Goal: Information Seeking & Learning: Learn about a topic

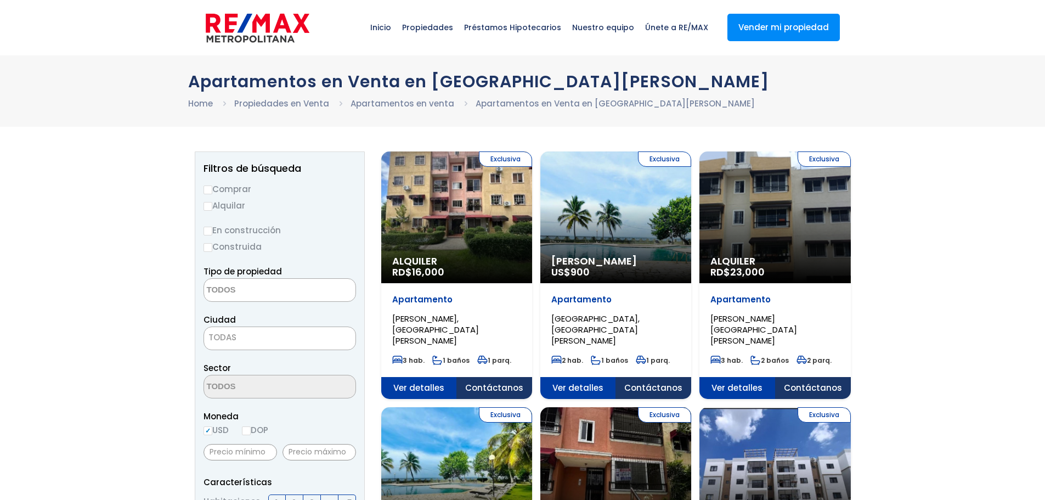
select select
click at [209, 189] on input "Comprar" at bounding box center [208, 189] width 9 height 9
radio input "true"
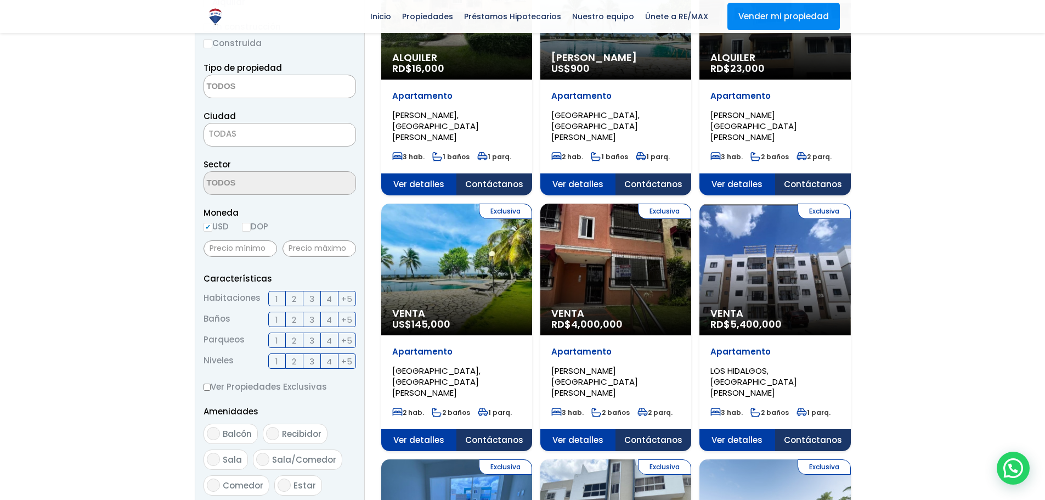
scroll to position [219, 0]
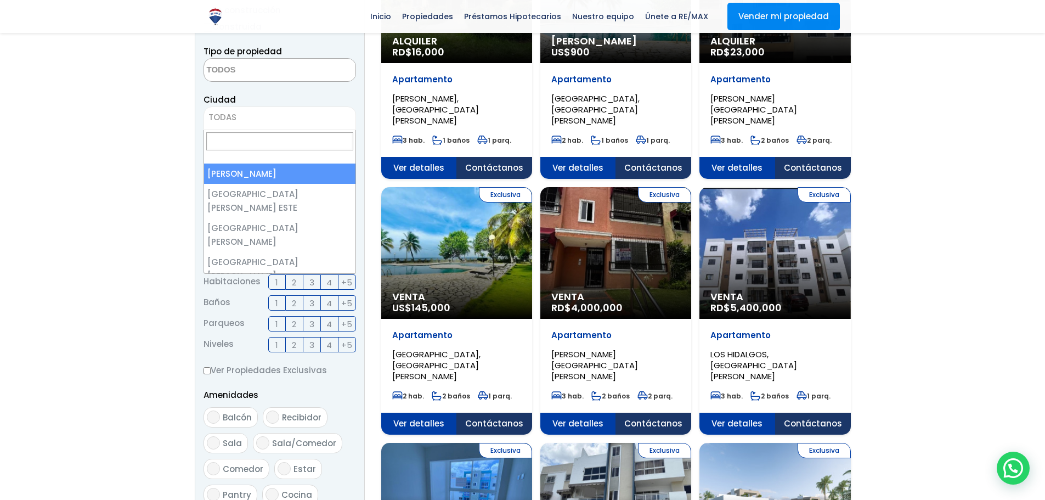
click at [245, 123] on span "TODAS" at bounding box center [279, 117] width 151 height 15
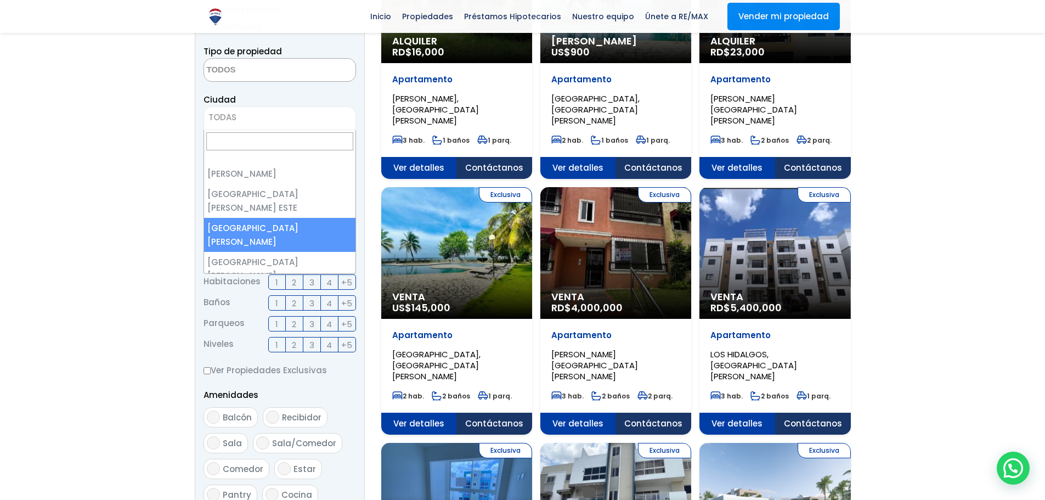
select select "149"
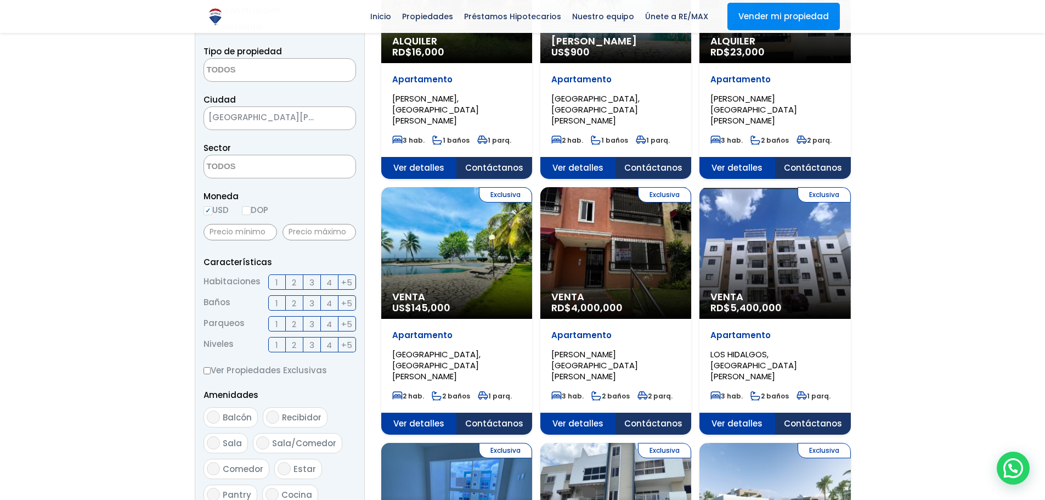
click at [251, 213] on input "DOP" at bounding box center [246, 210] width 9 height 9
radio input "true"
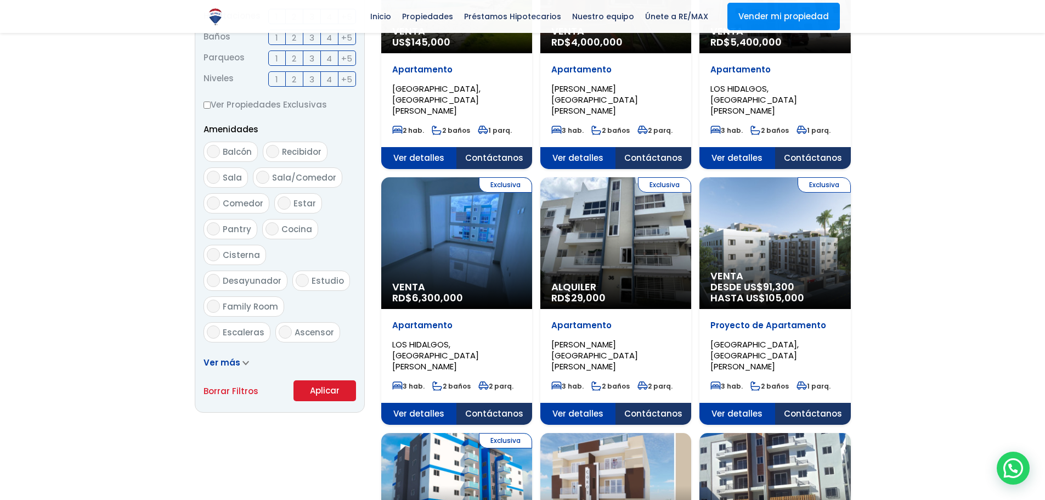
scroll to position [494, 0]
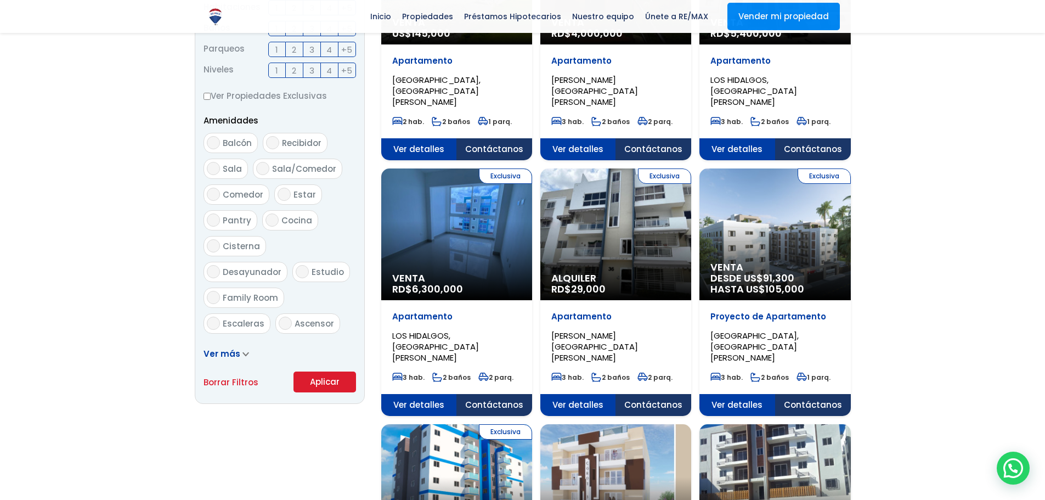
click at [338, 379] on button "Aplicar" at bounding box center [325, 382] width 63 height 21
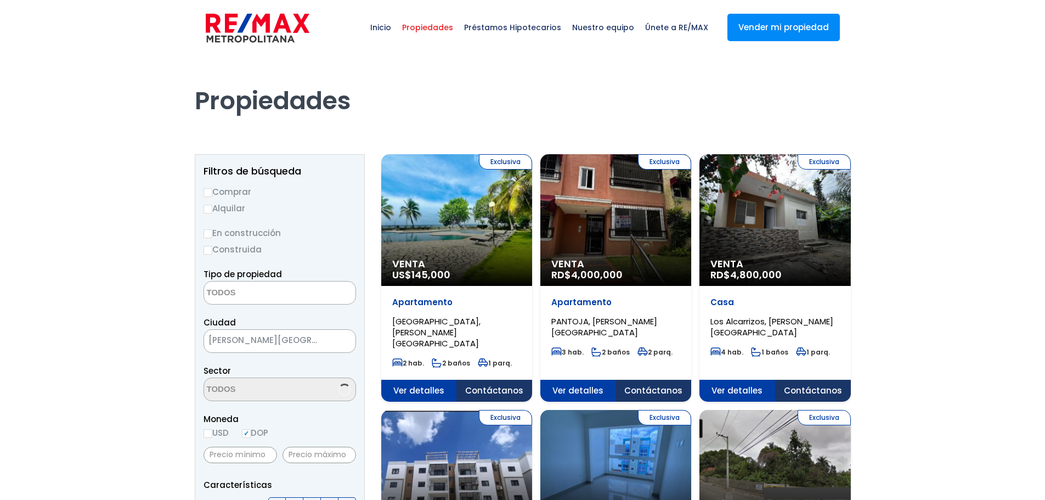
select select
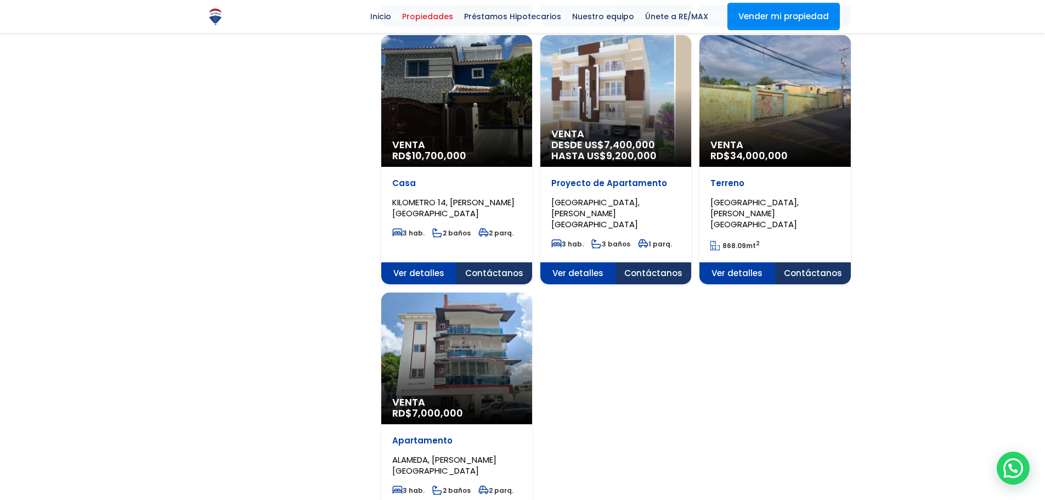
scroll to position [1207, 0]
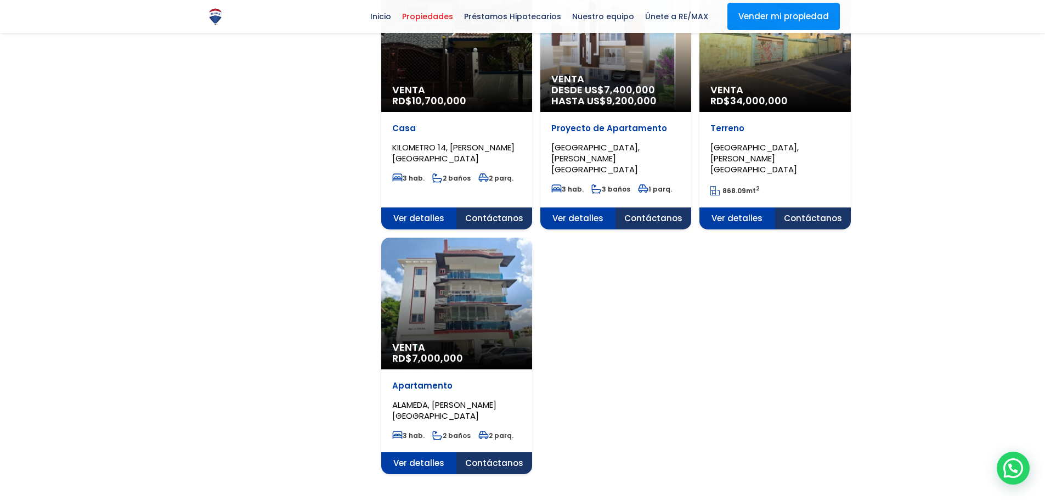
click at [593, 499] on link "2" at bounding box center [595, 510] width 4 height 12
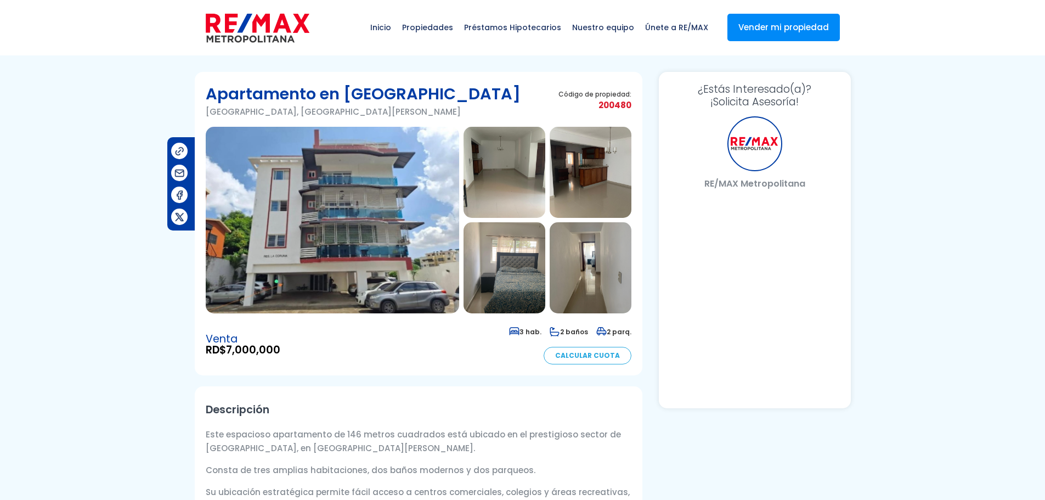
select select "ES"
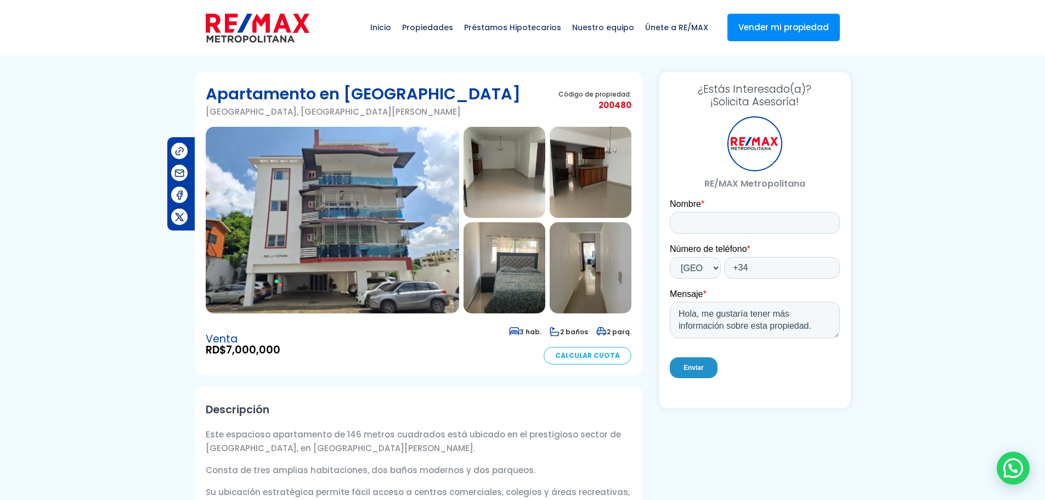
click at [500, 190] on img at bounding box center [505, 172] width 82 height 91
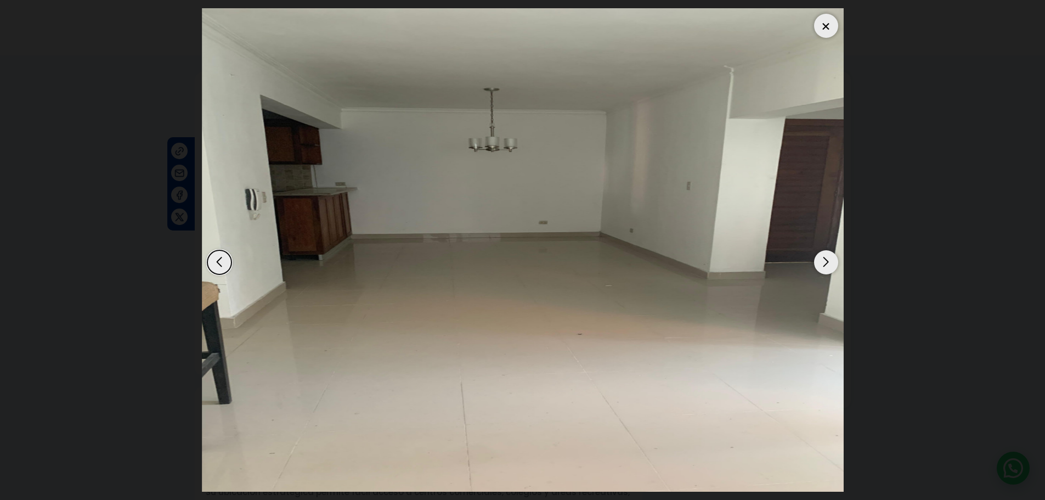
click at [821, 263] on div "Next slide" at bounding box center [826, 262] width 24 height 24
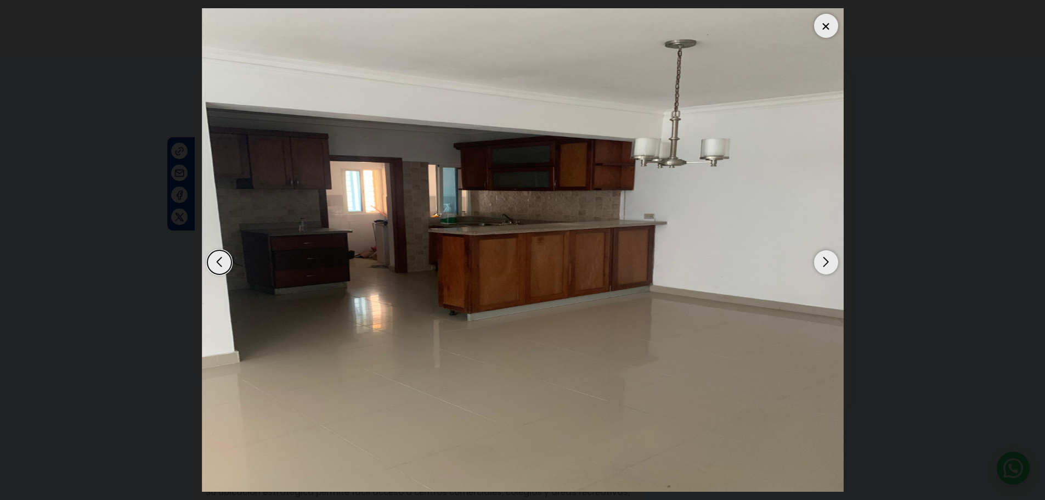
click at [821, 263] on div "Next slide" at bounding box center [826, 262] width 24 height 24
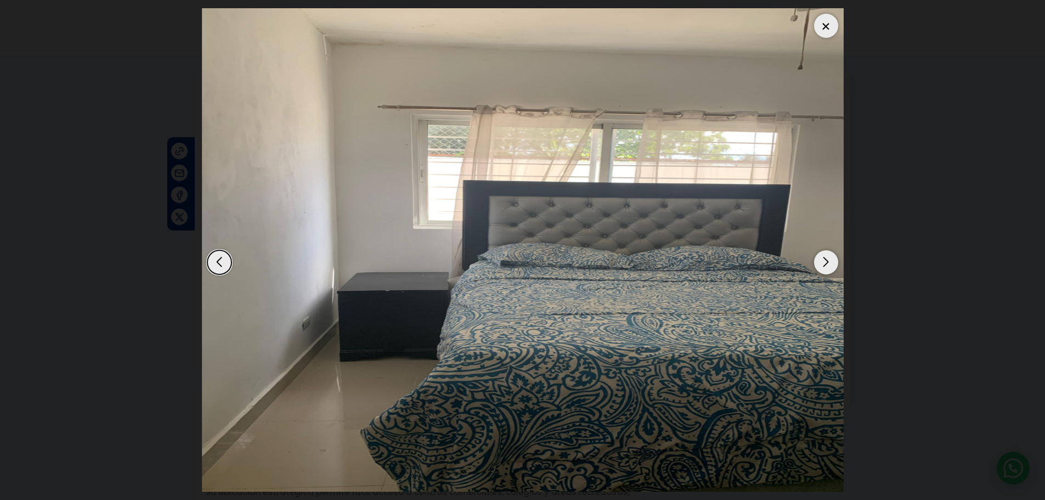
click at [821, 263] on div "Next slide" at bounding box center [826, 262] width 24 height 24
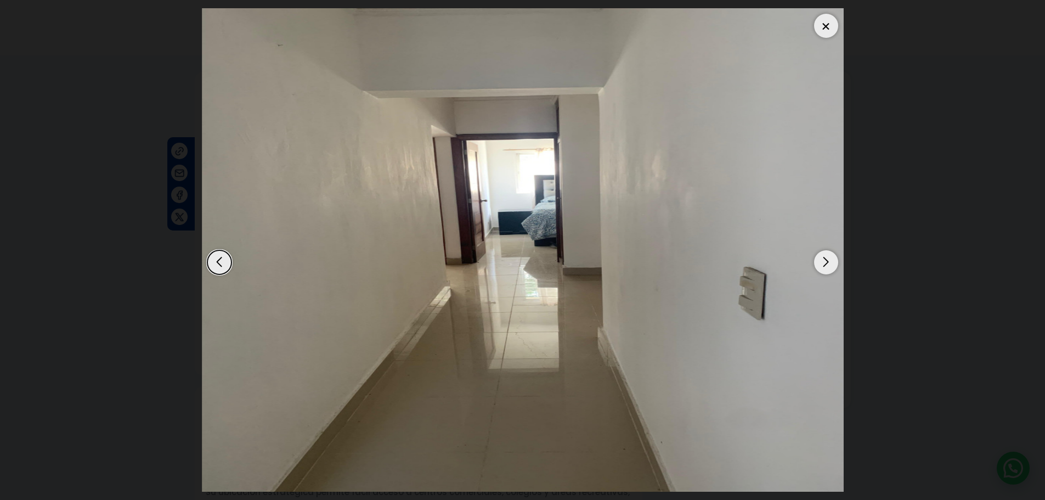
click at [821, 263] on div "Next slide" at bounding box center [826, 262] width 24 height 24
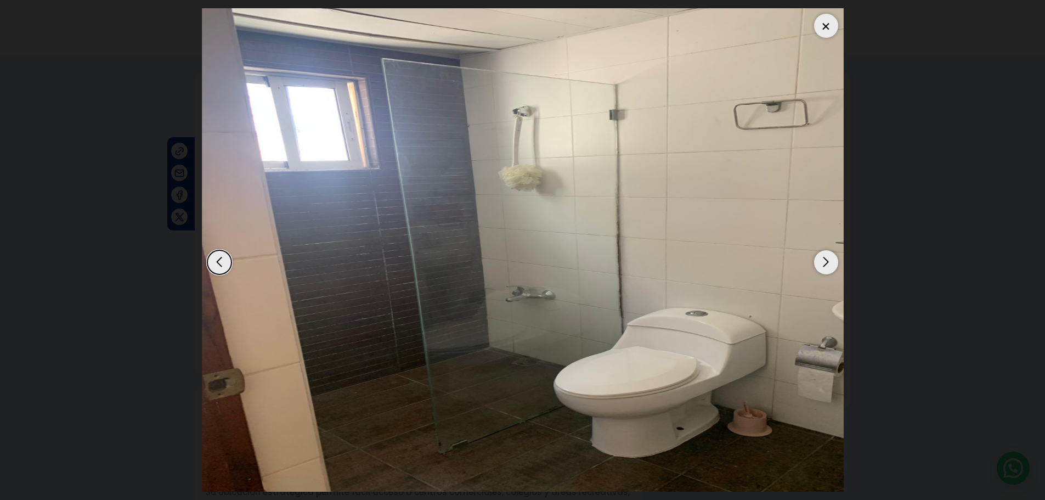
click at [822, 263] on div "Next slide" at bounding box center [826, 262] width 24 height 24
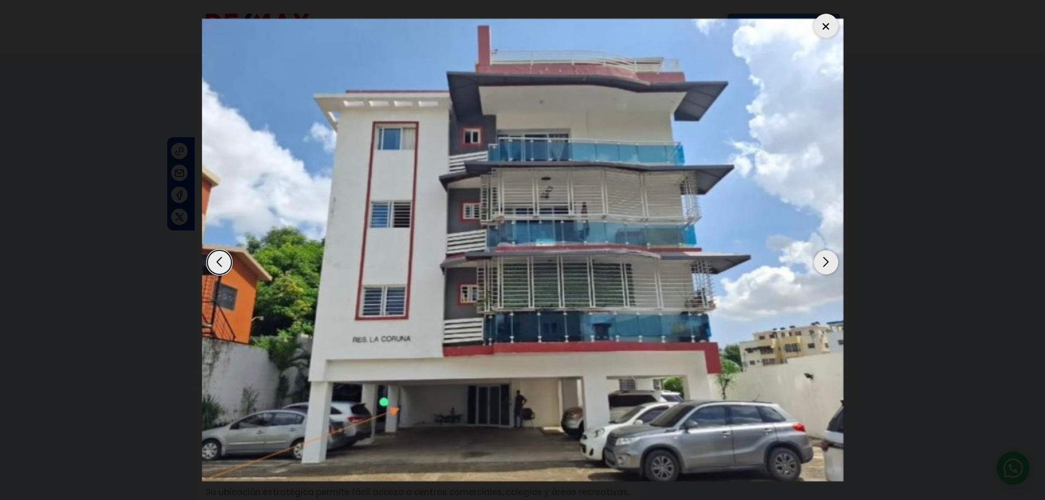
click at [826, 266] on div "Next slide" at bounding box center [826, 262] width 24 height 24
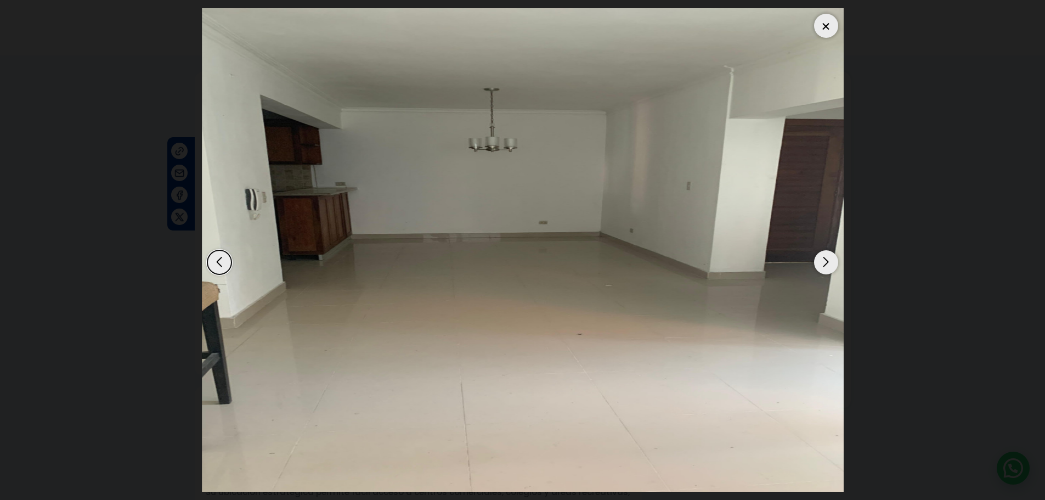
click at [826, 266] on div "Next slide" at bounding box center [826, 262] width 24 height 24
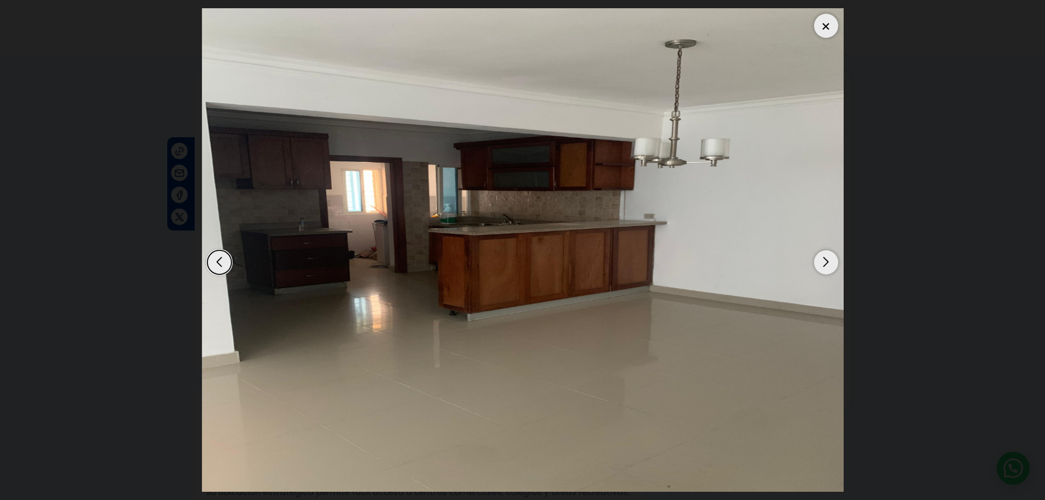
click at [826, 266] on div "Next slide" at bounding box center [826, 262] width 24 height 24
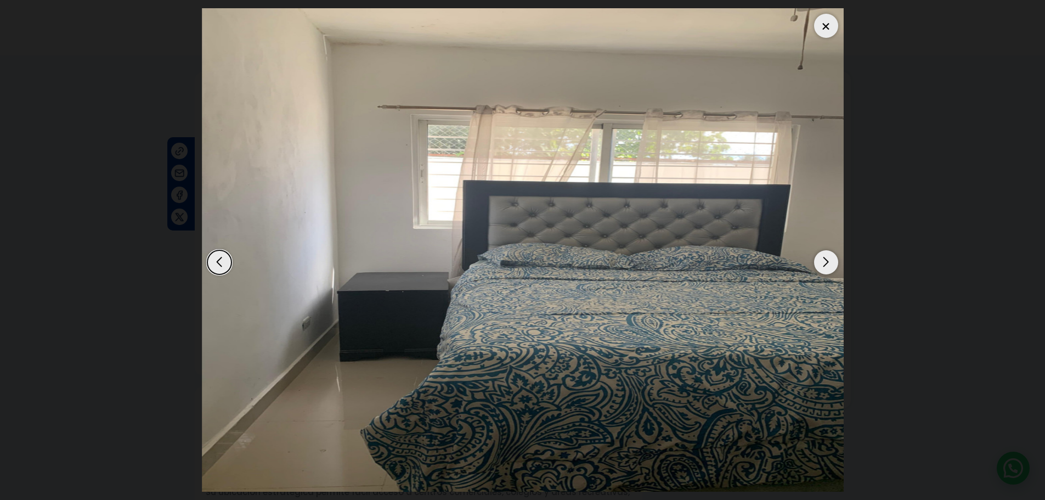
click at [826, 266] on div "Next slide" at bounding box center [826, 262] width 24 height 24
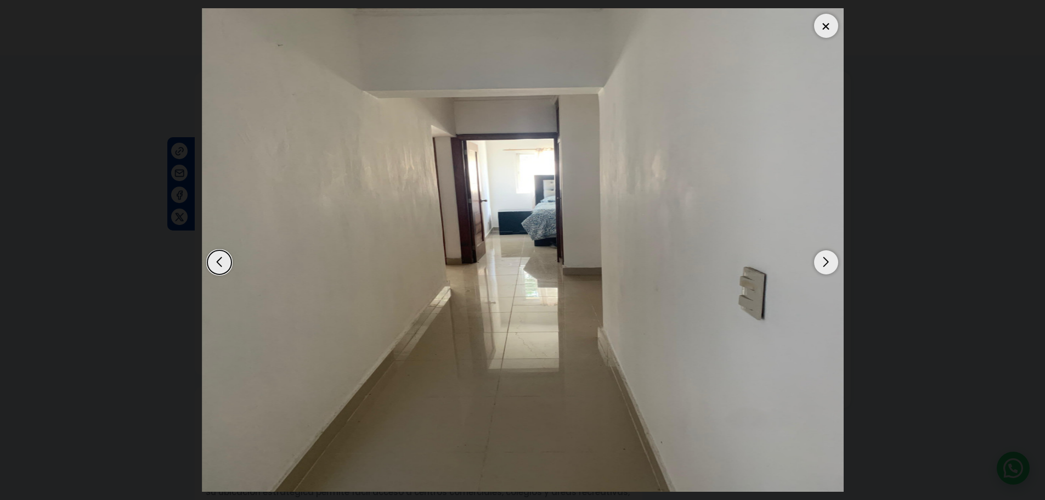
click at [826, 266] on div "Next slide" at bounding box center [826, 262] width 24 height 24
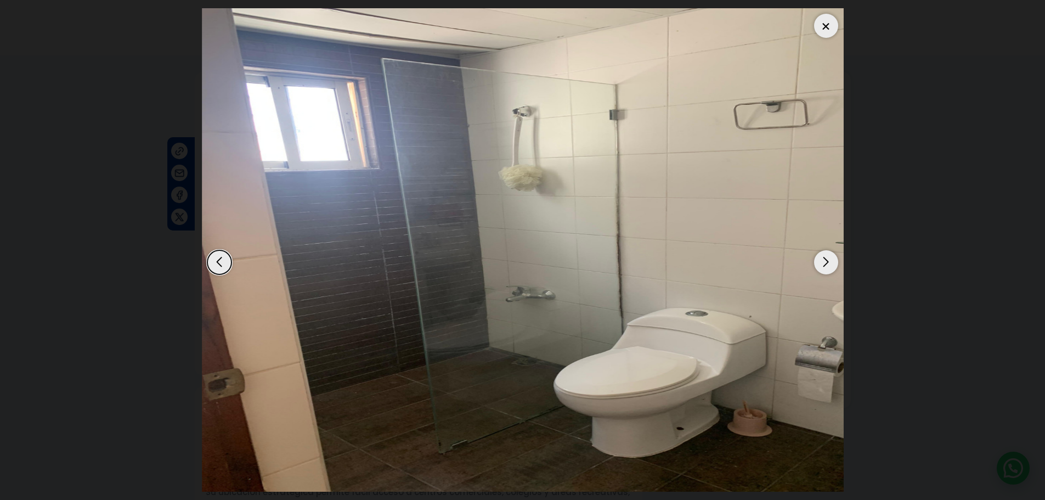
click at [826, 266] on div "Next slide" at bounding box center [826, 262] width 24 height 24
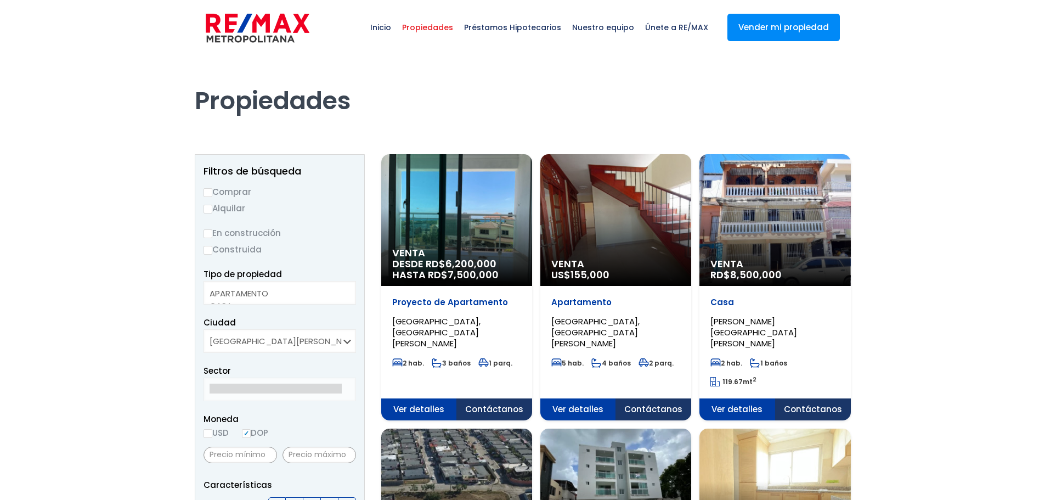
select select
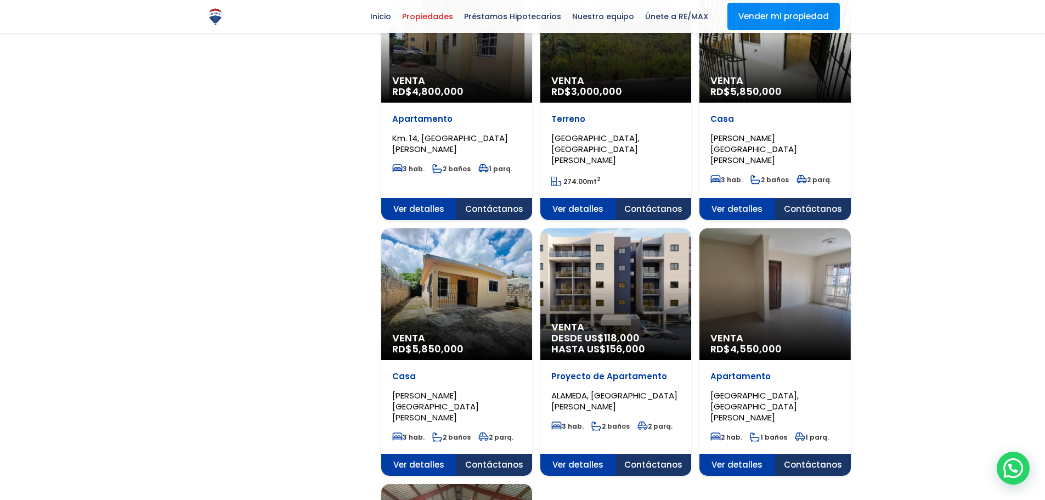
scroll to position [988, 0]
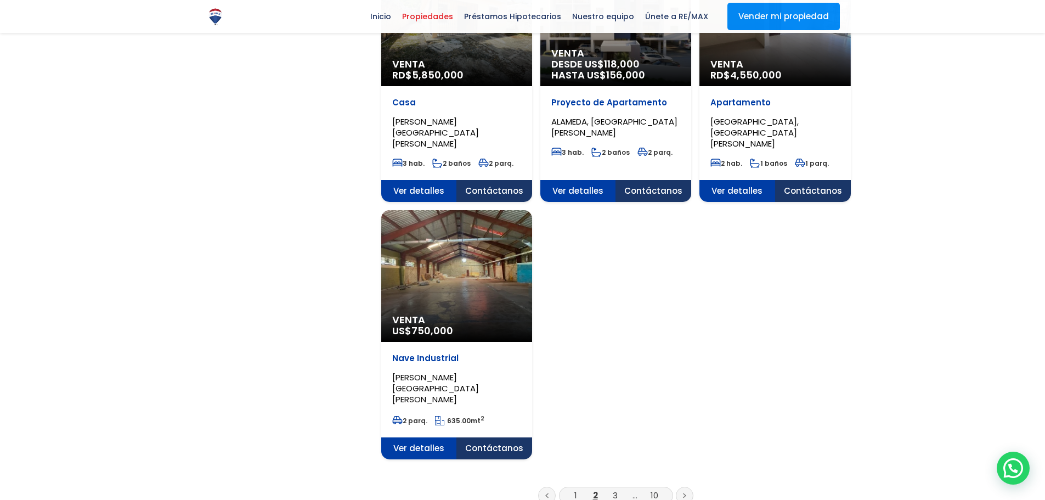
scroll to position [1262, 0]
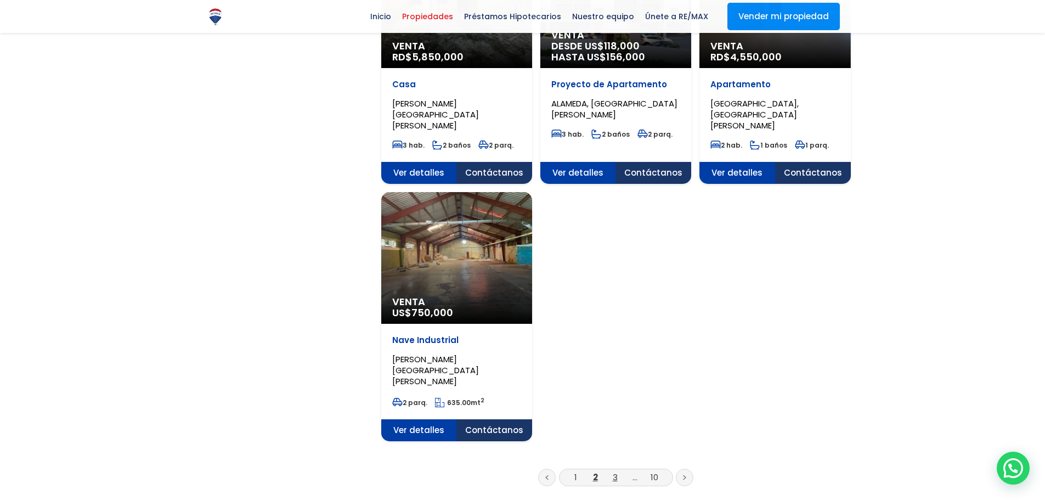
click at [615, 471] on link "3" at bounding box center [615, 477] width 5 height 12
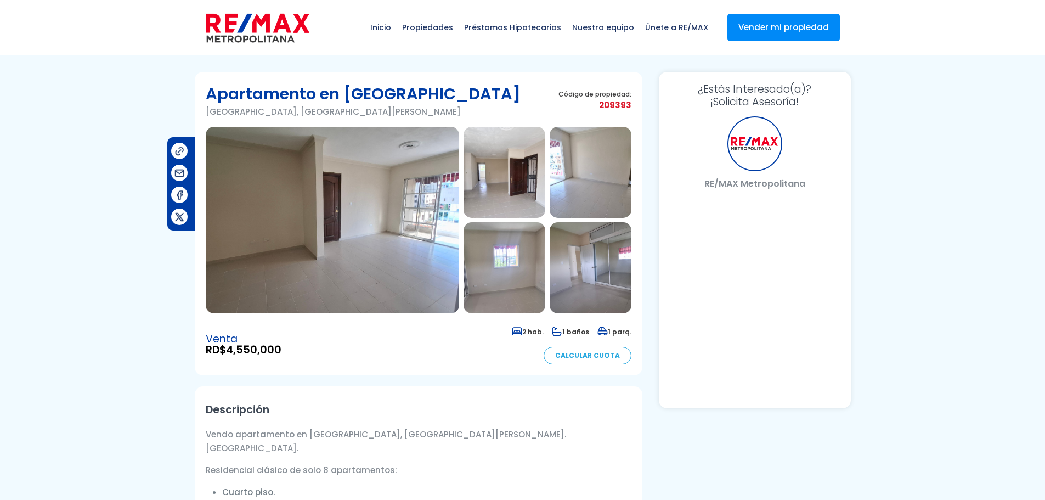
select select "ES"
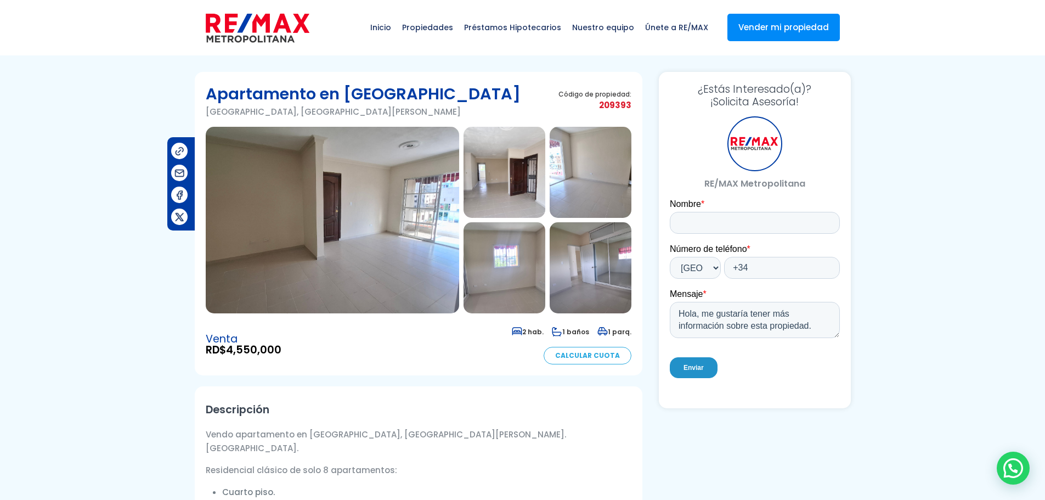
click at [391, 221] on img at bounding box center [333, 220] width 254 height 187
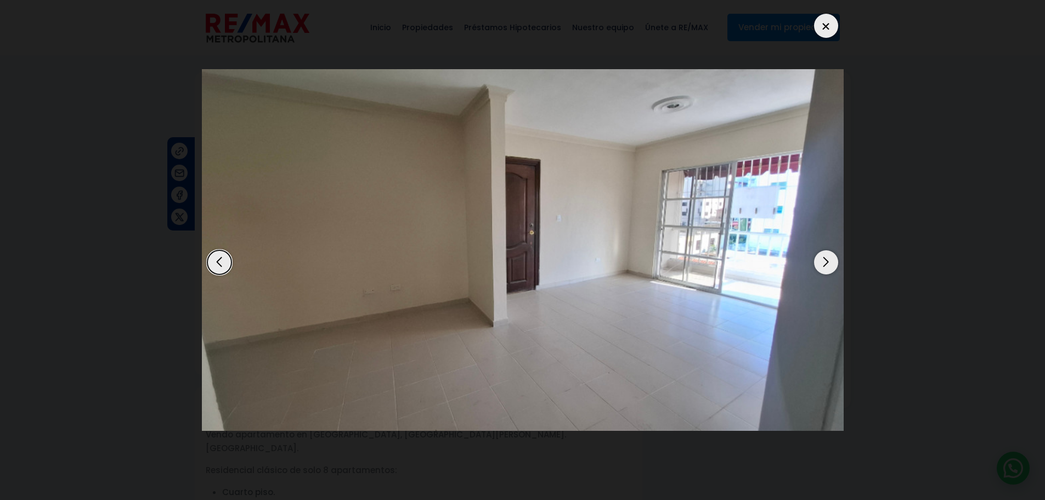
click at [827, 261] on div "Next slide" at bounding box center [826, 262] width 24 height 24
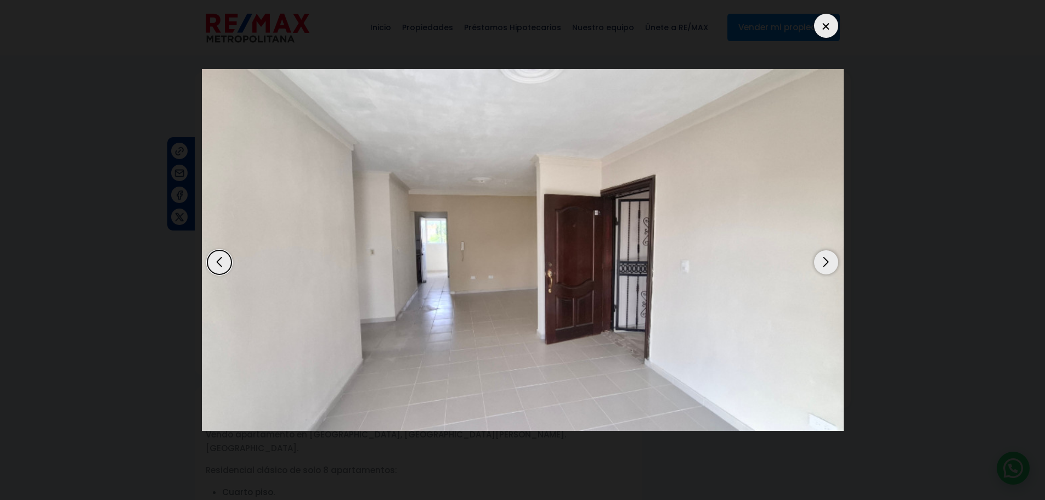
click at [827, 261] on div "Next slide" at bounding box center [826, 262] width 24 height 24
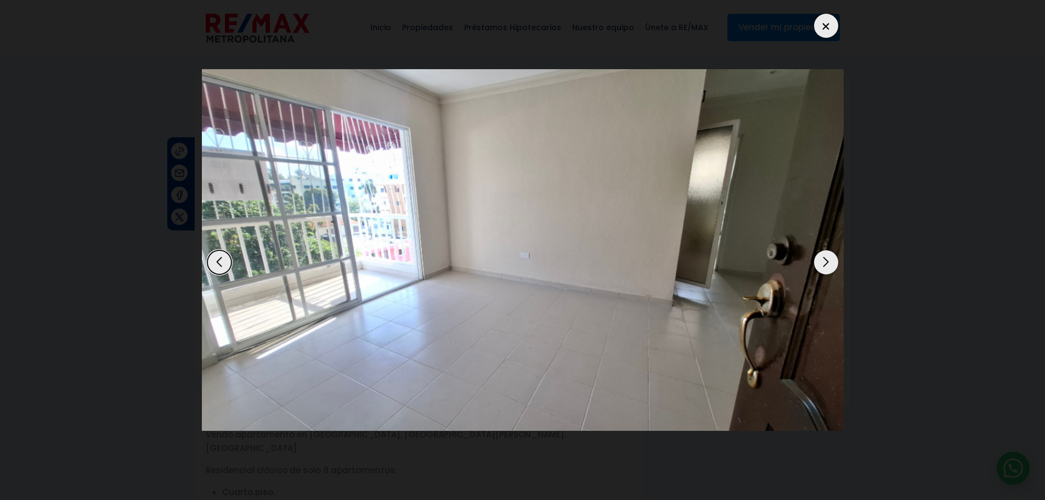
click at [827, 261] on div "Next slide" at bounding box center [826, 262] width 24 height 24
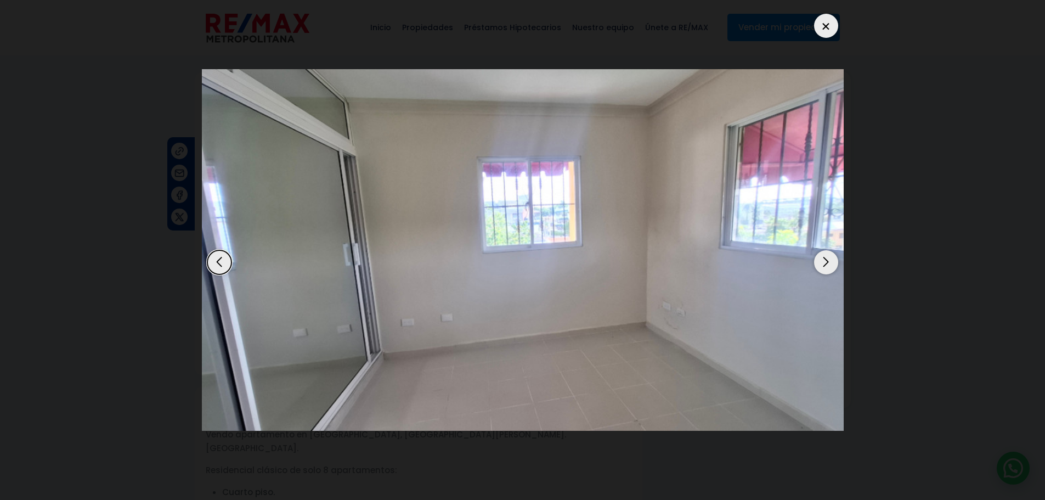
click at [827, 261] on div "Next slide" at bounding box center [826, 262] width 24 height 24
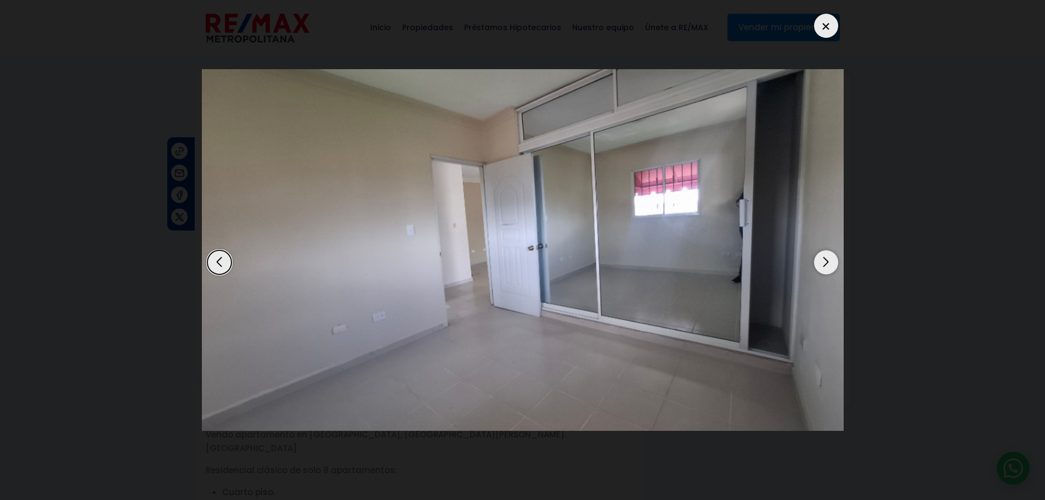
click at [827, 261] on div "Next slide" at bounding box center [826, 262] width 24 height 24
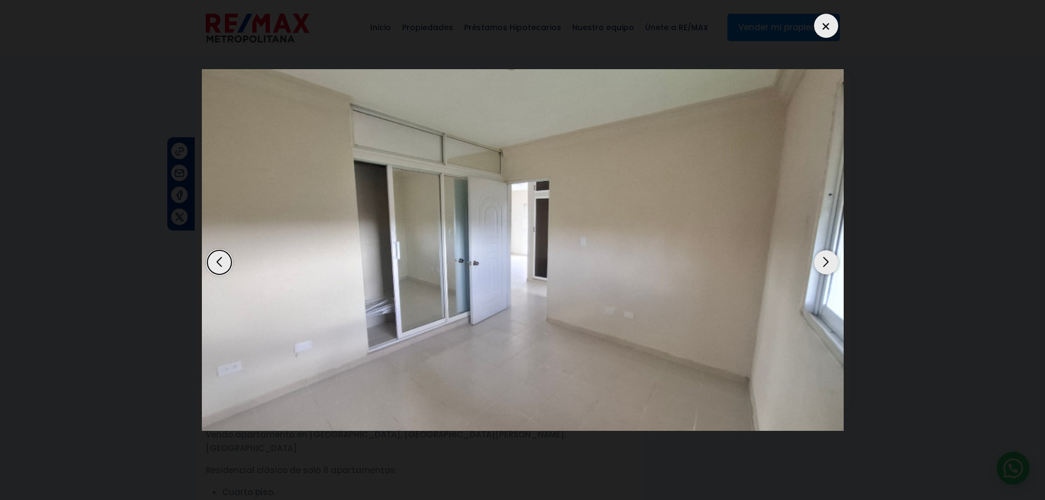
click at [827, 261] on div "Next slide" at bounding box center [826, 262] width 24 height 24
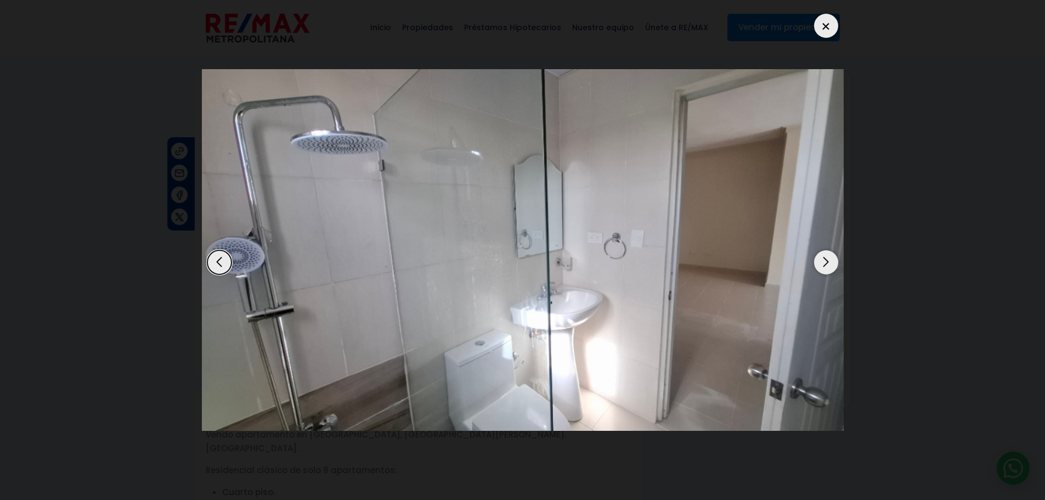
click at [827, 261] on div "Next slide" at bounding box center [826, 262] width 24 height 24
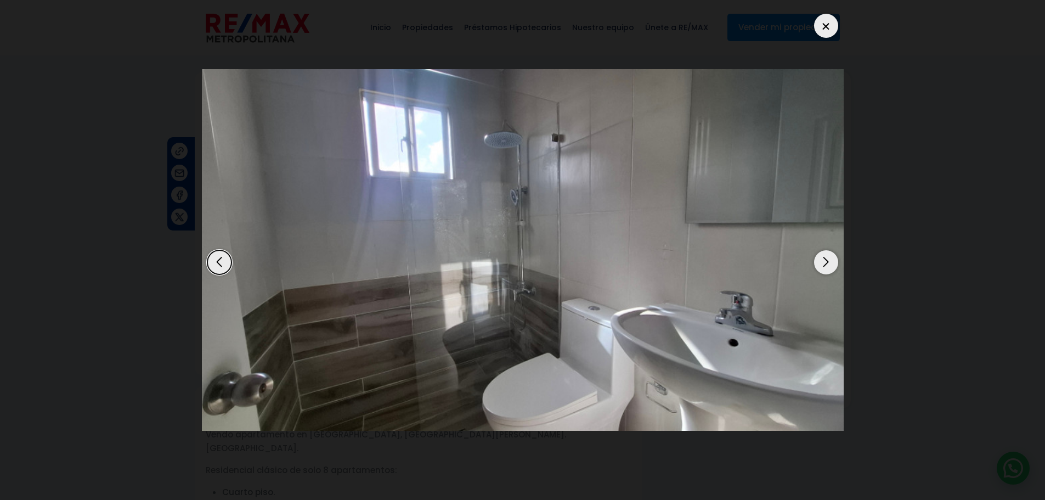
click at [827, 261] on div "Next slide" at bounding box center [826, 262] width 24 height 24
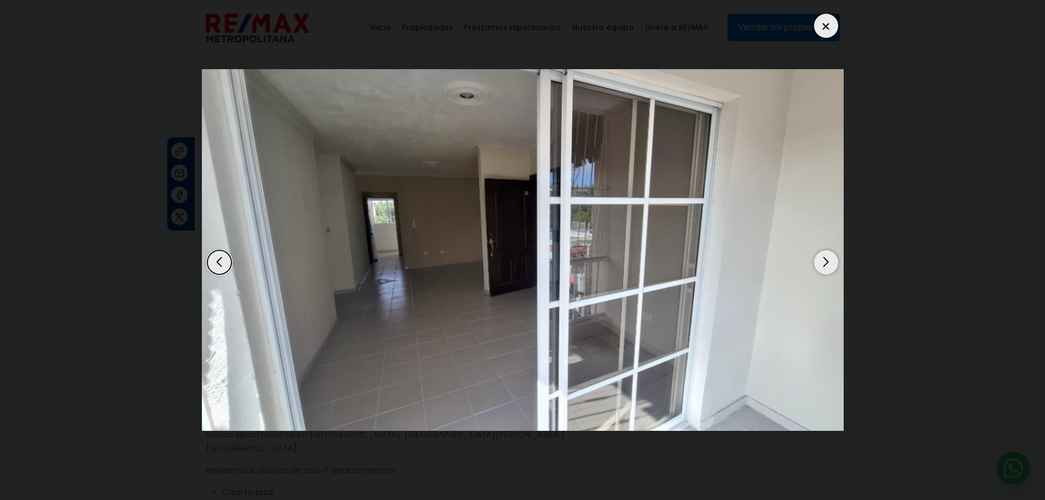
click at [827, 261] on div "Next slide" at bounding box center [826, 262] width 24 height 24
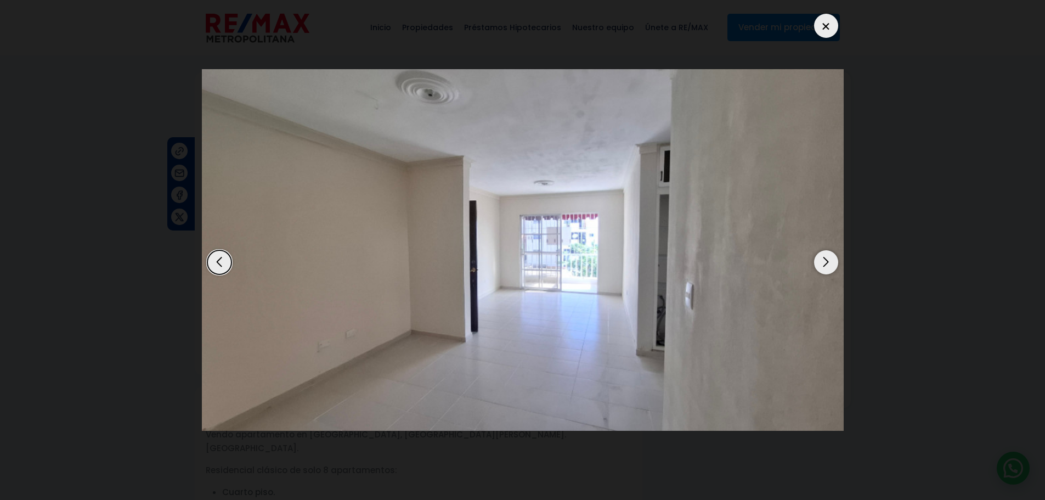
click at [827, 261] on div "Next slide" at bounding box center [826, 262] width 24 height 24
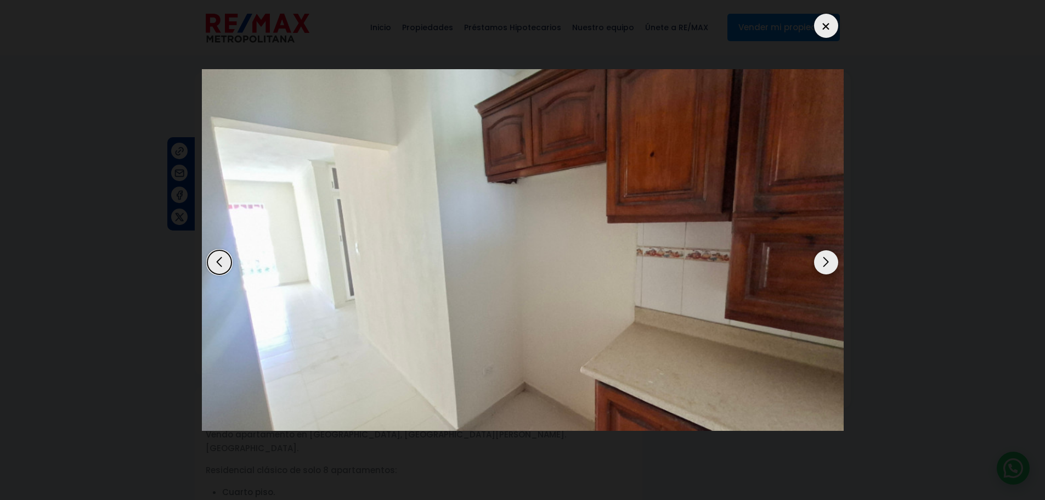
click at [827, 261] on div "Next slide" at bounding box center [826, 262] width 24 height 24
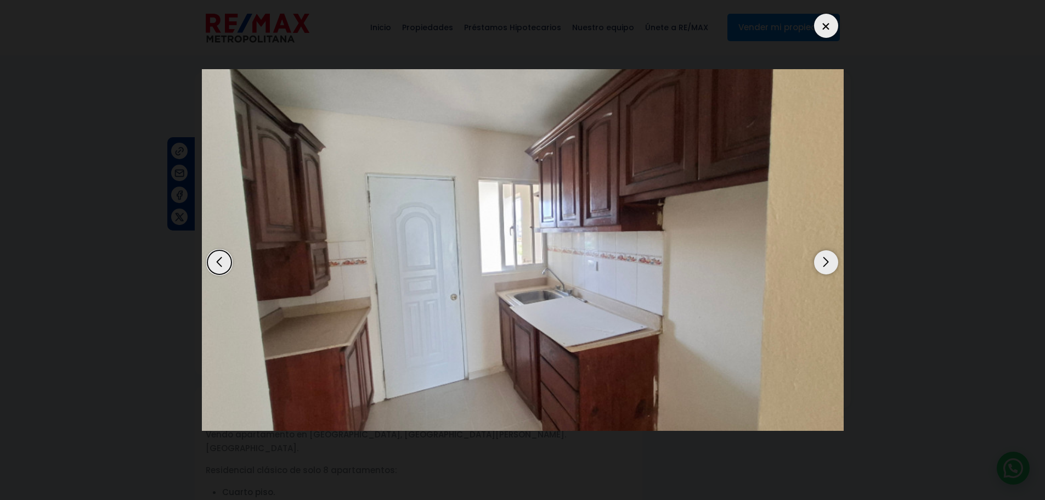
click at [827, 261] on div "Next slide" at bounding box center [826, 262] width 24 height 24
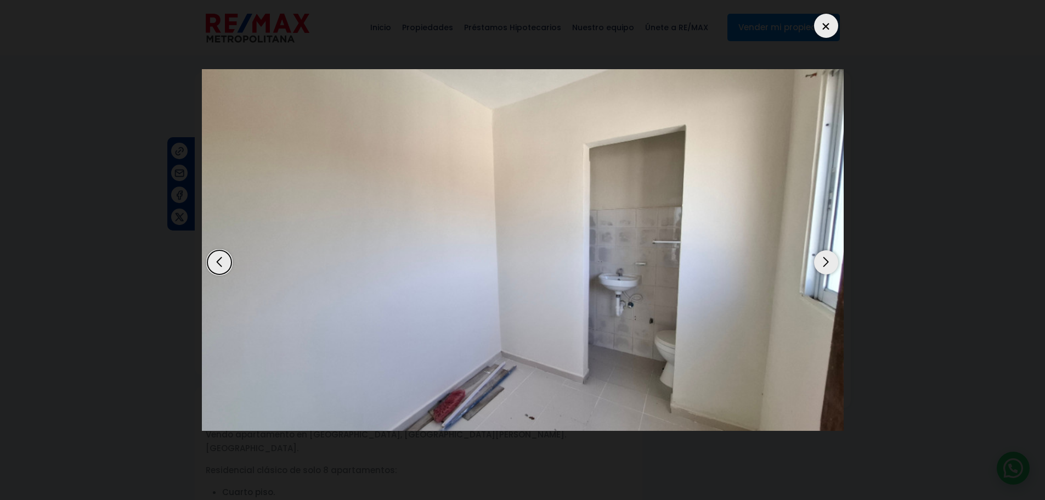
click at [822, 30] on div at bounding box center [826, 26] width 24 height 24
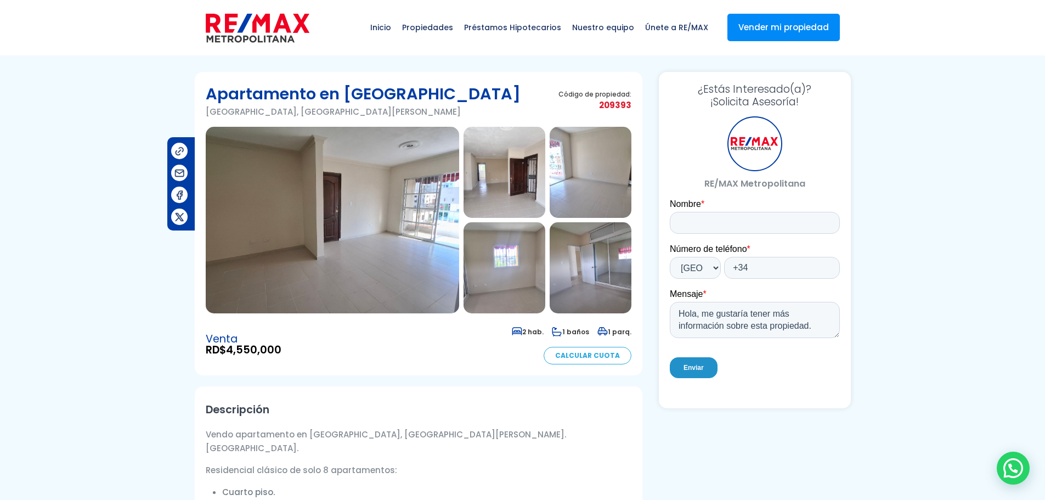
click at [363, 245] on img at bounding box center [333, 220] width 254 height 187
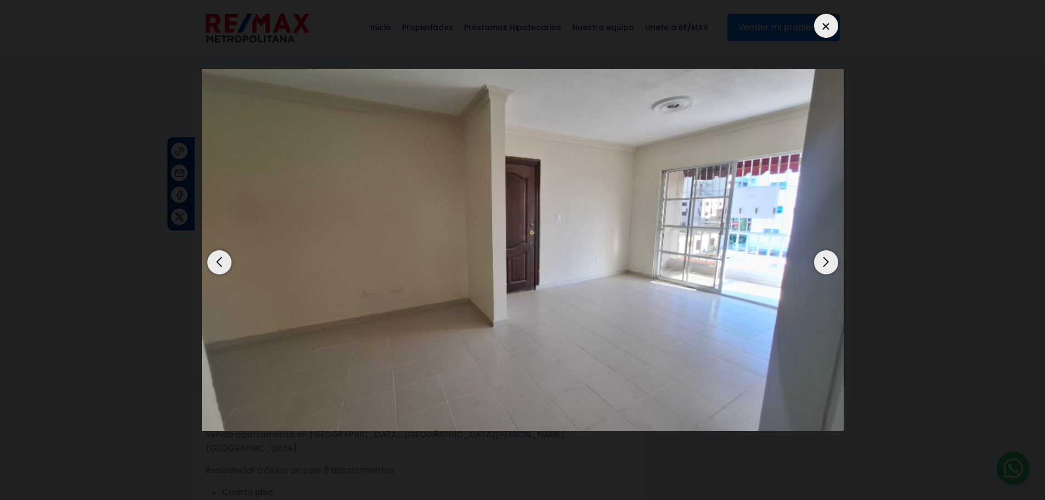
click at [830, 262] on div "Next slide" at bounding box center [826, 262] width 24 height 24
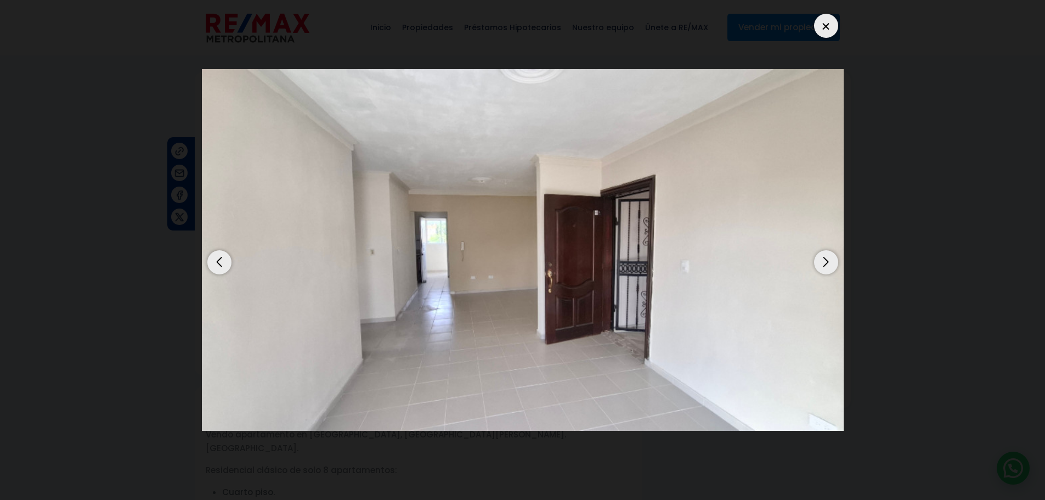
click at [829, 262] on div "Next slide" at bounding box center [826, 262] width 24 height 24
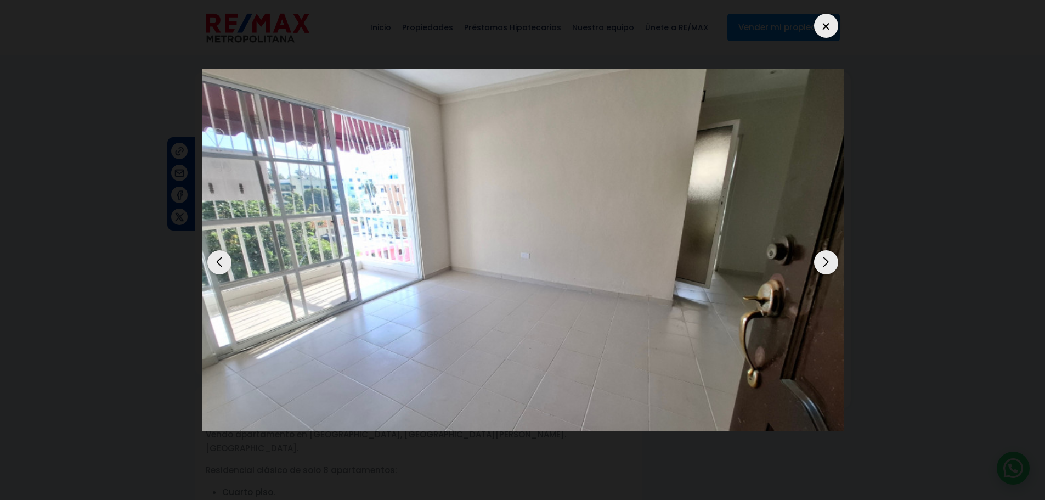
click at [829, 262] on div "Next slide" at bounding box center [826, 262] width 24 height 24
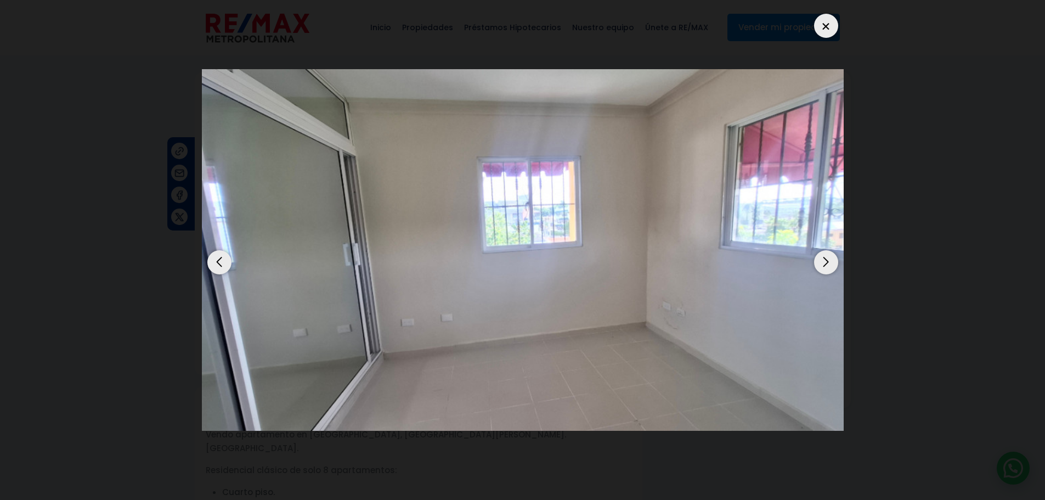
click at [829, 262] on div "Next slide" at bounding box center [826, 262] width 24 height 24
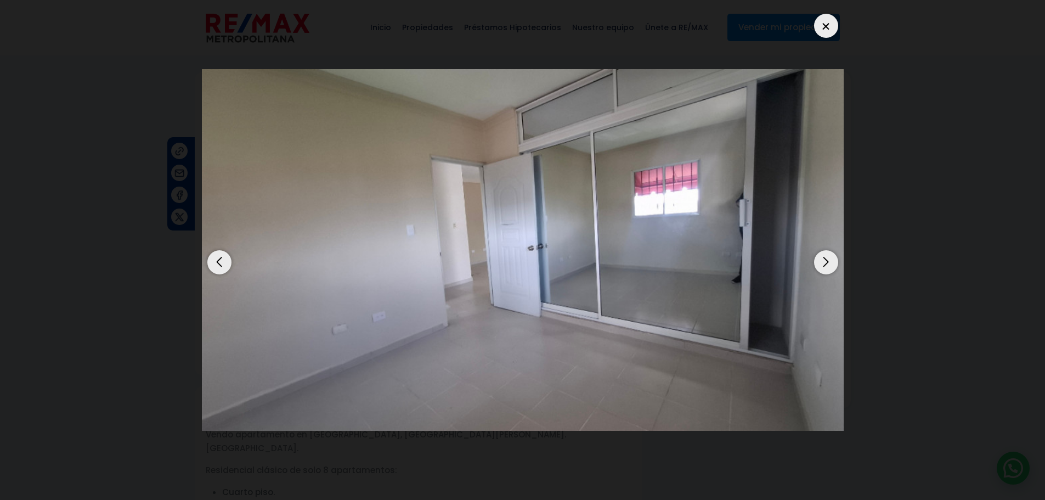
click at [829, 262] on div "Next slide" at bounding box center [826, 262] width 24 height 24
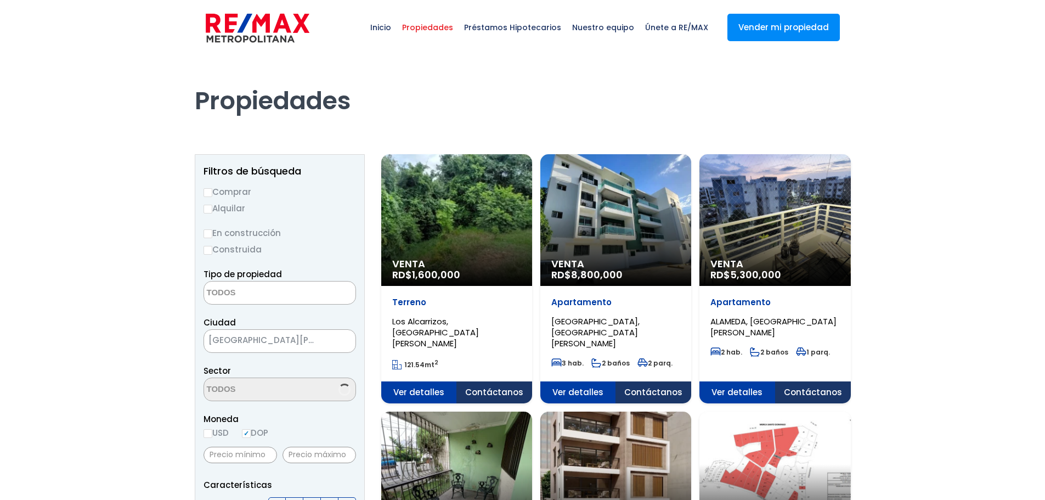
select select
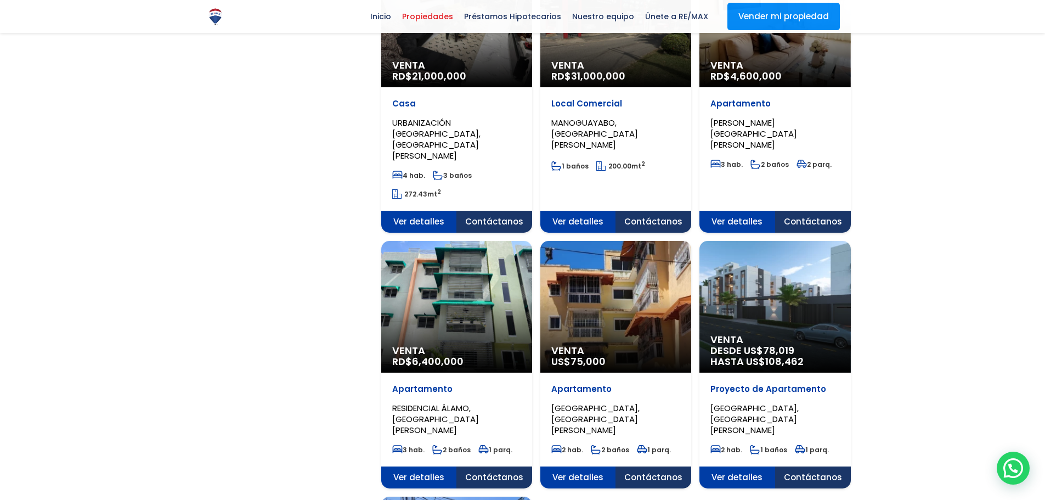
scroll to position [988, 0]
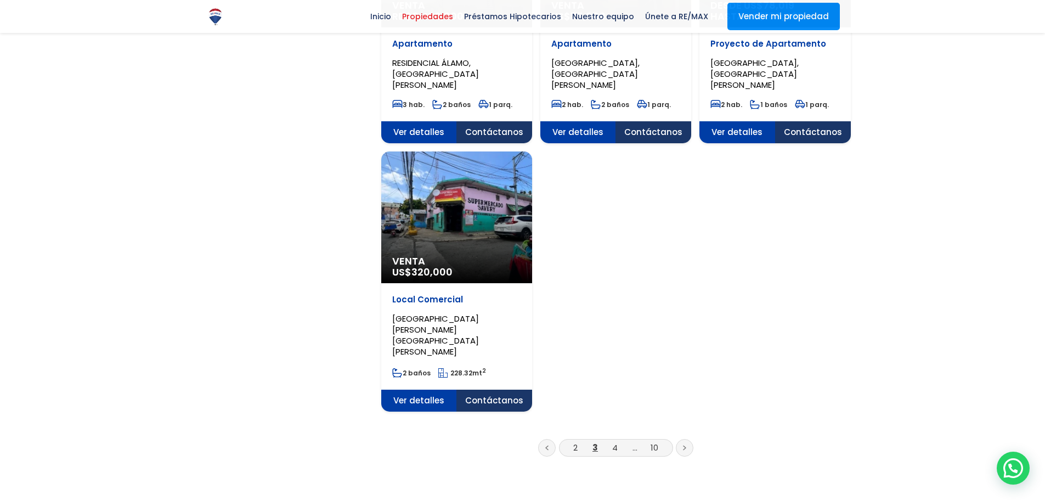
scroll to position [1317, 0]
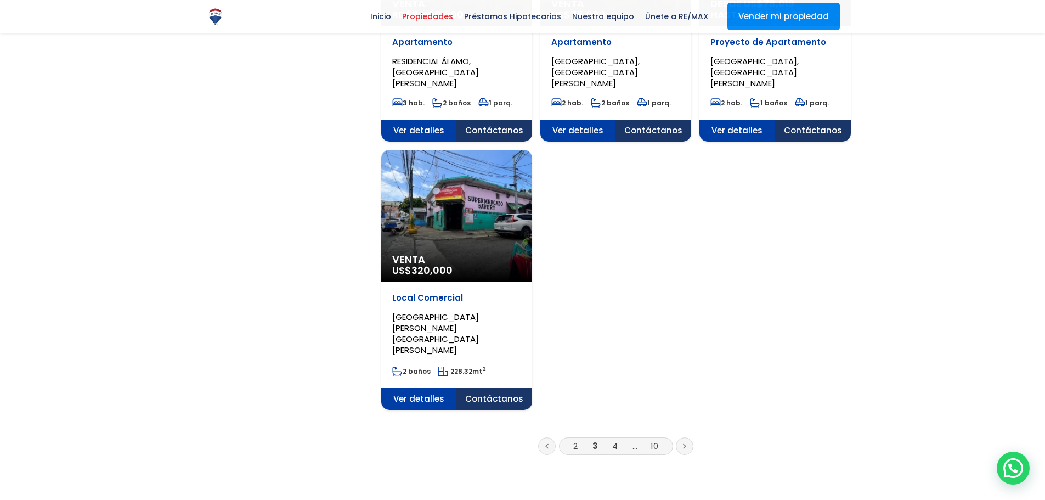
click at [616, 440] on link "4" at bounding box center [614, 446] width 5 height 12
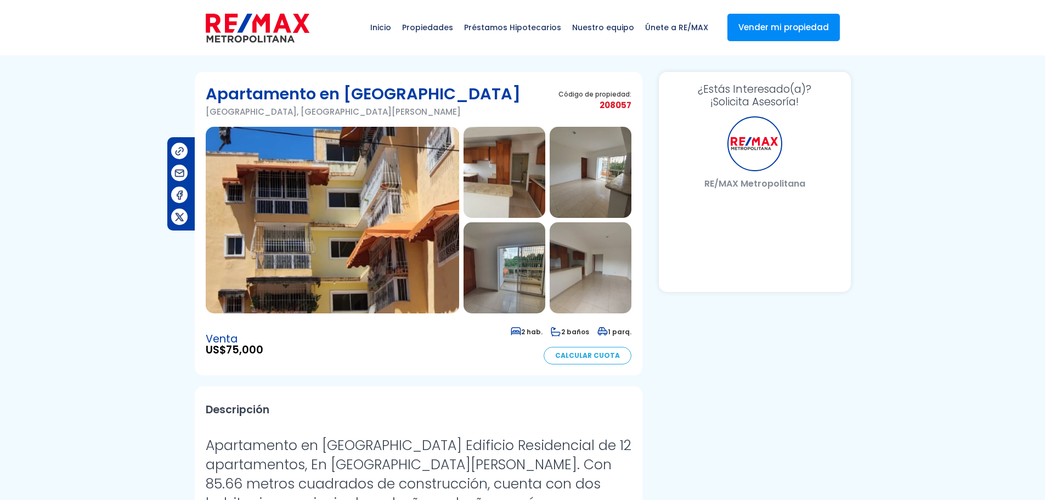
select select "ES"
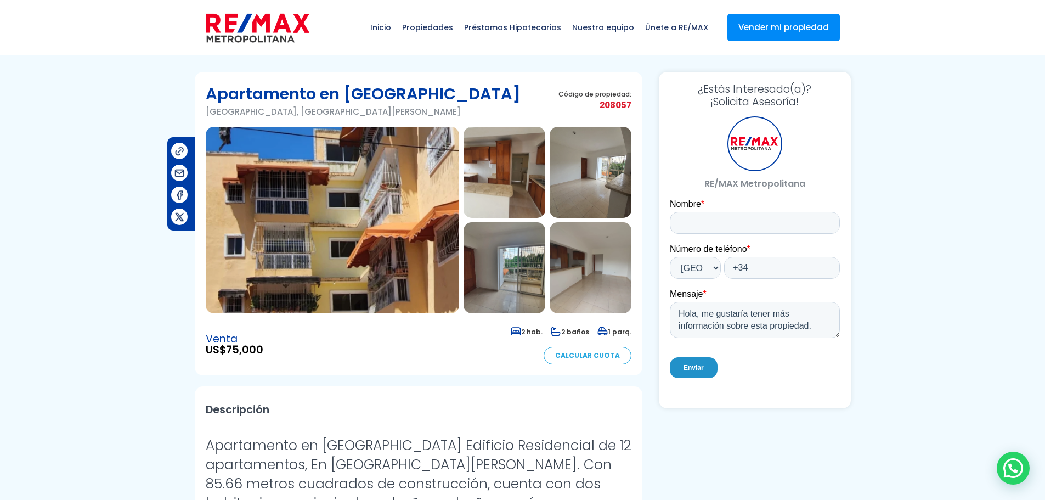
click at [370, 196] on img at bounding box center [333, 220] width 254 height 187
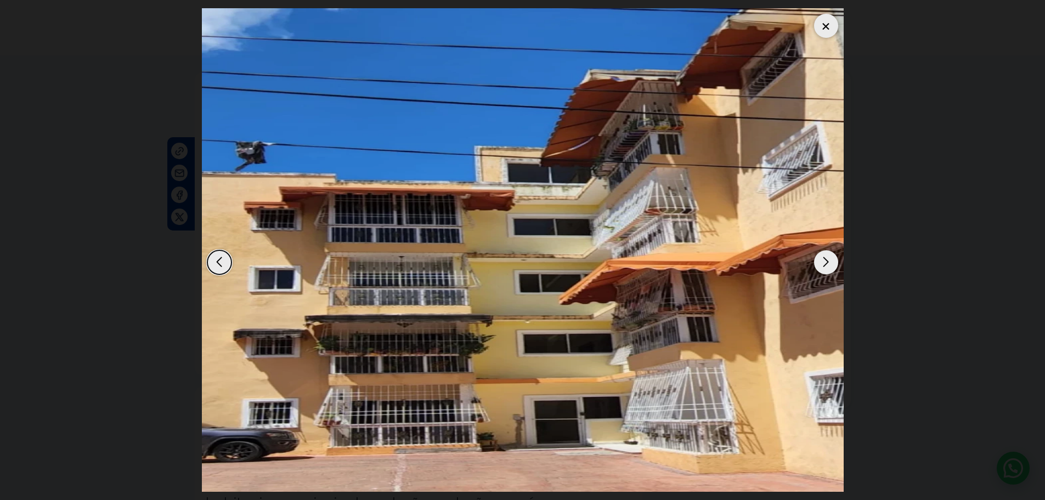
click at [821, 263] on div "Next slide" at bounding box center [826, 262] width 24 height 24
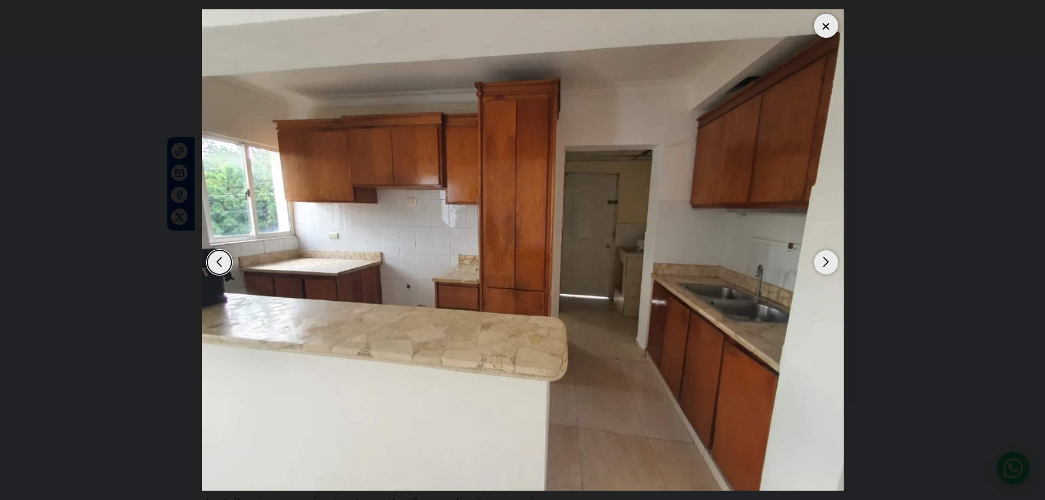
click at [821, 263] on div "Next slide" at bounding box center [826, 262] width 24 height 24
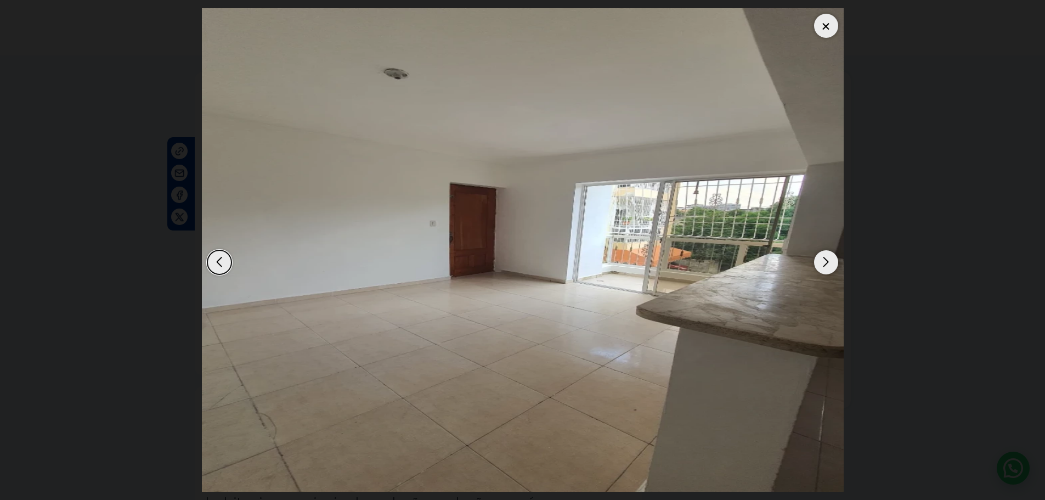
click at [821, 263] on div "Next slide" at bounding box center [826, 262] width 24 height 24
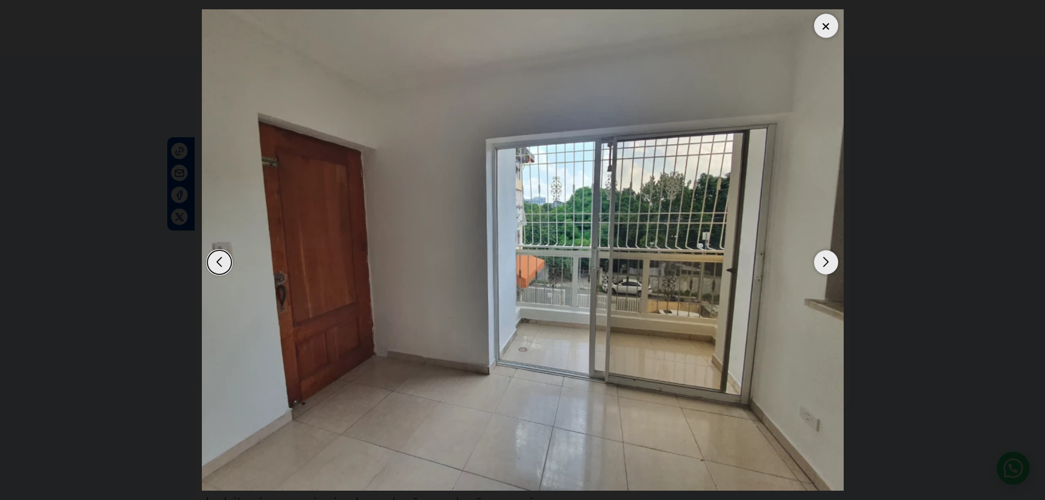
click at [821, 263] on div "Next slide" at bounding box center [826, 262] width 24 height 24
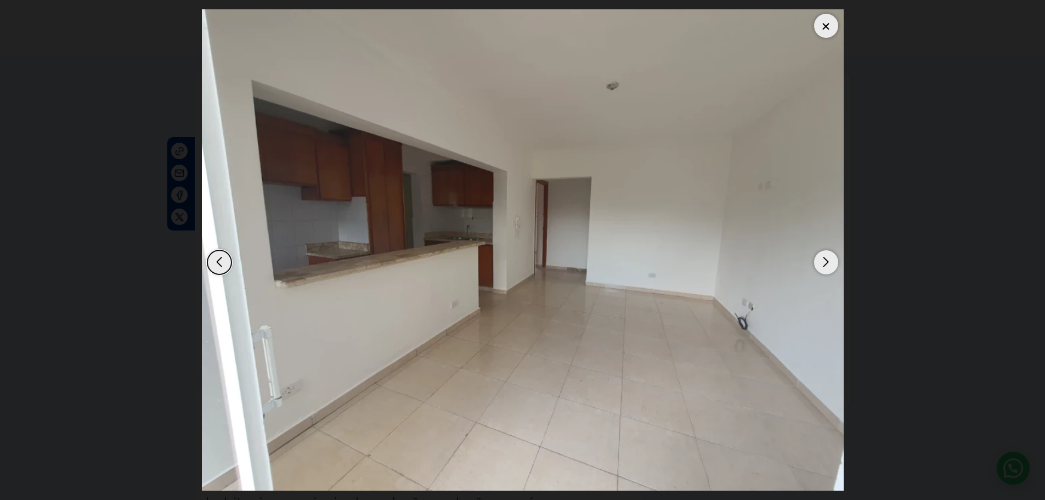
click at [821, 263] on div "Next slide" at bounding box center [826, 262] width 24 height 24
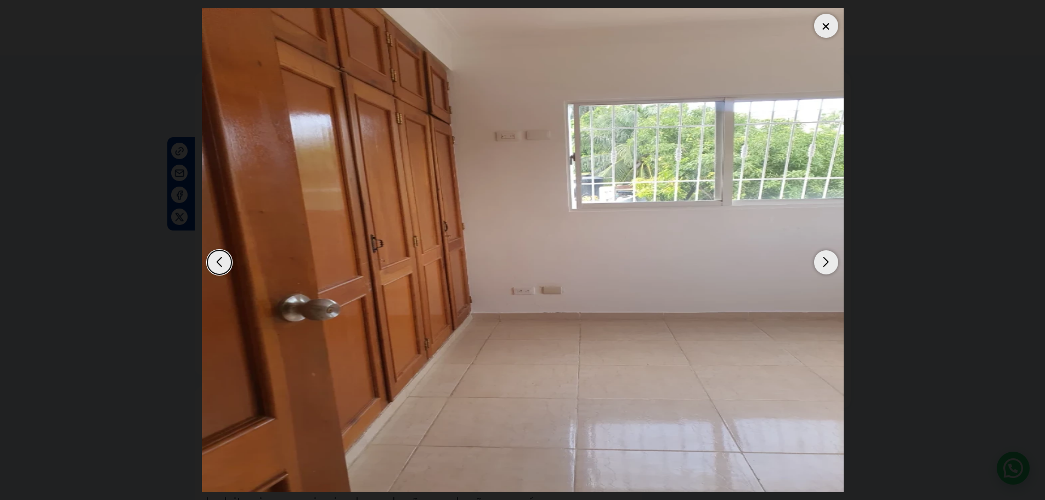
click at [821, 263] on div "Next slide" at bounding box center [826, 262] width 24 height 24
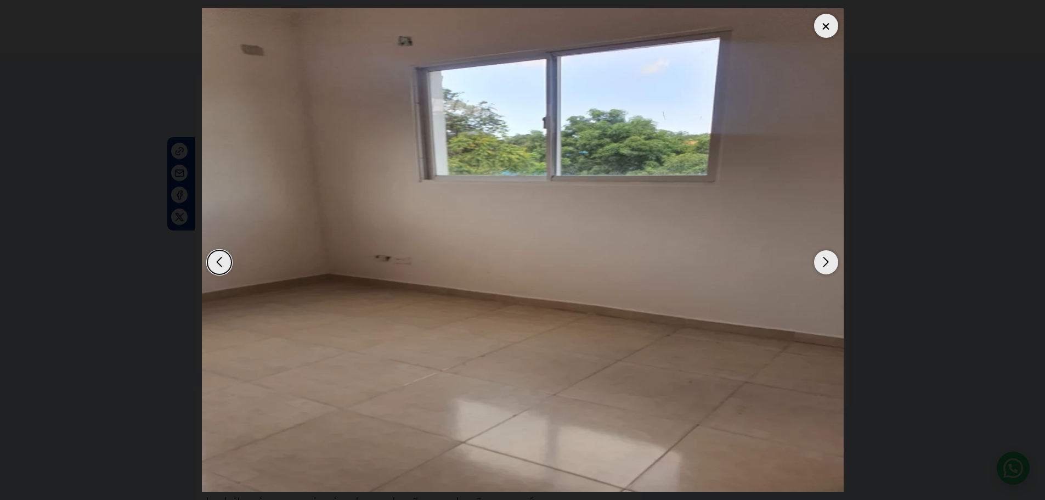
click at [821, 263] on div "Next slide" at bounding box center [826, 262] width 24 height 24
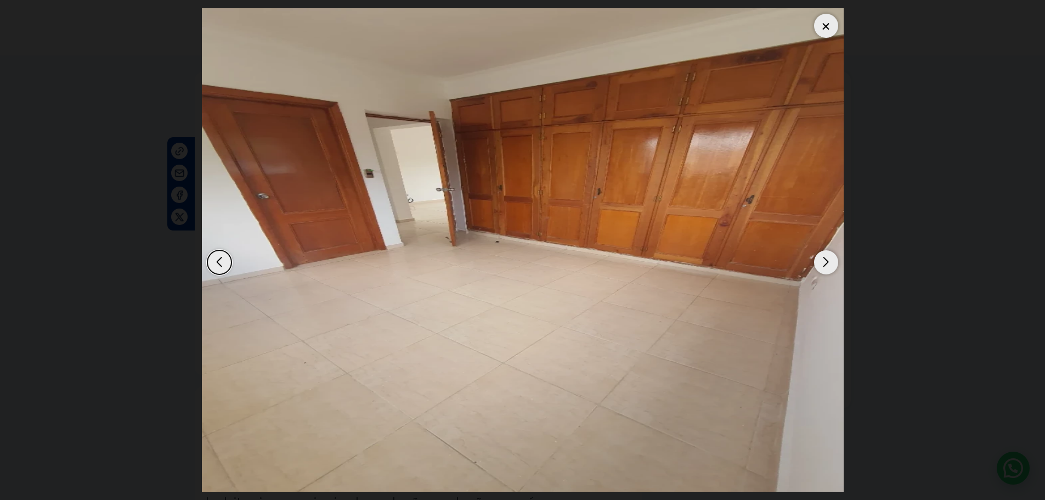
click at [821, 263] on div "Next slide" at bounding box center [826, 262] width 24 height 24
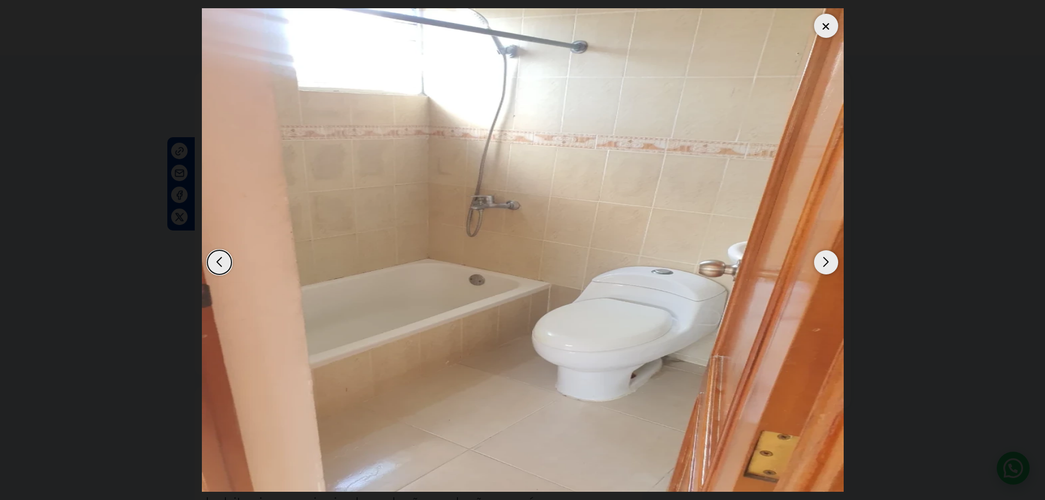
click at [821, 263] on div "Next slide" at bounding box center [826, 262] width 24 height 24
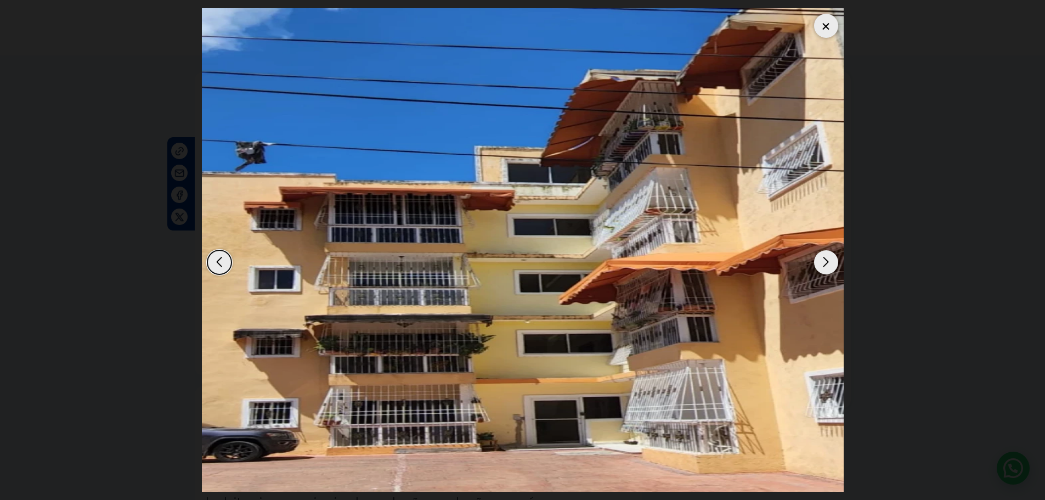
click at [821, 263] on div "Next slide" at bounding box center [826, 262] width 24 height 24
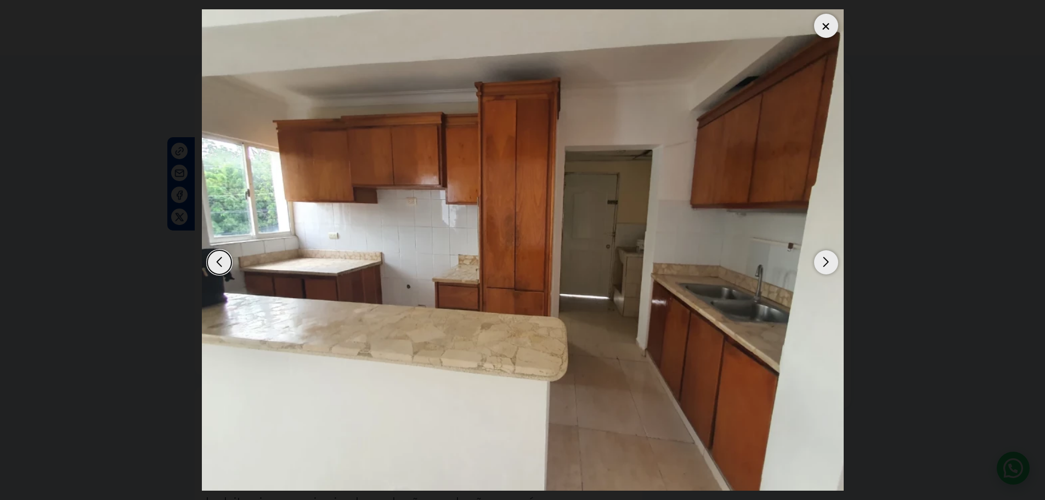
click at [821, 263] on div "Next slide" at bounding box center [826, 262] width 24 height 24
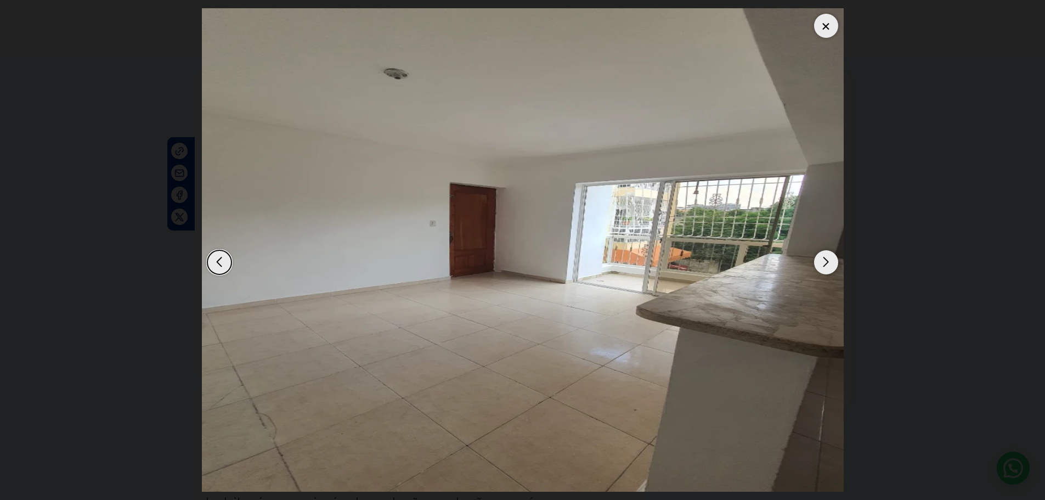
click at [821, 263] on div "Next slide" at bounding box center [826, 262] width 24 height 24
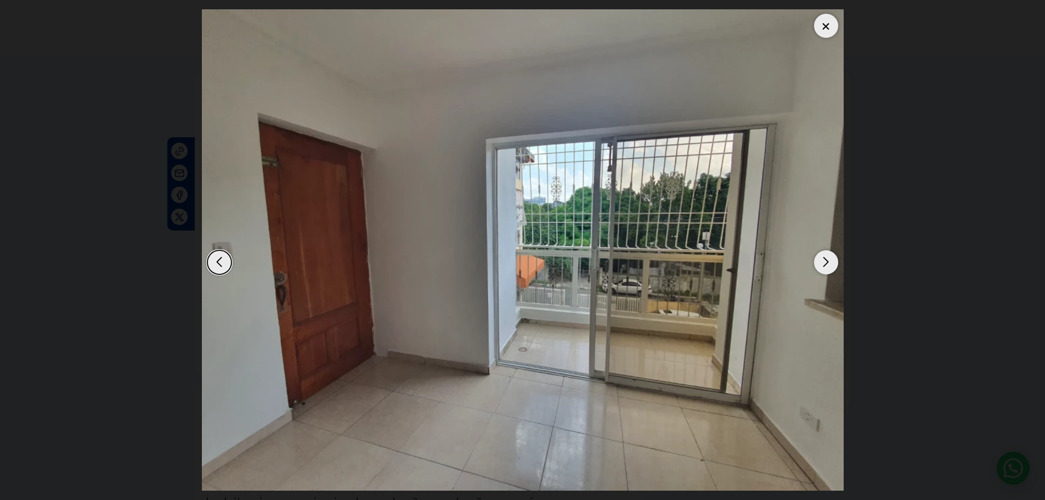
click at [821, 263] on div "Next slide" at bounding box center [826, 262] width 24 height 24
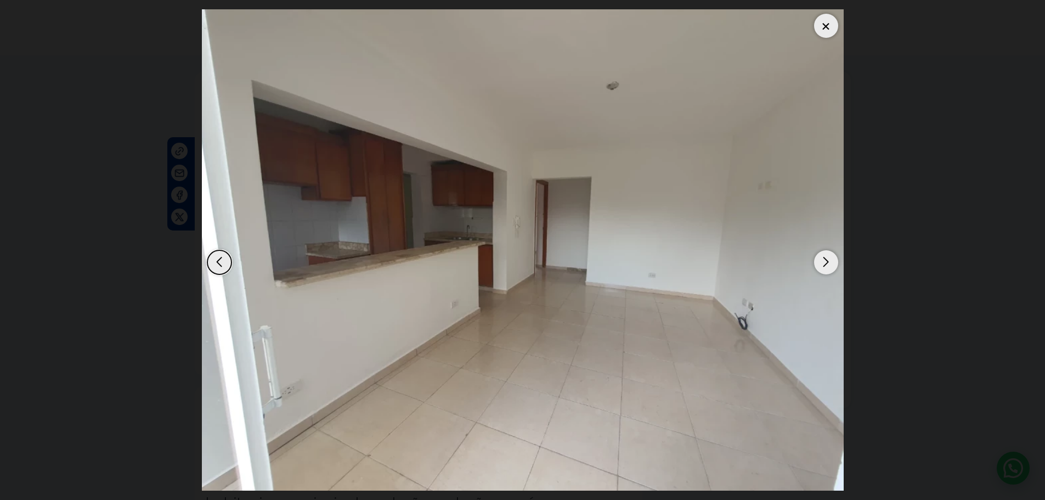
click at [822, 28] on div at bounding box center [826, 26] width 24 height 24
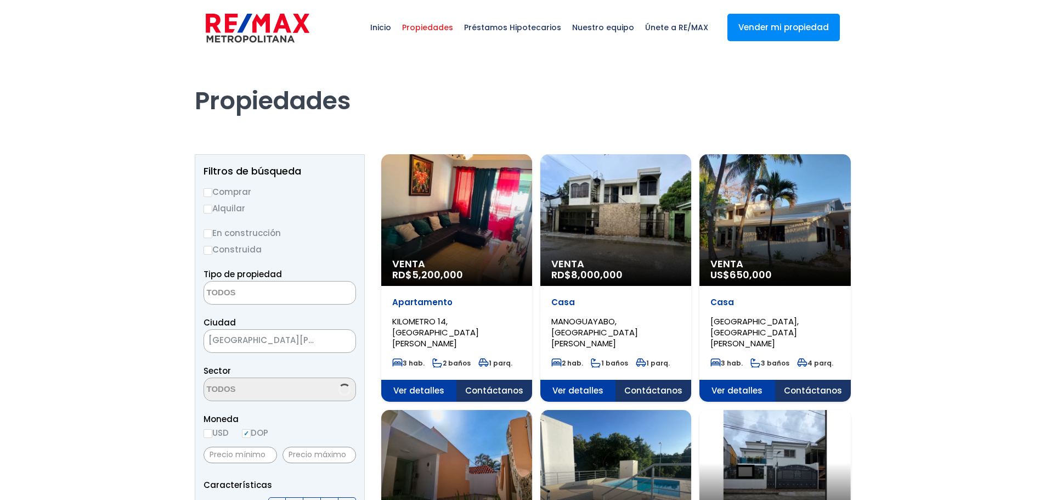
select select
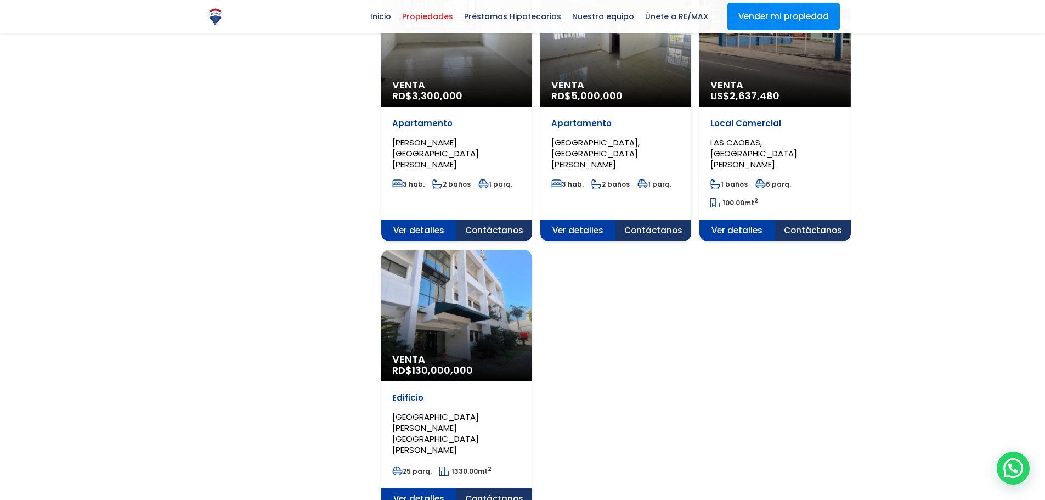
scroll to position [1262, 0]
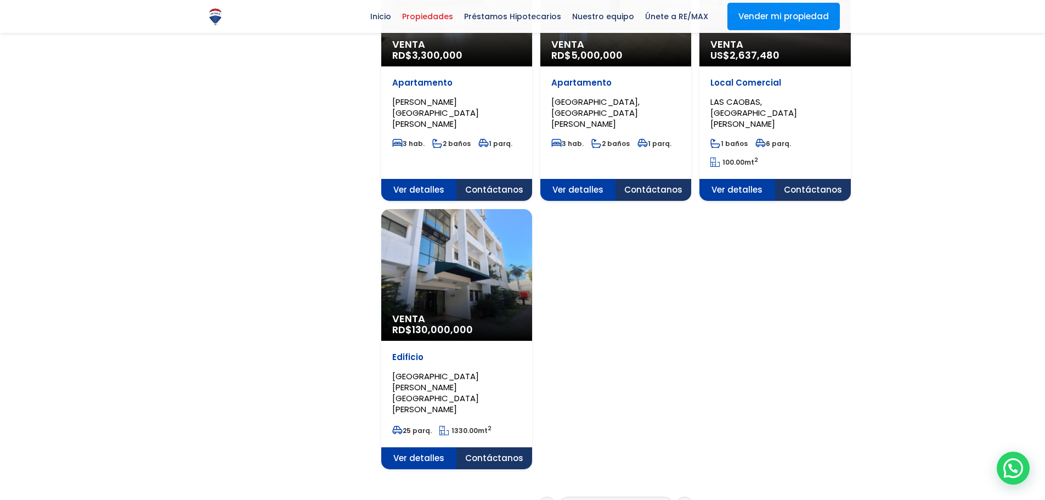
click at [613, 499] on link "5" at bounding box center [614, 505] width 5 height 12
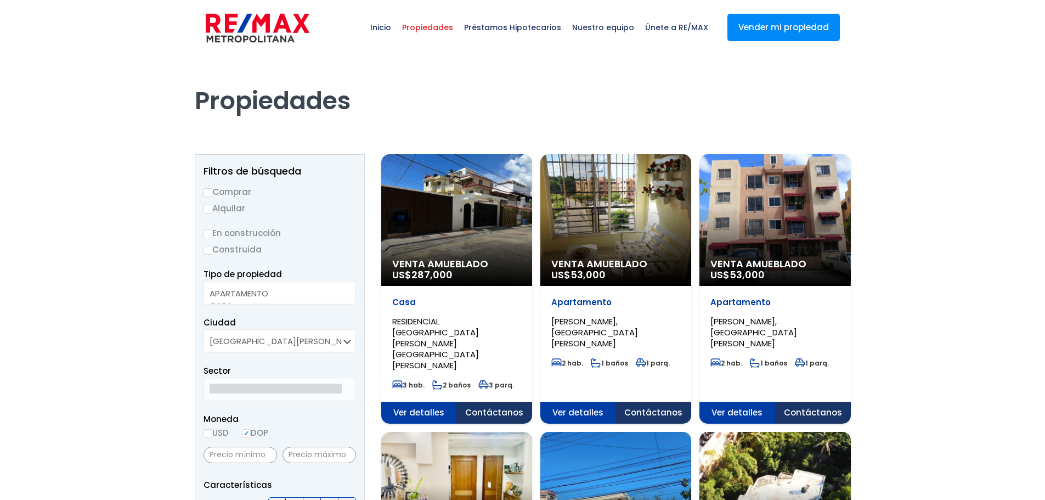
select select
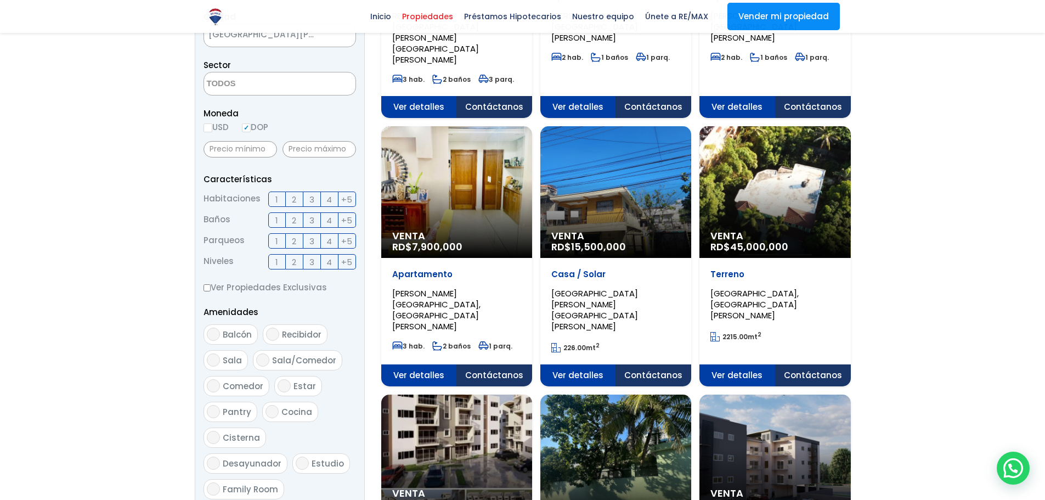
scroll to position [274, 0]
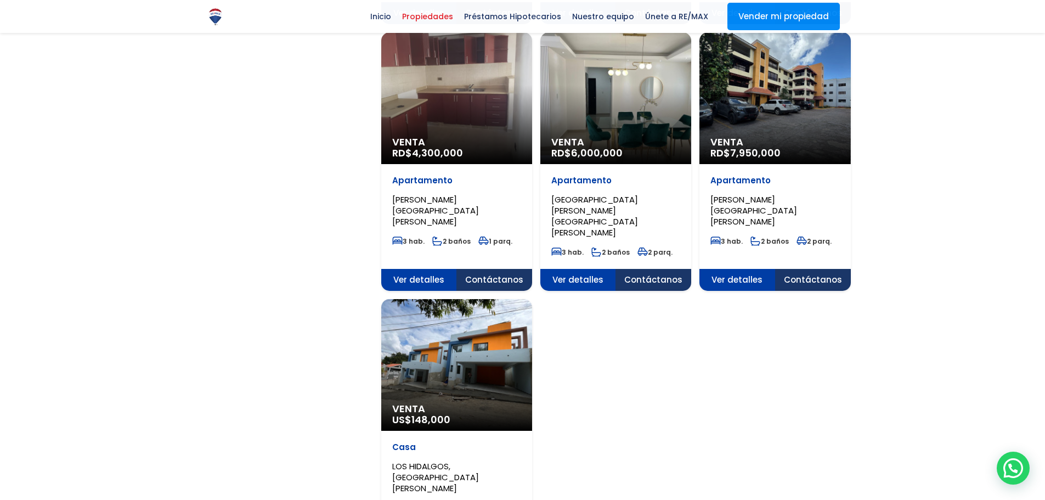
scroll to position [1207, 0]
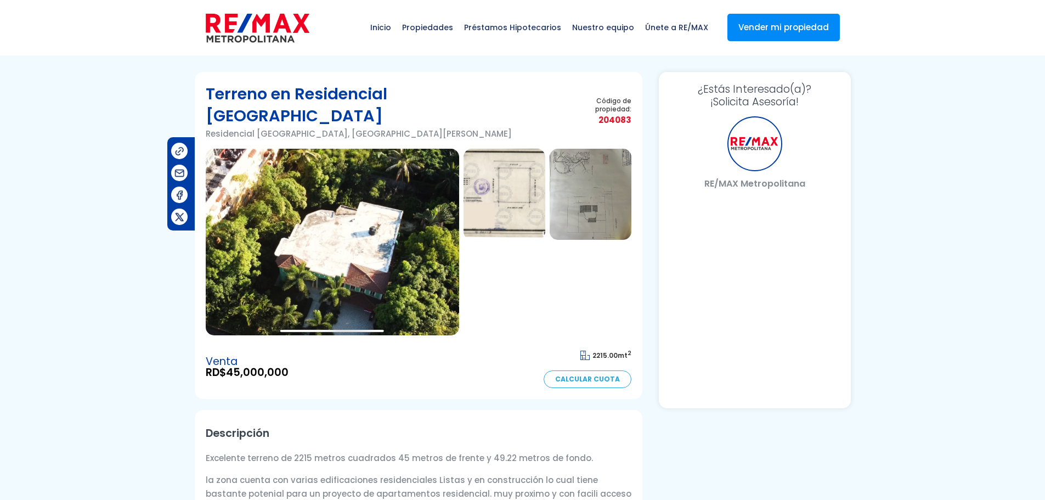
select select "ES"
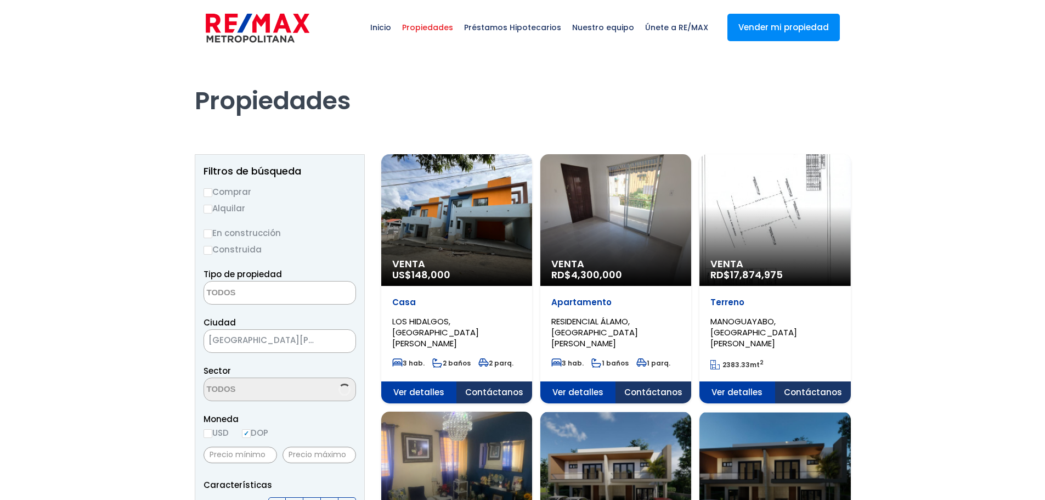
select select
click at [532, 232] on div "Venta RD$ 4,300,000" at bounding box center [456, 220] width 151 height 132
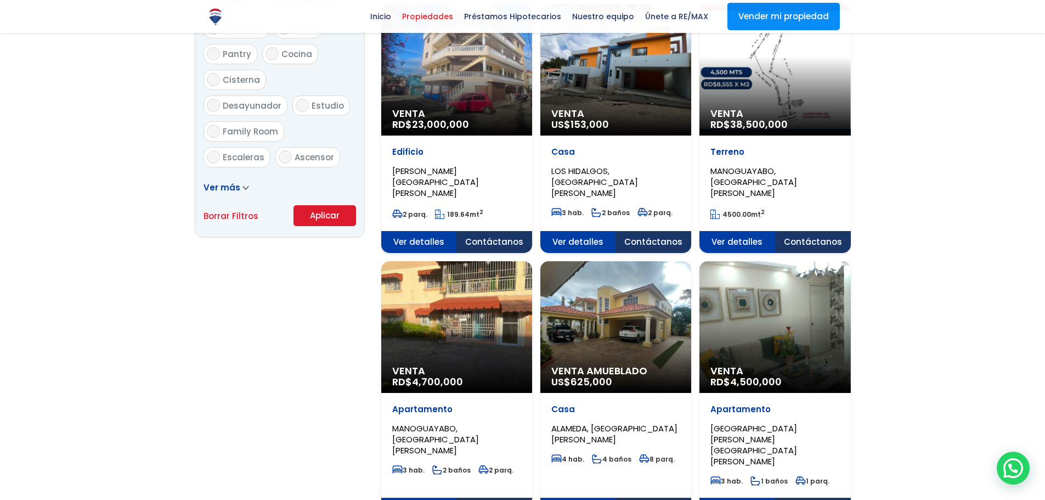
scroll to position [713, 0]
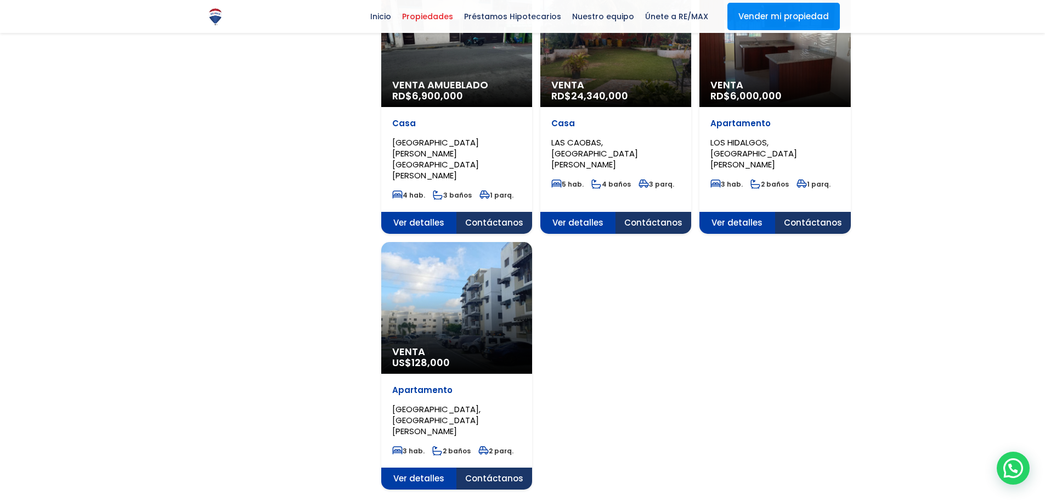
scroll to position [1262, 0]
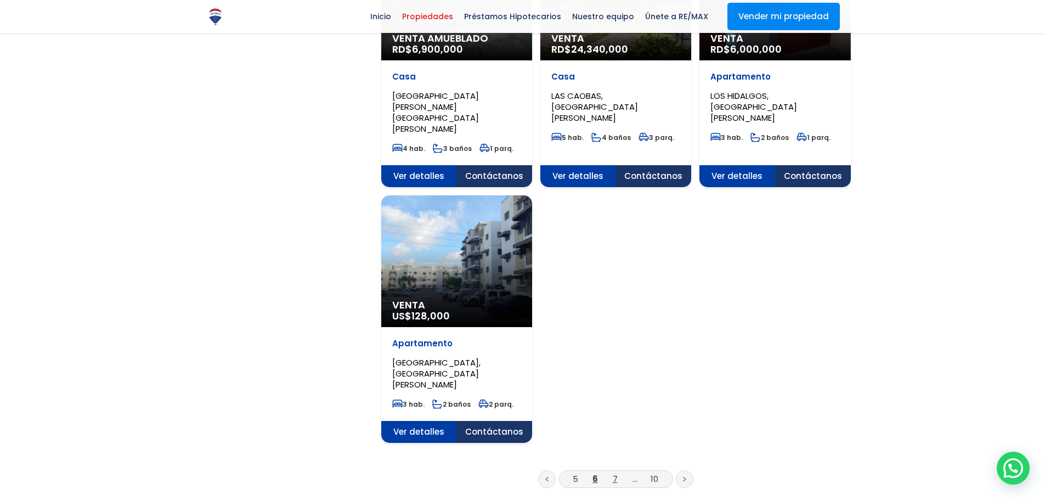
click at [615, 473] on link "7" at bounding box center [615, 479] width 5 height 12
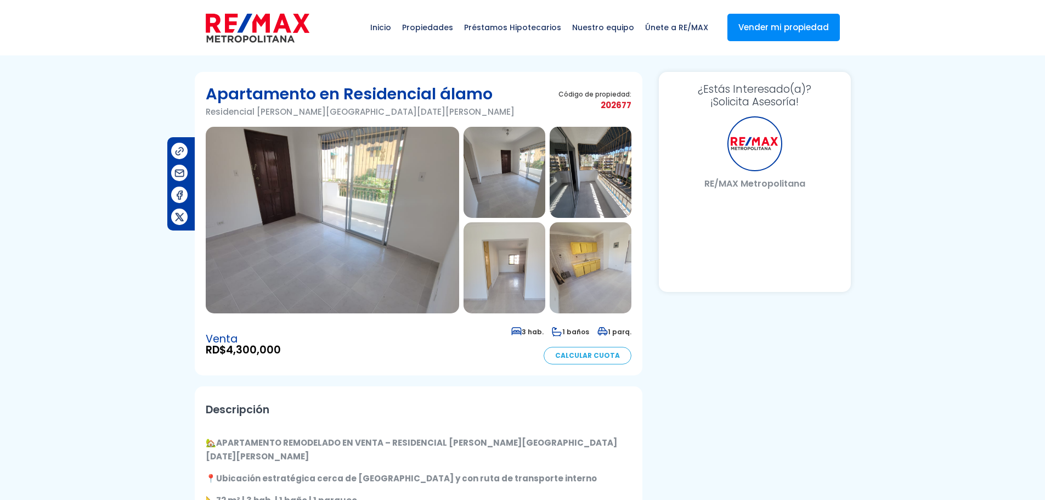
select select "ES"
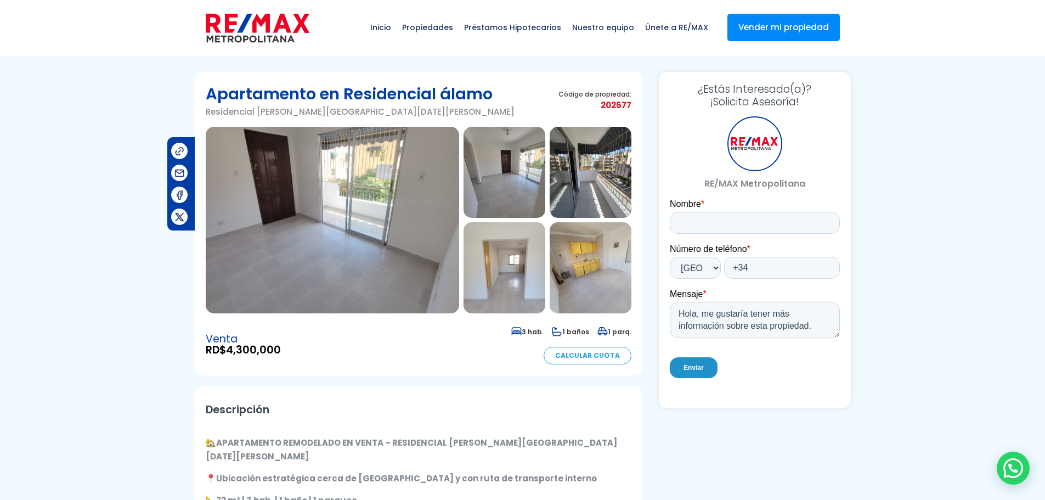
click at [528, 177] on img at bounding box center [505, 172] width 82 height 91
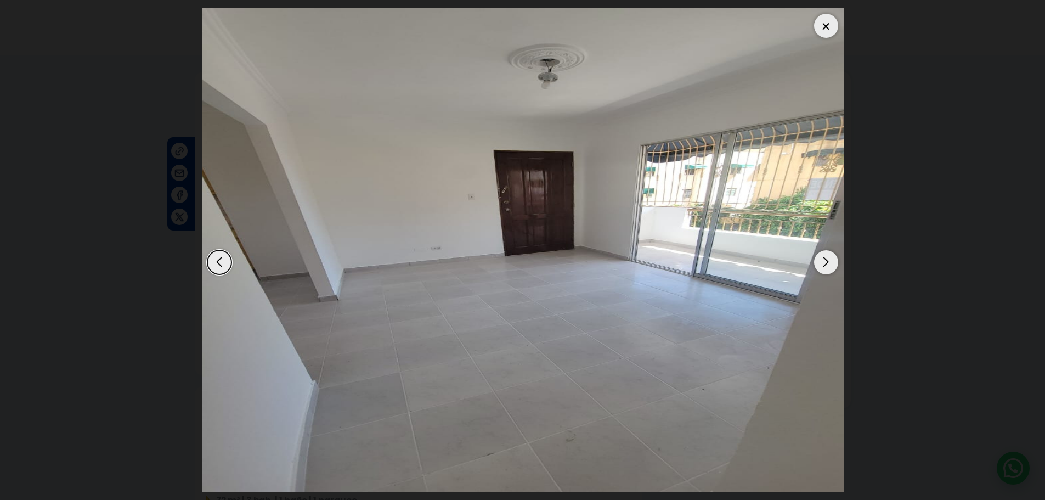
click at [834, 268] on div "Next slide" at bounding box center [826, 262] width 24 height 24
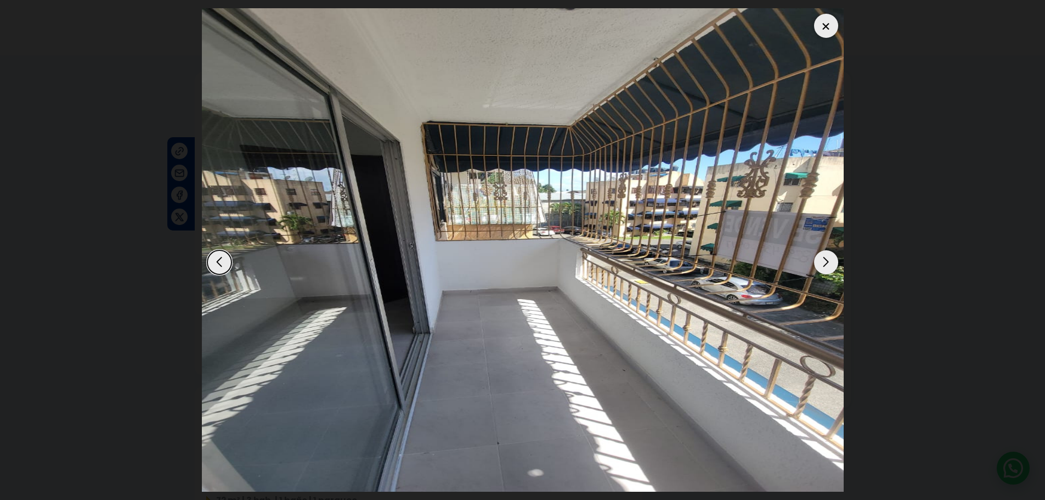
click at [834, 268] on div "Next slide" at bounding box center [826, 262] width 24 height 24
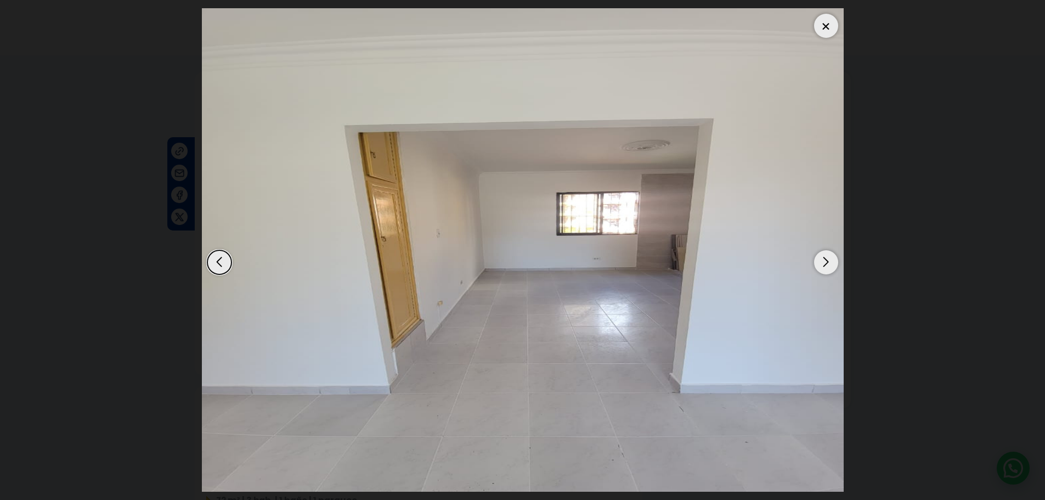
click at [834, 268] on div "Next slide" at bounding box center [826, 262] width 24 height 24
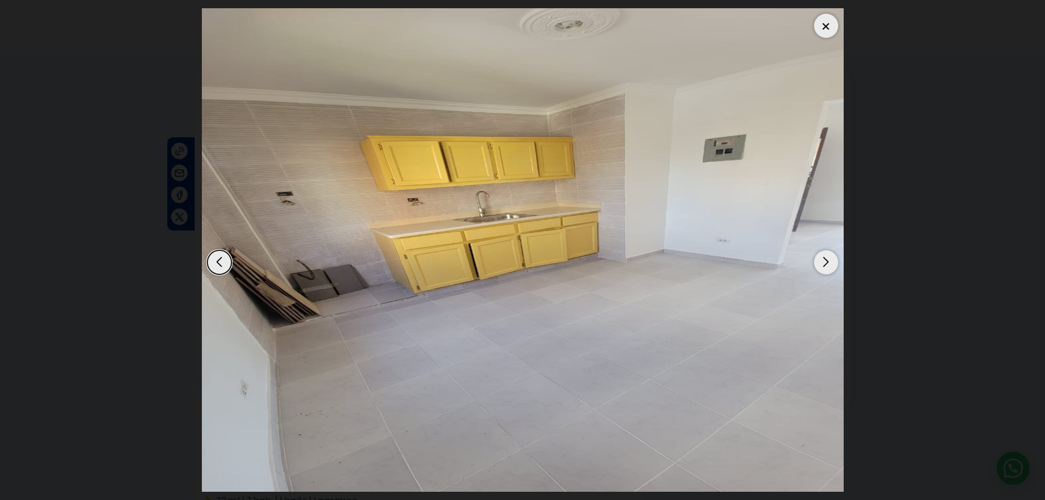
click at [834, 268] on div "Next slide" at bounding box center [826, 262] width 24 height 24
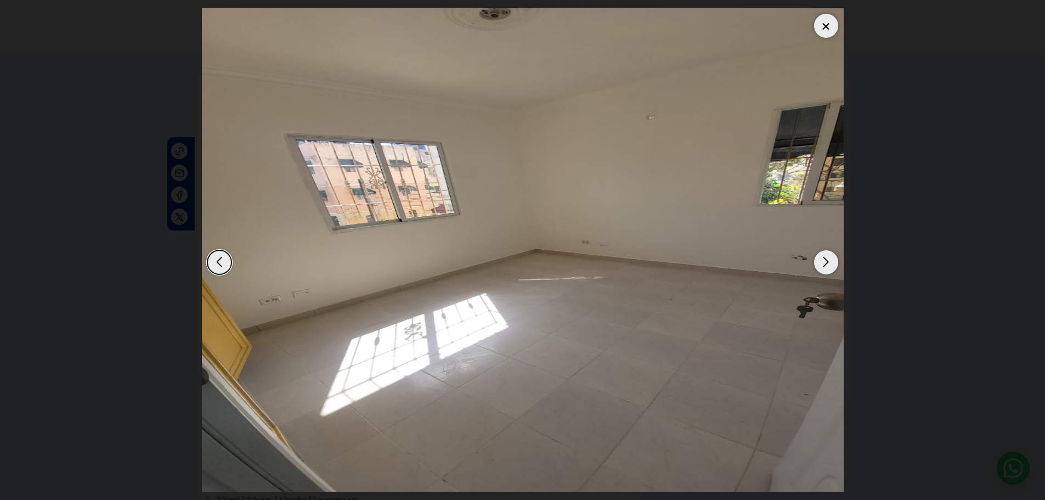
click at [834, 268] on div "Next slide" at bounding box center [826, 262] width 24 height 24
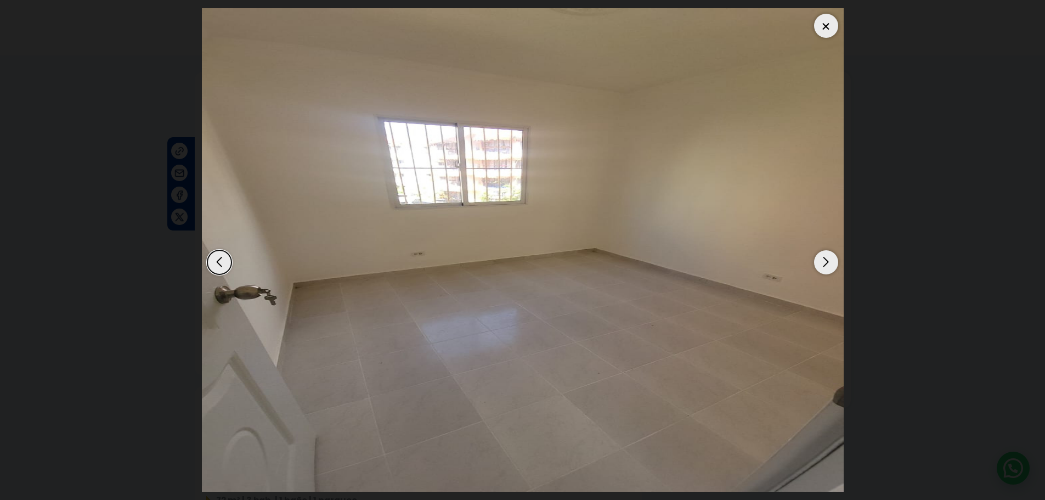
click at [834, 268] on div "Next slide" at bounding box center [826, 262] width 24 height 24
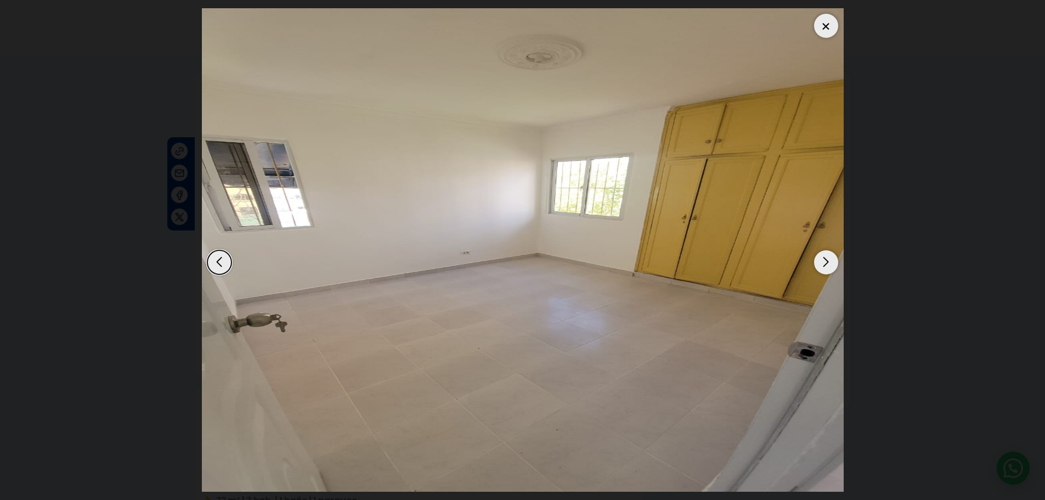
click at [834, 268] on div "Next slide" at bounding box center [826, 262] width 24 height 24
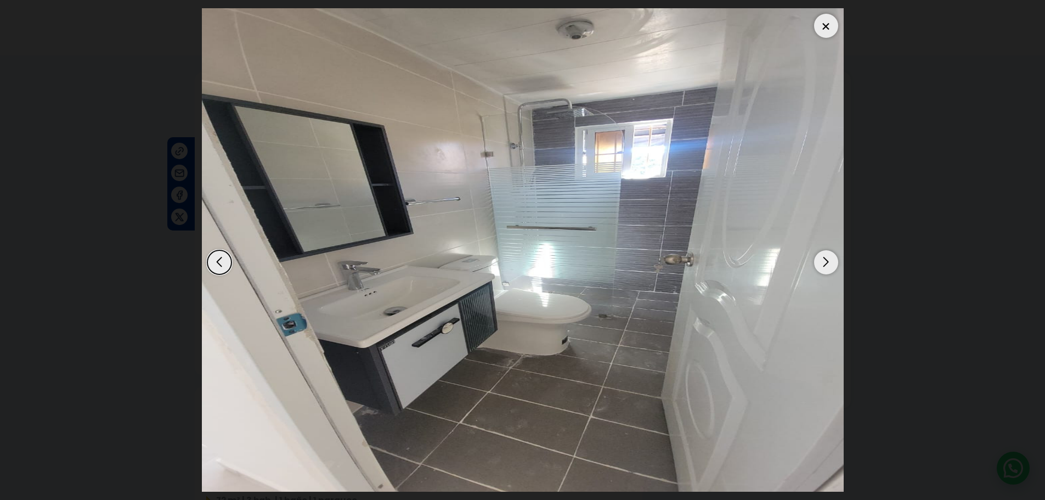
click at [834, 268] on div "Next slide" at bounding box center [826, 262] width 24 height 24
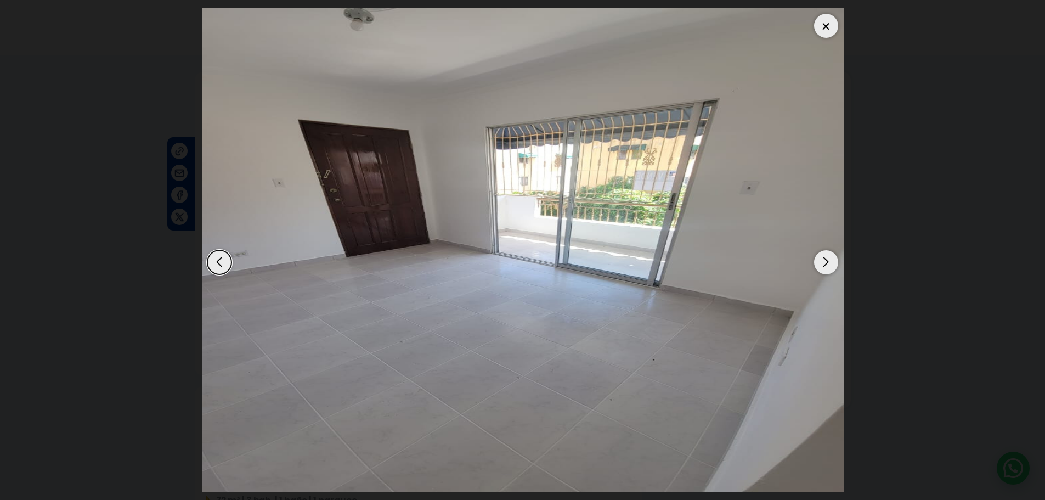
click at [834, 268] on div "Next slide" at bounding box center [826, 262] width 24 height 24
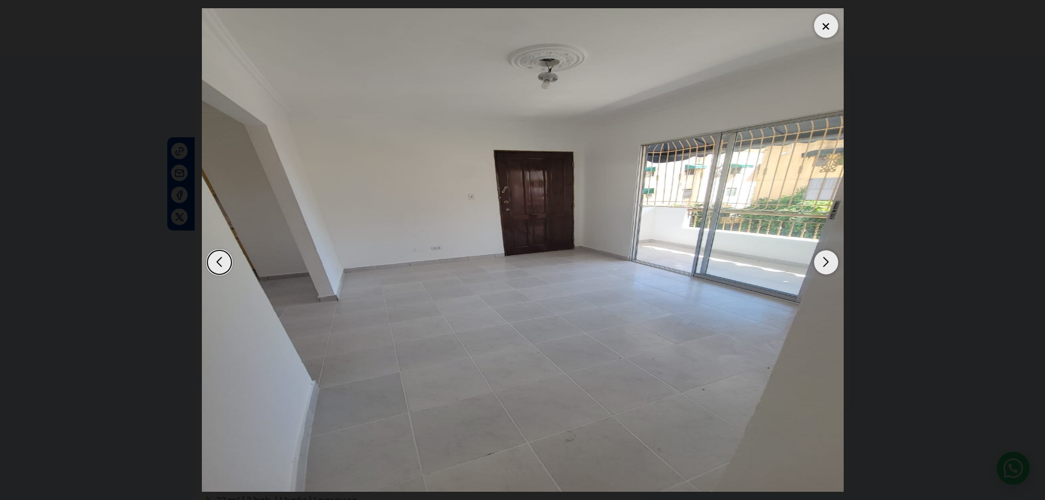
click at [834, 268] on div "Next slide" at bounding box center [826, 262] width 24 height 24
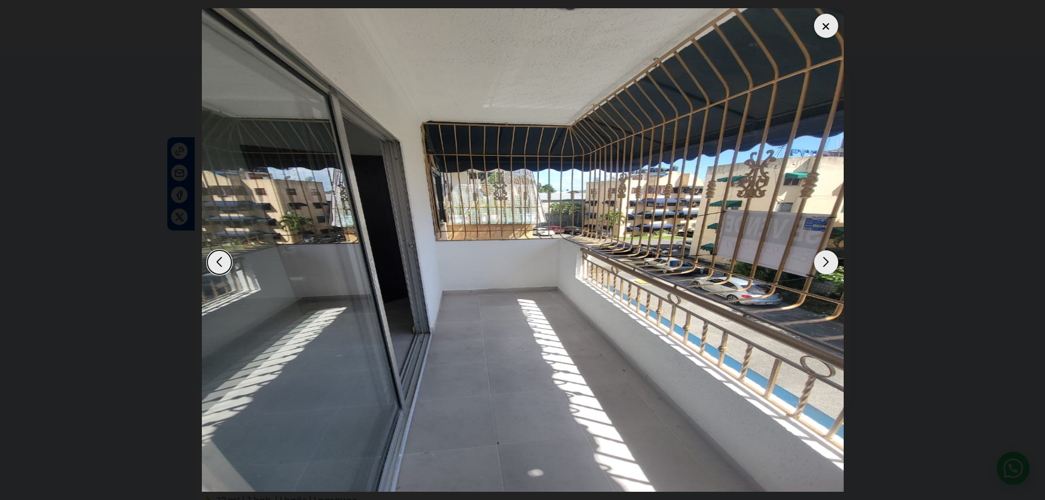
click at [834, 268] on div "Next slide" at bounding box center [826, 262] width 24 height 24
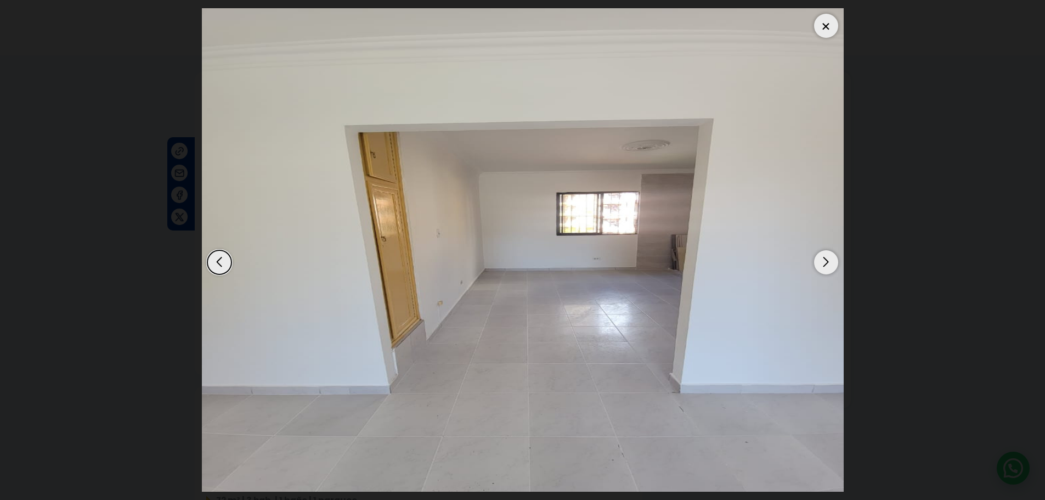
click at [824, 29] on div at bounding box center [826, 26] width 24 height 24
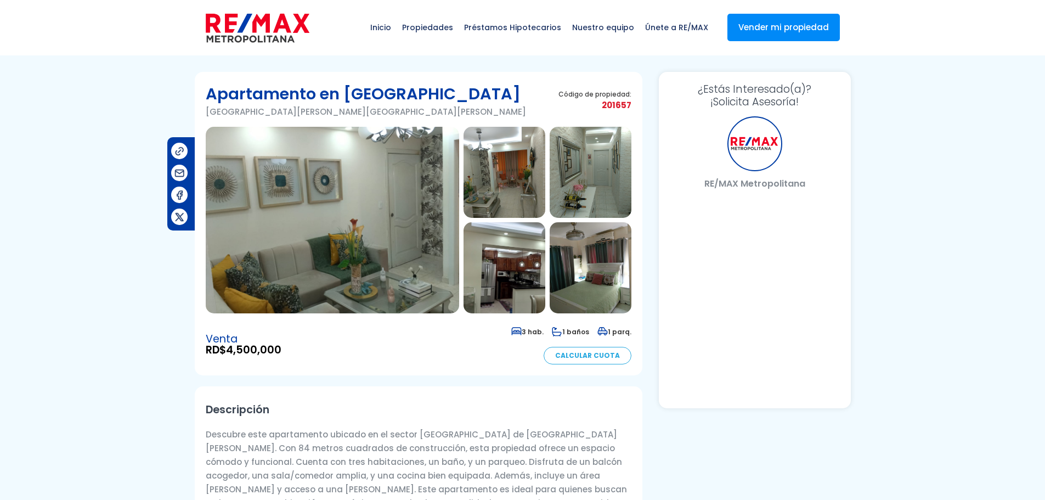
select select "ES"
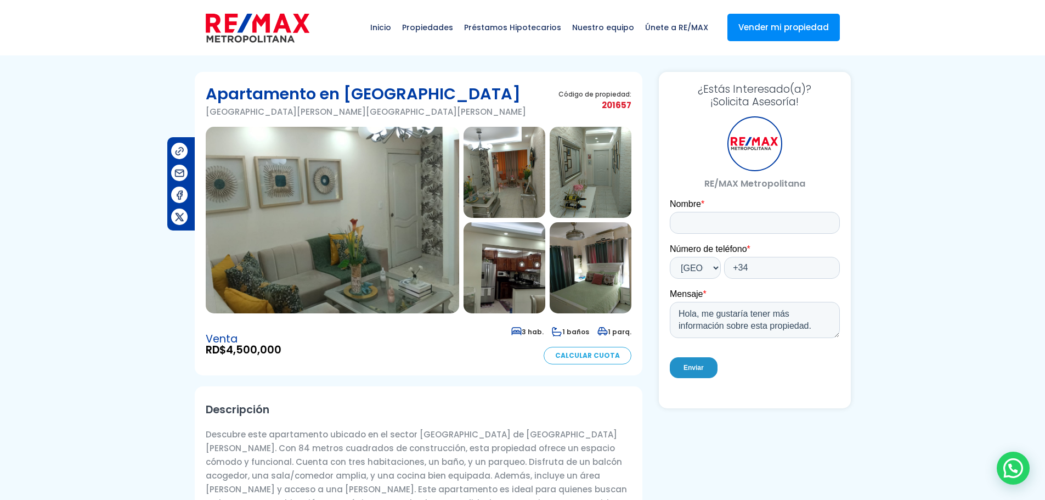
click at [389, 238] on img at bounding box center [333, 220] width 254 height 187
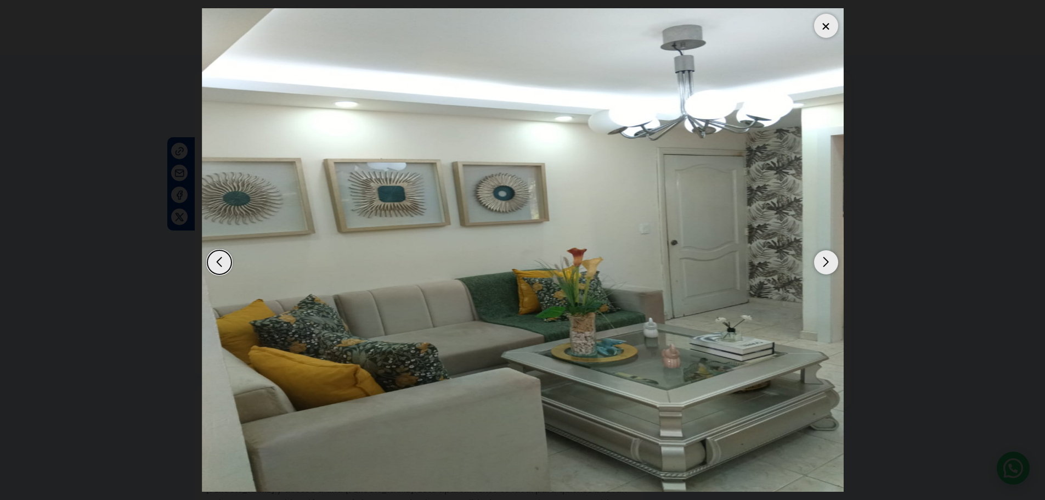
click at [829, 266] on div "Next slide" at bounding box center [826, 262] width 24 height 24
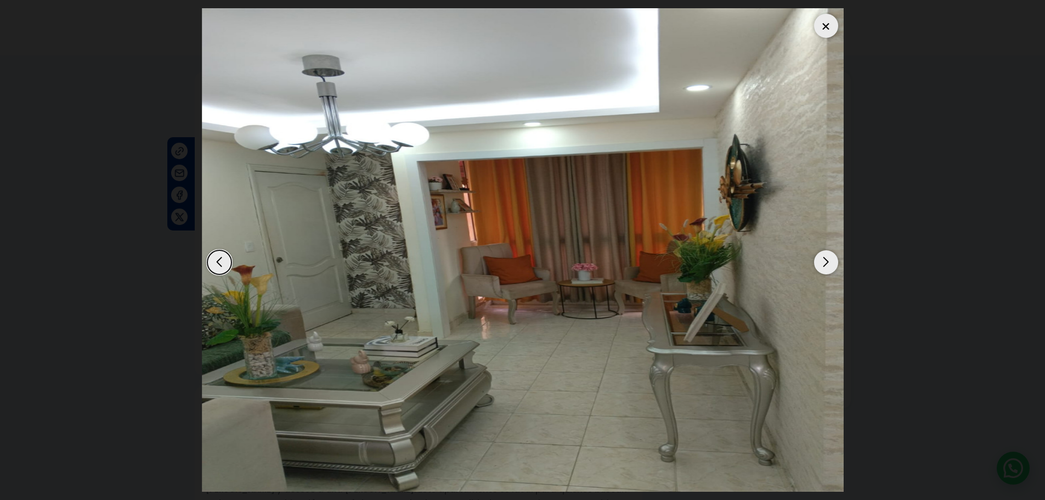
click at [829, 266] on div "Next slide" at bounding box center [826, 262] width 24 height 24
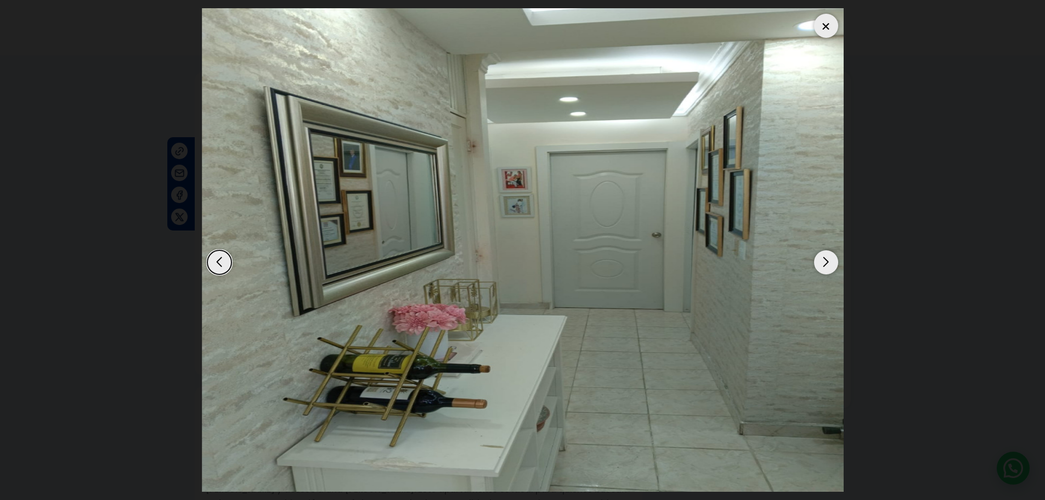
click at [829, 266] on div "Next slide" at bounding box center [826, 262] width 24 height 24
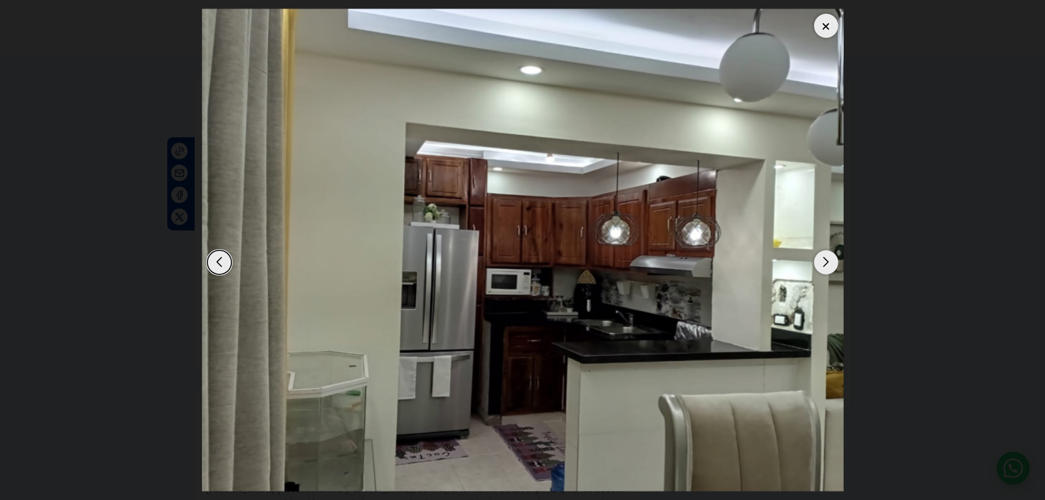
click at [829, 266] on div "Next slide" at bounding box center [826, 262] width 24 height 24
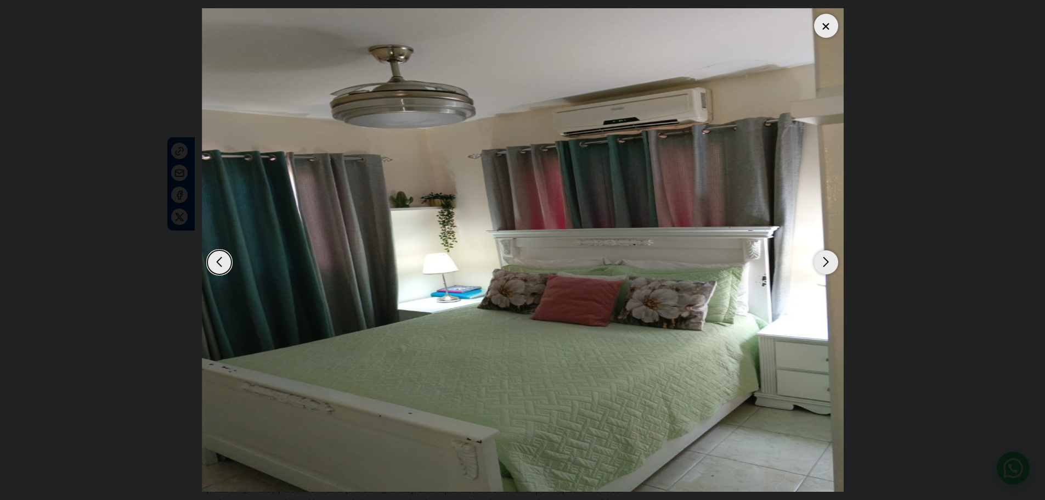
click at [829, 266] on div "Next slide" at bounding box center [826, 262] width 24 height 24
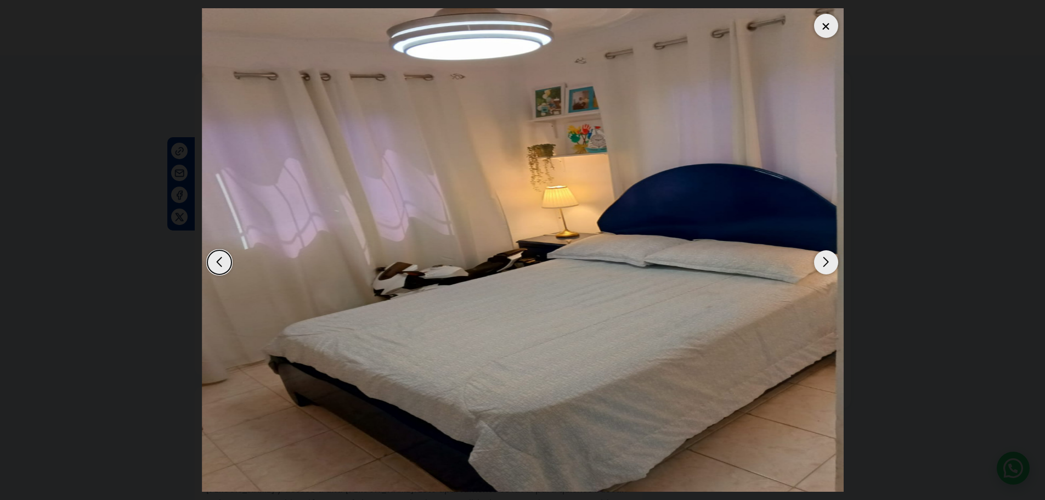
click at [829, 266] on div "Next slide" at bounding box center [826, 262] width 24 height 24
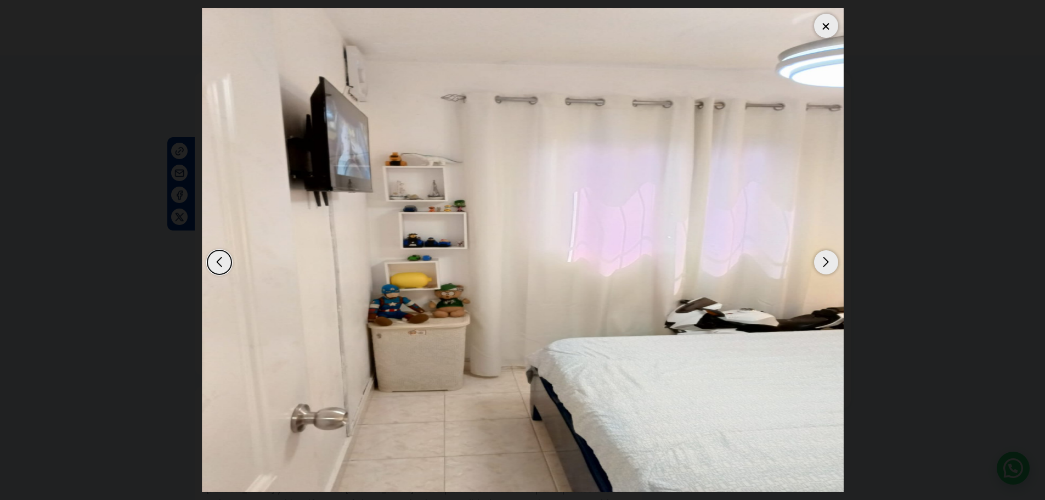
click at [829, 266] on div "Next slide" at bounding box center [826, 262] width 24 height 24
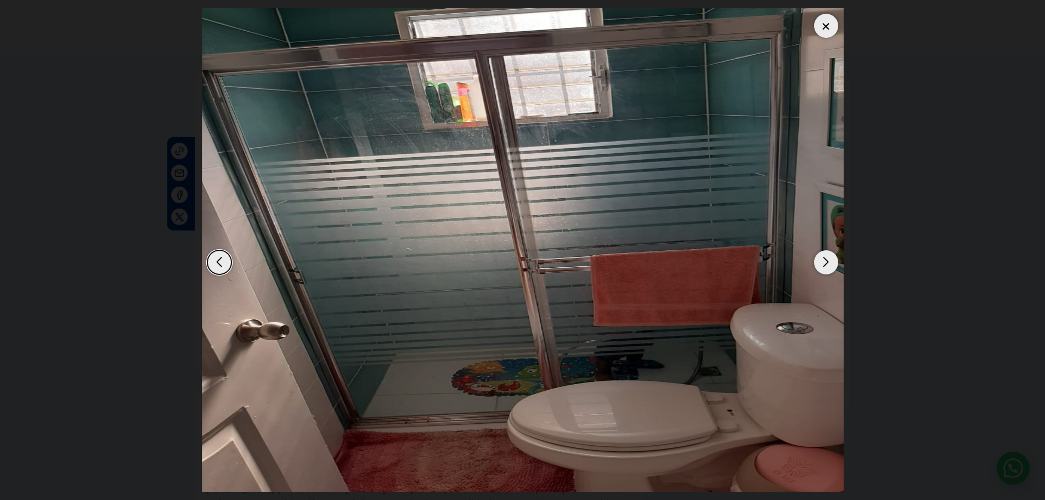
click at [829, 266] on div "Next slide" at bounding box center [826, 262] width 24 height 24
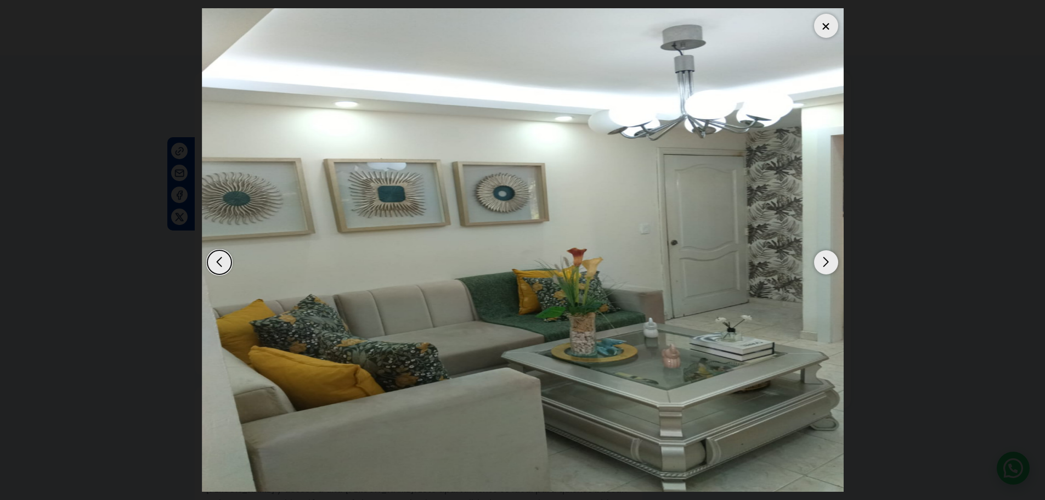
click at [829, 266] on div "Next slide" at bounding box center [826, 262] width 24 height 24
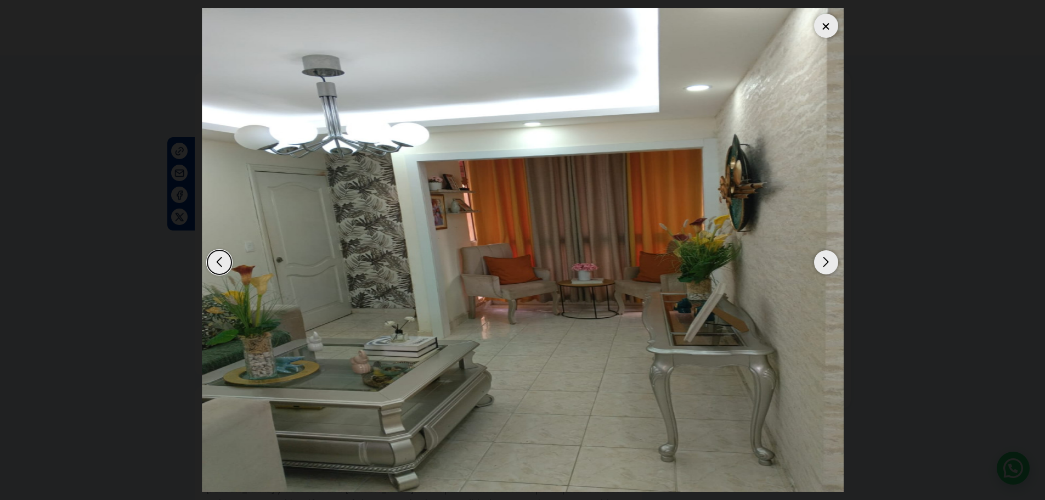
click at [829, 266] on div "Next slide" at bounding box center [826, 262] width 24 height 24
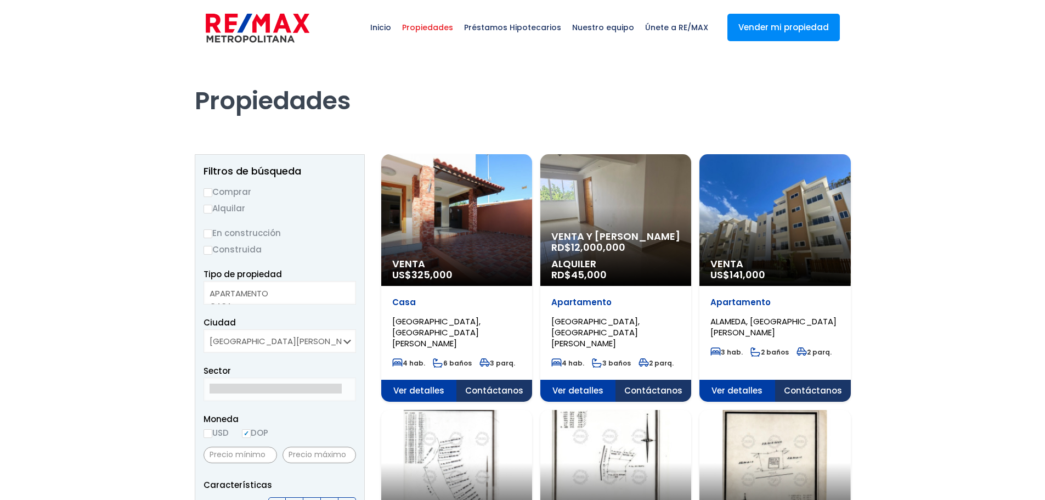
select select
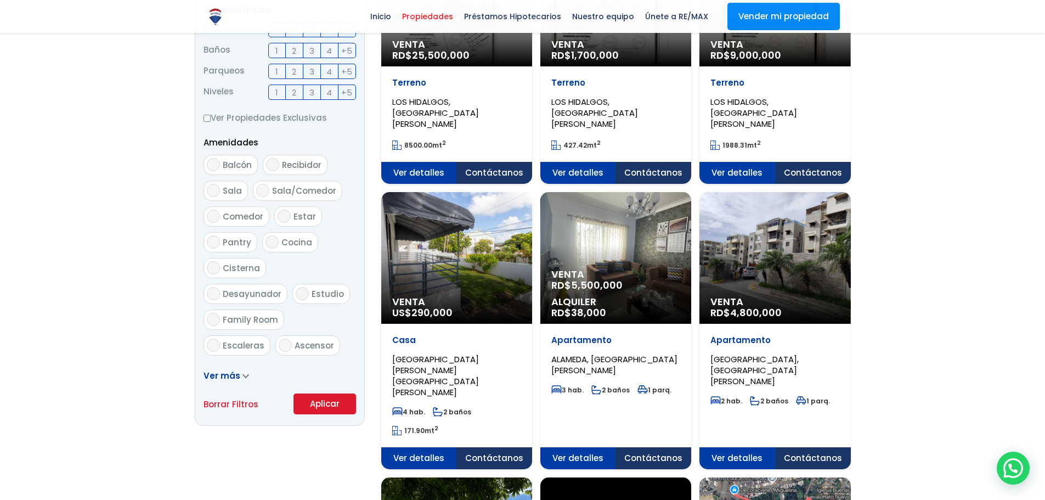
scroll to position [494, 0]
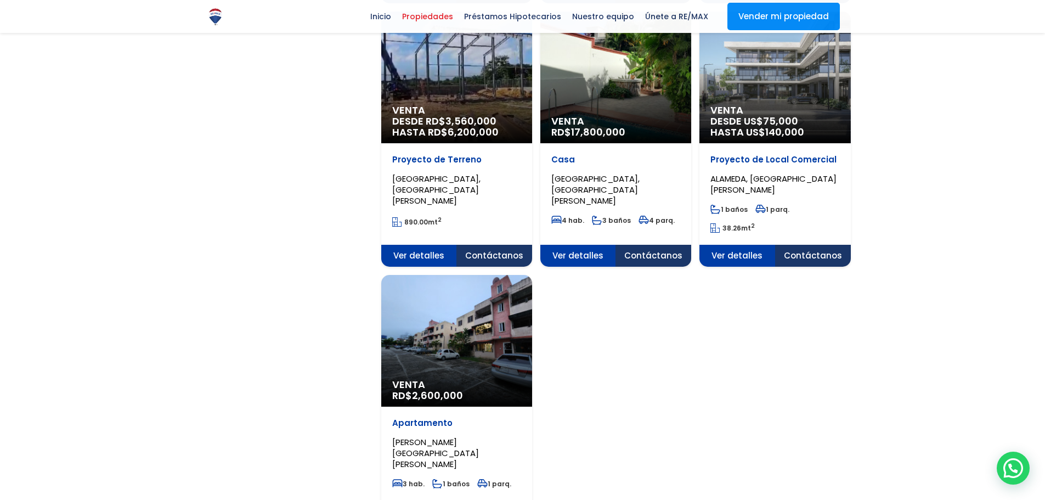
scroll to position [1262, 0]
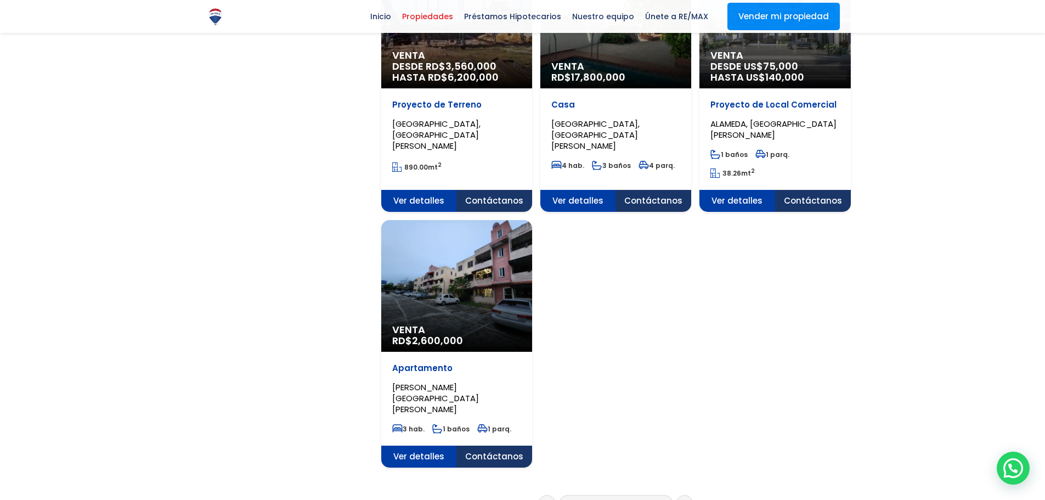
click at [616, 498] on link "8" at bounding box center [615, 504] width 5 height 12
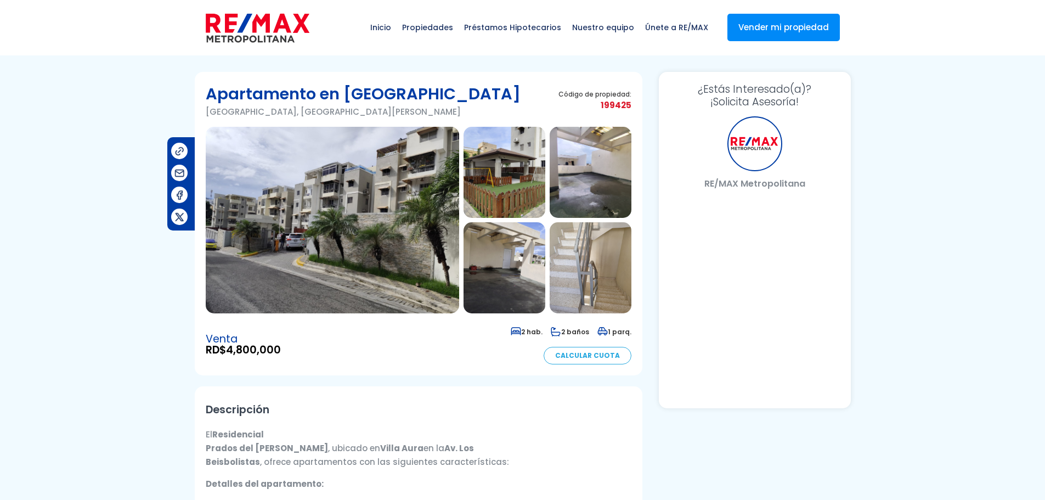
select select "ES"
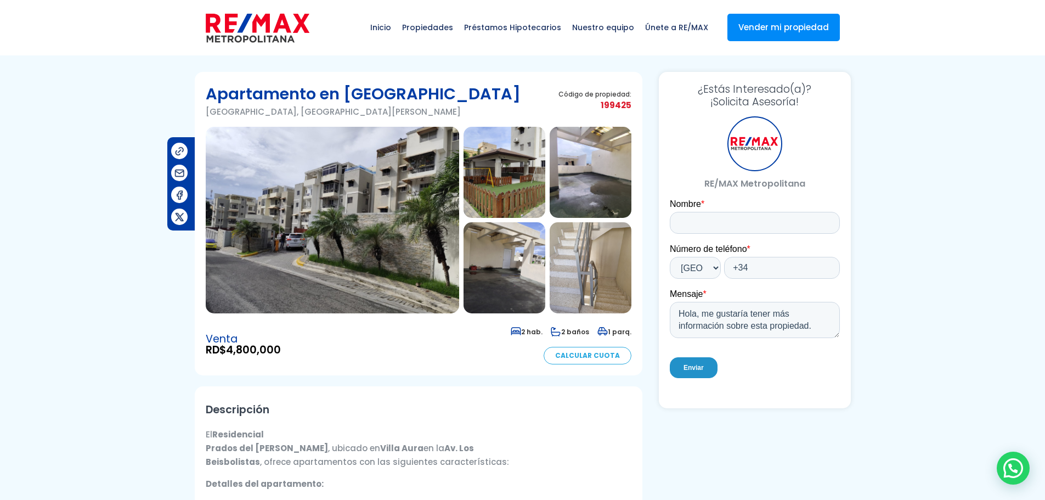
click at [508, 184] on img at bounding box center [505, 172] width 82 height 91
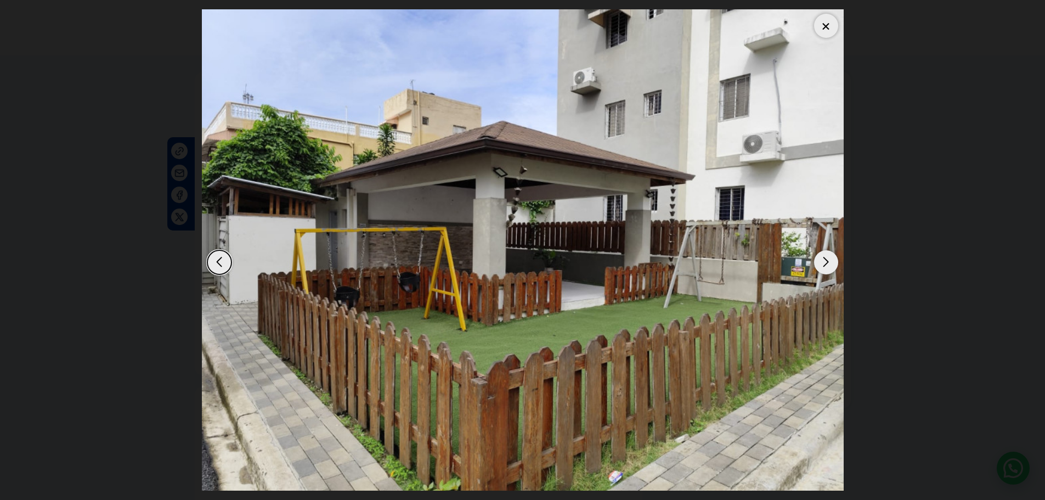
click at [826, 263] on div "Next slide" at bounding box center [826, 262] width 24 height 24
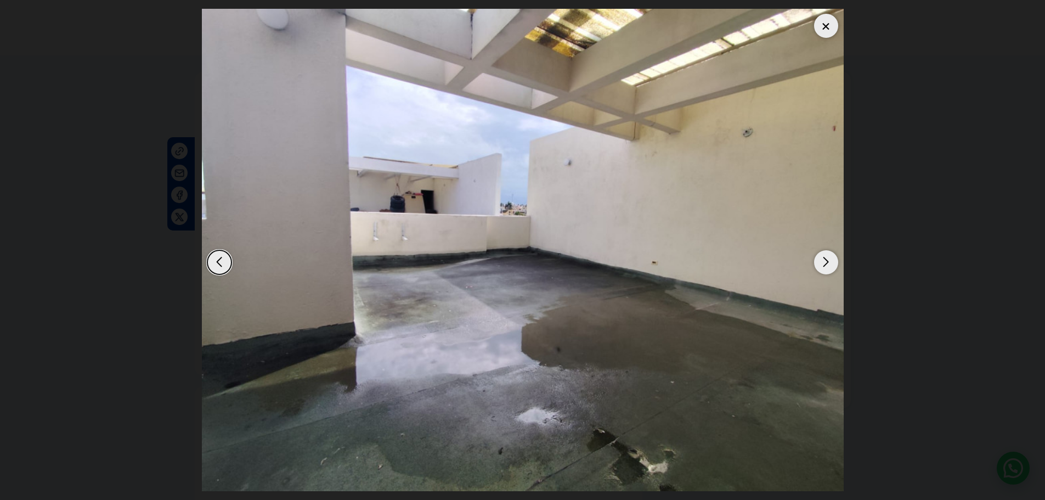
click at [826, 263] on div "Next slide" at bounding box center [826, 262] width 24 height 24
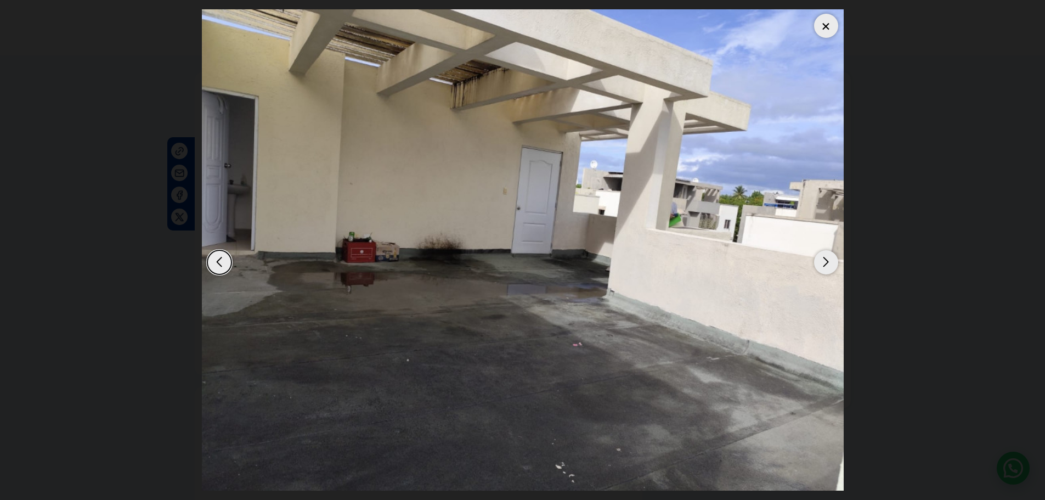
click at [826, 263] on div "Next slide" at bounding box center [826, 262] width 24 height 24
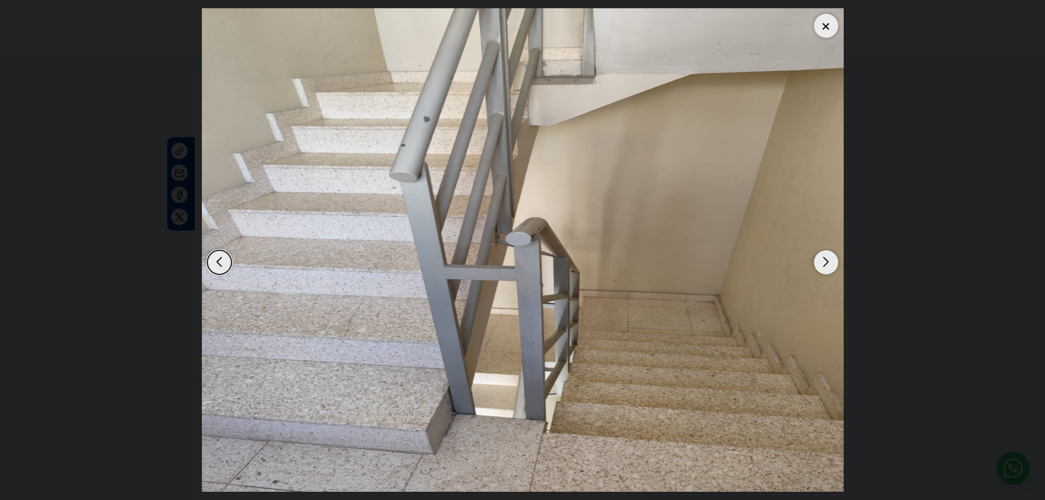
click at [826, 263] on div "Next slide" at bounding box center [826, 262] width 24 height 24
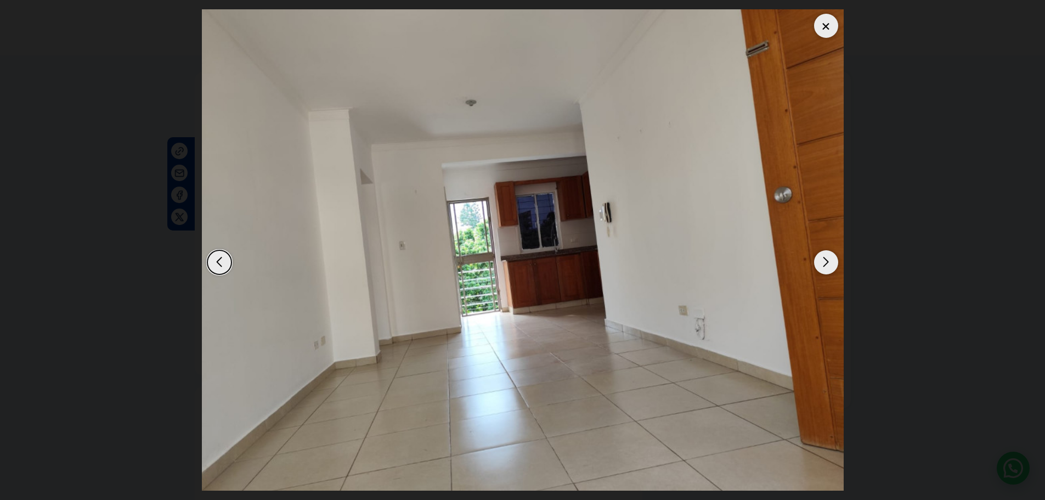
click at [826, 263] on div "Next slide" at bounding box center [826, 262] width 24 height 24
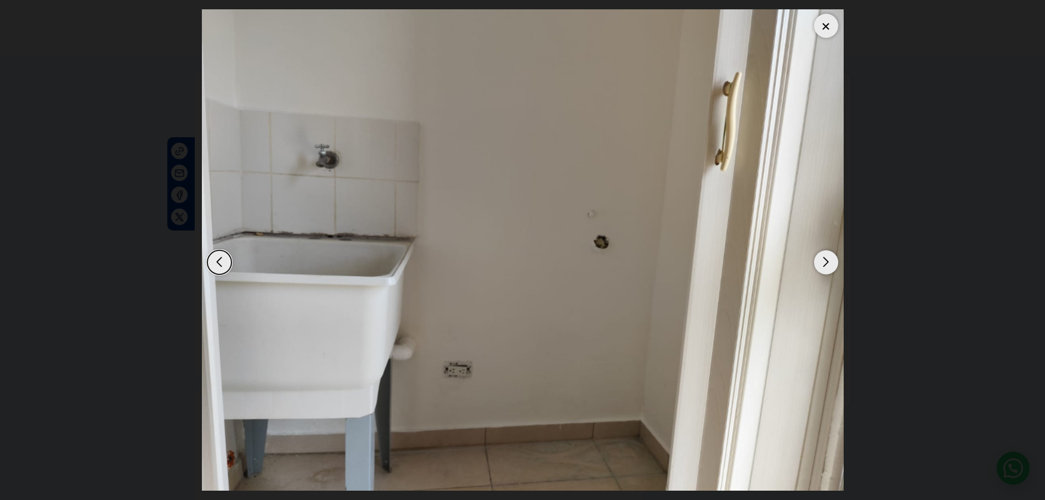
click at [826, 263] on div "Next slide" at bounding box center [826, 262] width 24 height 24
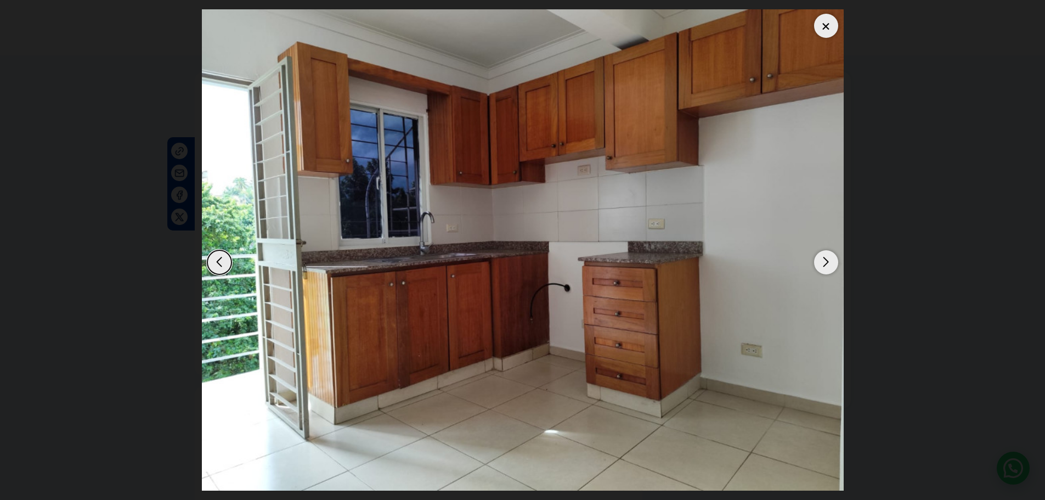
click at [826, 263] on div "Next slide" at bounding box center [826, 262] width 24 height 24
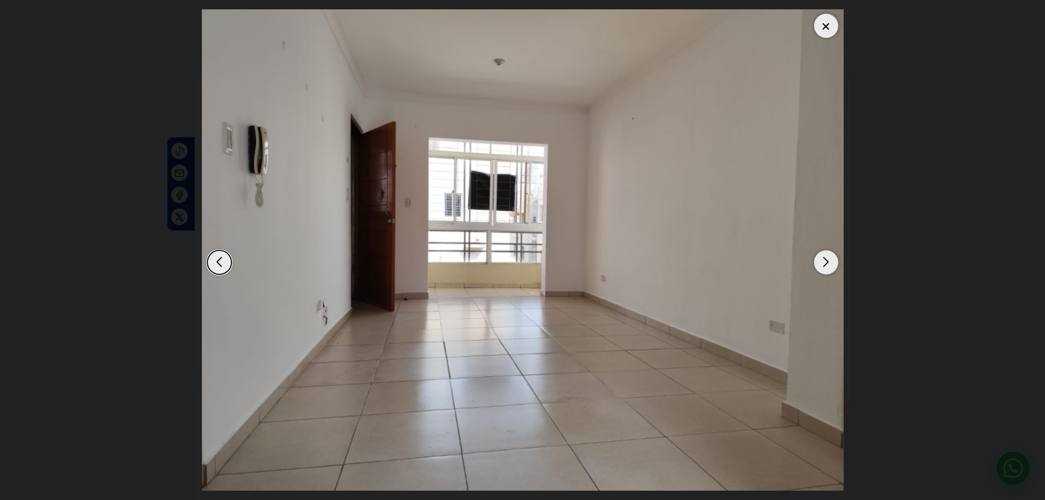
click at [826, 263] on div "Next slide" at bounding box center [826, 262] width 24 height 24
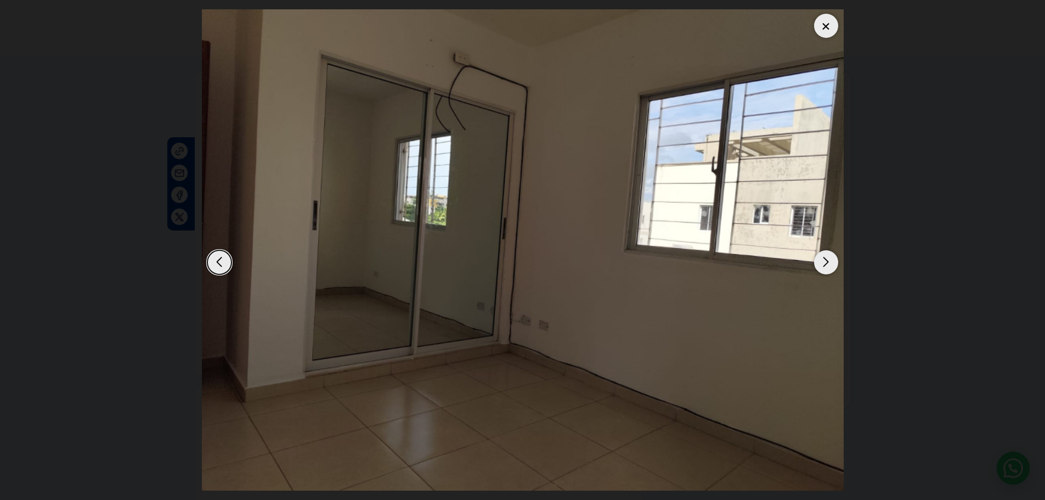
click at [826, 263] on div "Next slide" at bounding box center [826, 262] width 24 height 24
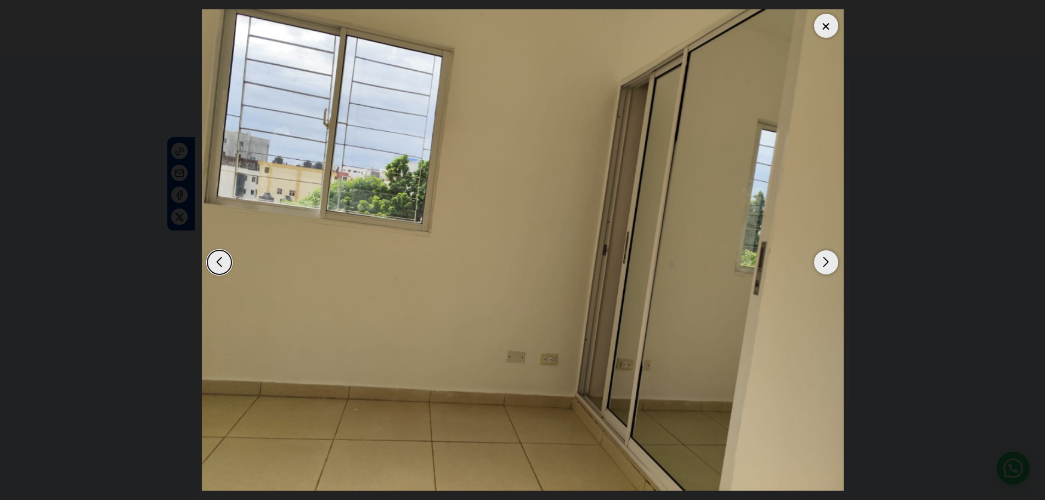
click at [826, 263] on div "Next slide" at bounding box center [826, 262] width 24 height 24
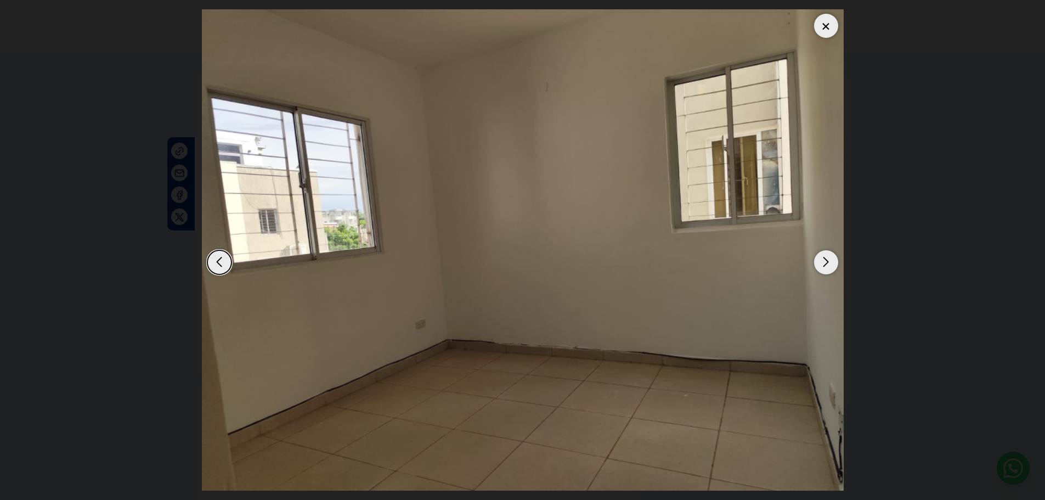
click at [826, 263] on div "Next slide" at bounding box center [826, 262] width 24 height 24
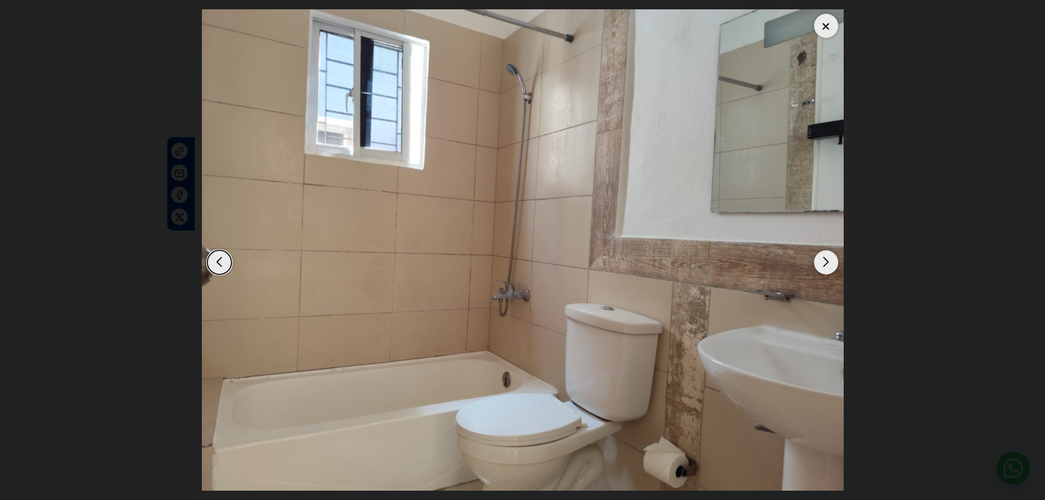
click at [826, 263] on div "Next slide" at bounding box center [826, 262] width 24 height 24
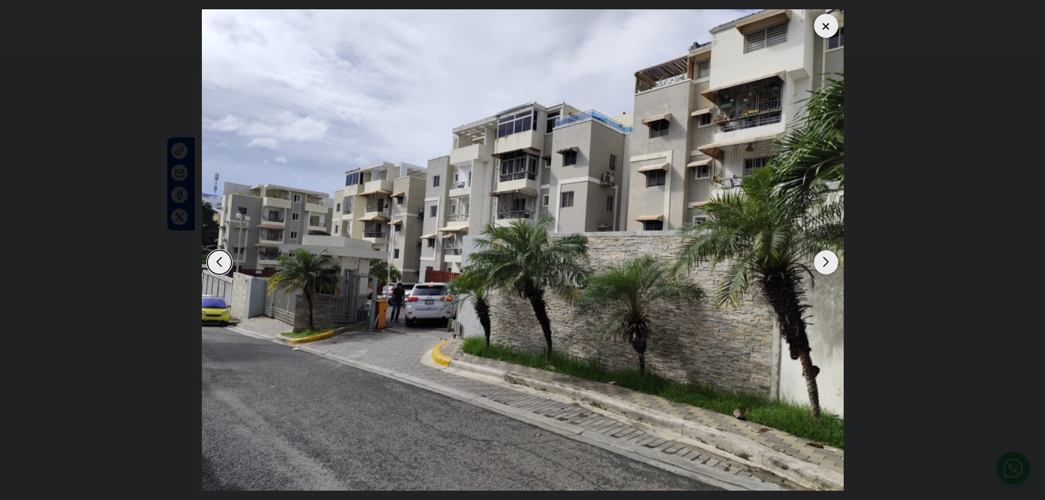
click at [826, 263] on div "Next slide" at bounding box center [826, 262] width 24 height 24
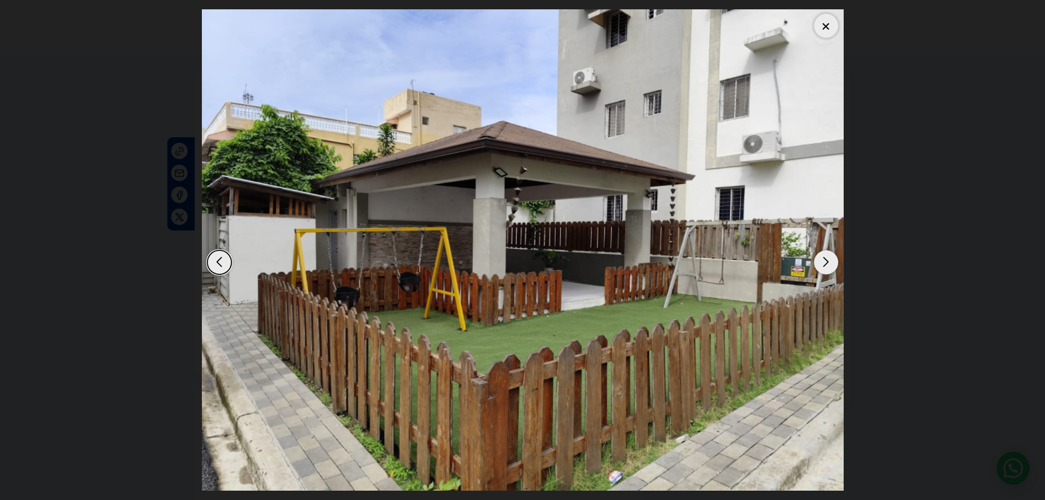
click at [826, 263] on div "Next slide" at bounding box center [826, 262] width 24 height 24
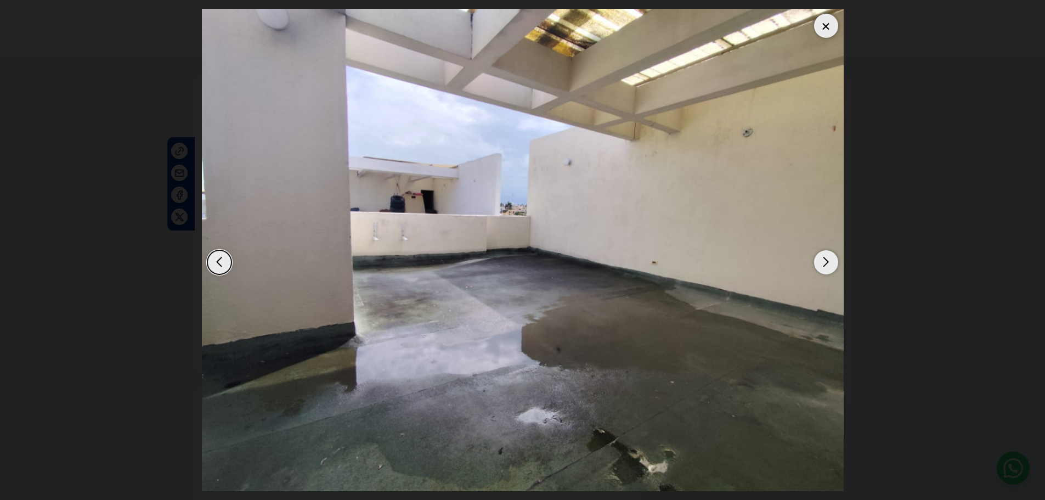
click at [826, 263] on div "Next slide" at bounding box center [826, 262] width 24 height 24
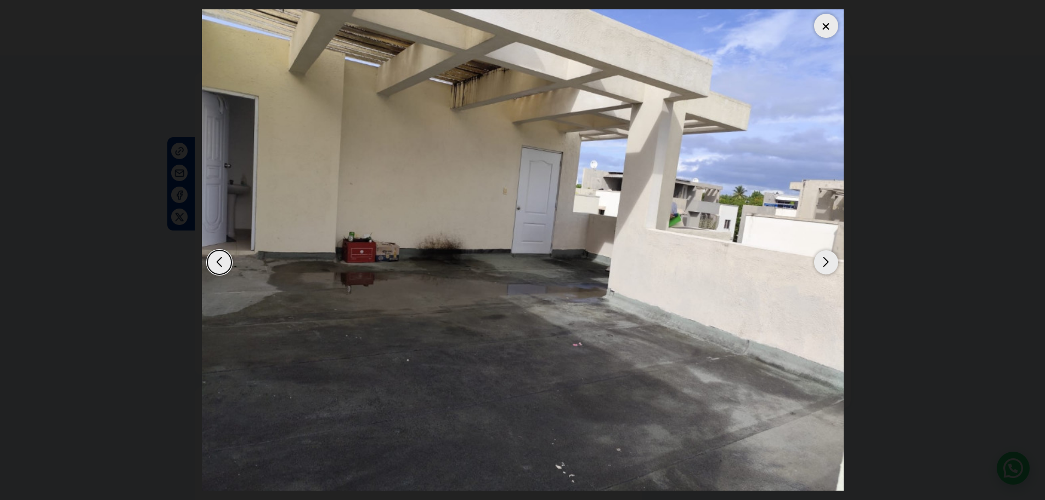
click at [831, 24] on div at bounding box center [826, 26] width 24 height 24
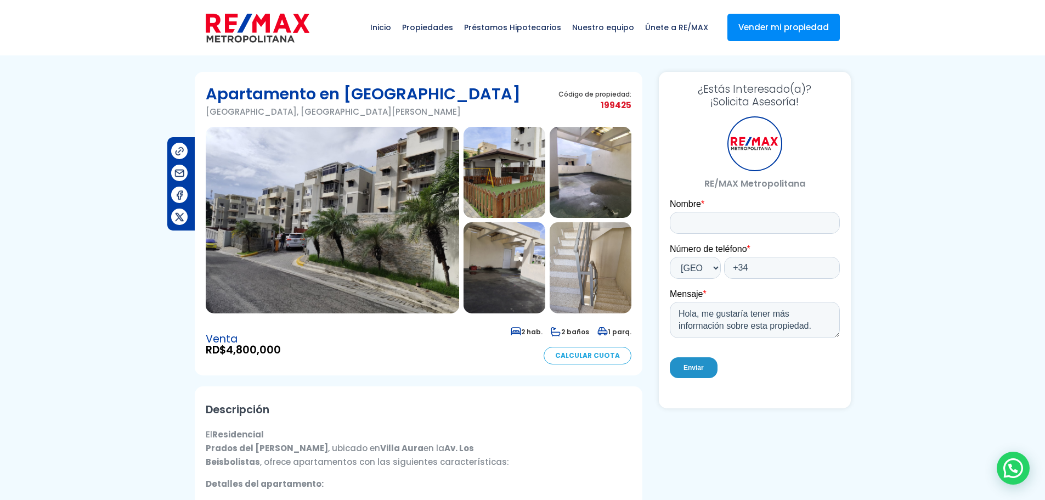
click at [392, 181] on img at bounding box center [333, 220] width 254 height 187
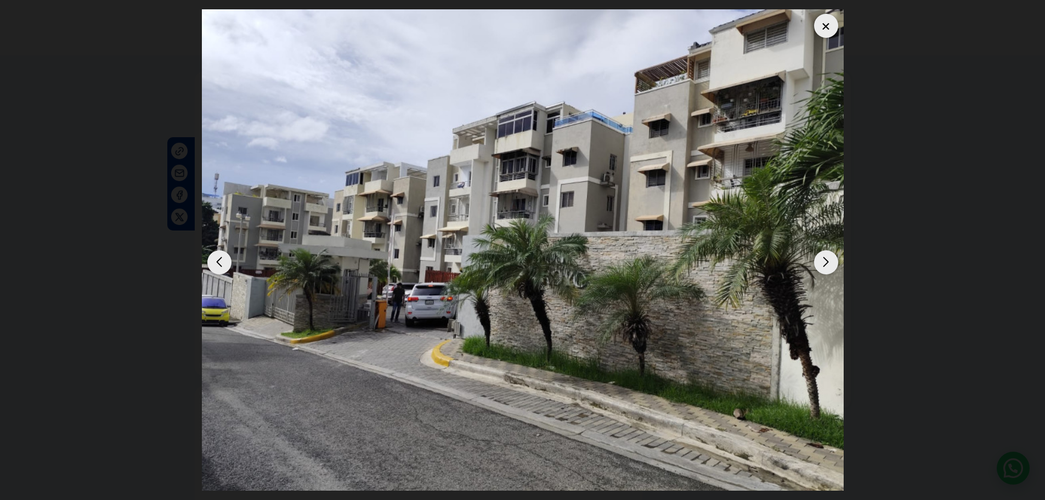
click at [823, 260] on div "Next slide" at bounding box center [826, 262] width 24 height 24
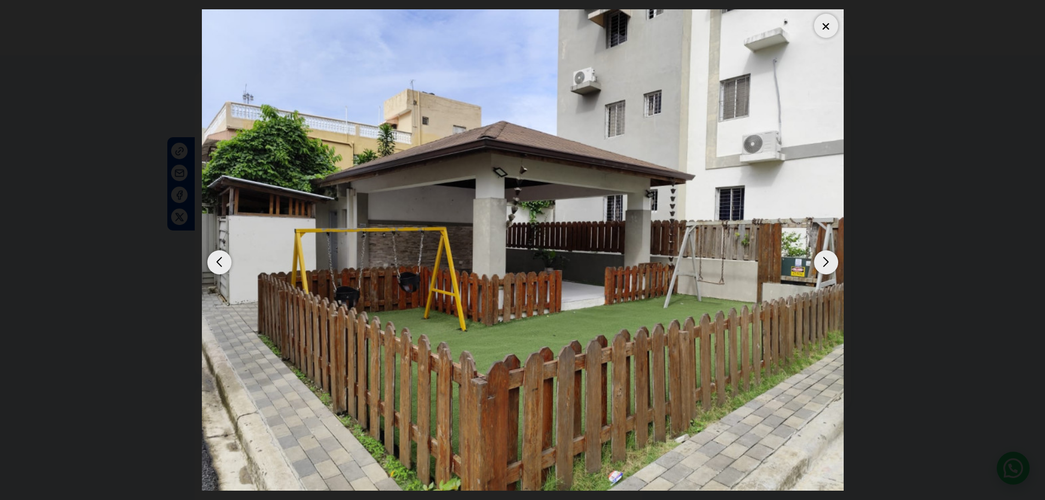
click at [823, 262] on div "Next slide" at bounding box center [826, 262] width 24 height 24
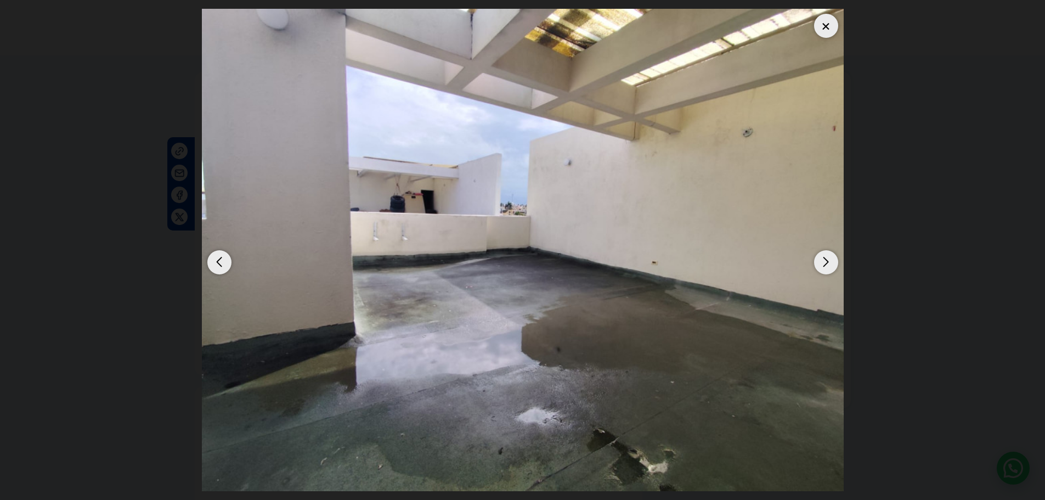
click at [823, 262] on div "Next slide" at bounding box center [826, 262] width 24 height 24
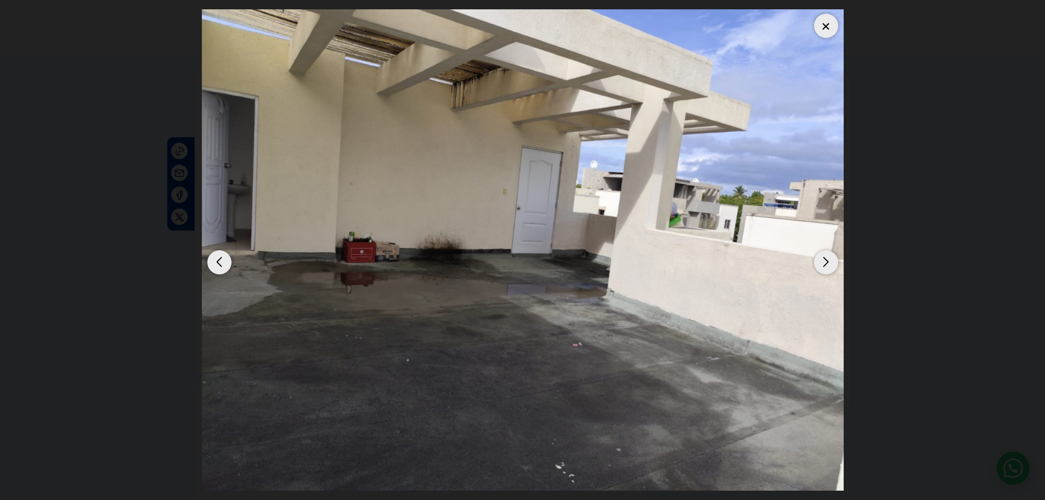
click at [823, 262] on div "Next slide" at bounding box center [826, 262] width 24 height 24
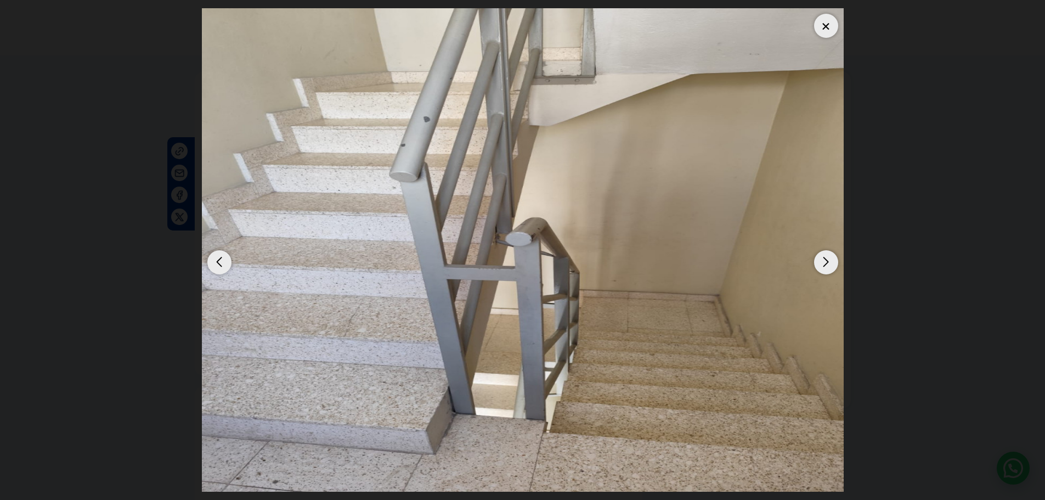
click at [823, 262] on div "Next slide" at bounding box center [826, 262] width 24 height 24
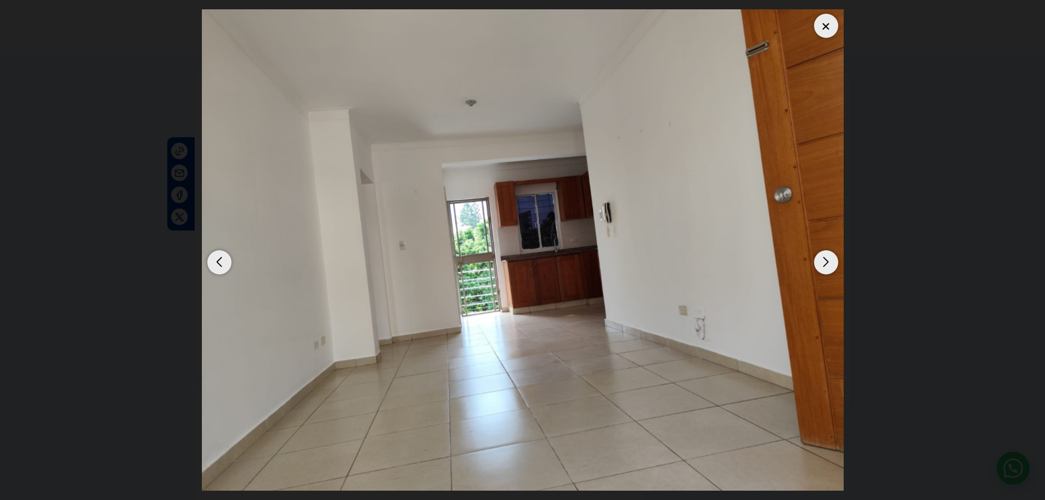
click at [823, 262] on div "Next slide" at bounding box center [826, 262] width 24 height 24
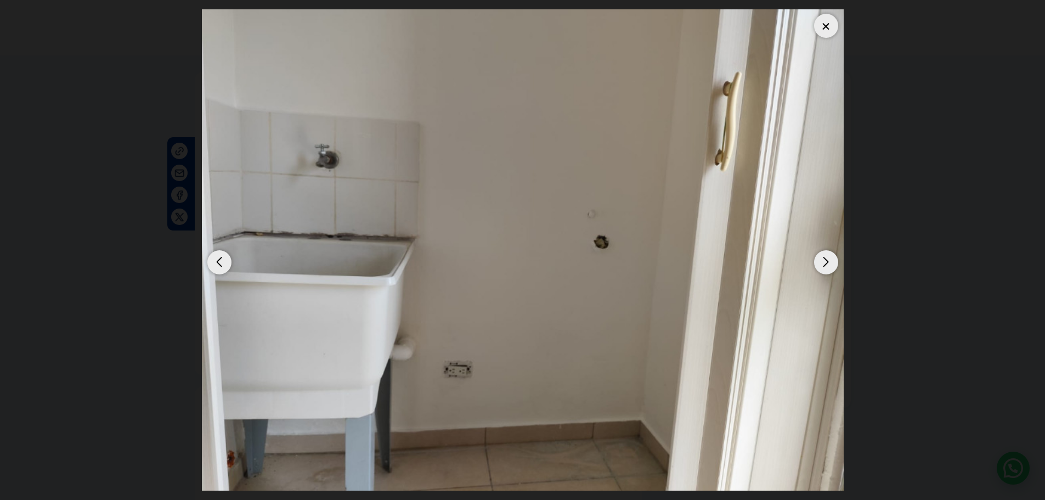
click at [823, 262] on div "Next slide" at bounding box center [826, 262] width 24 height 24
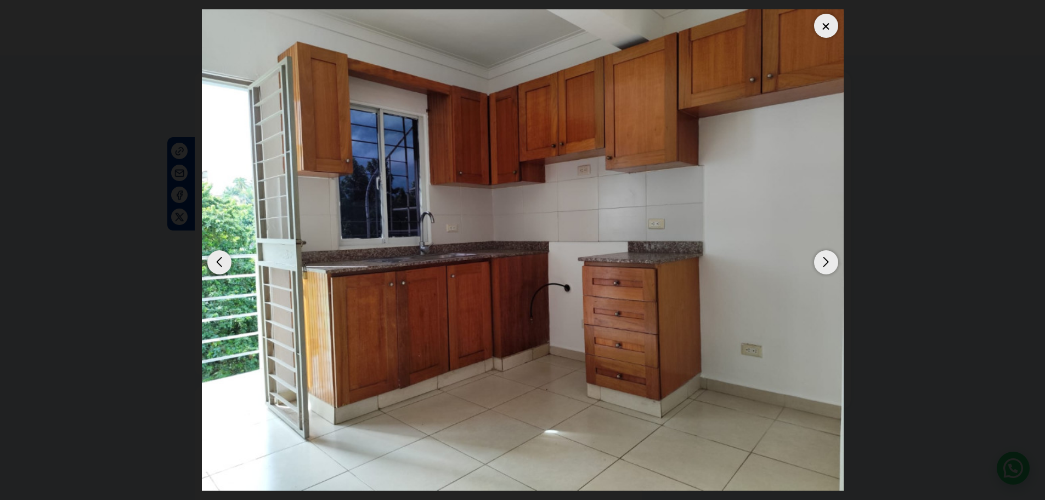
click at [823, 262] on div "Next slide" at bounding box center [826, 262] width 24 height 24
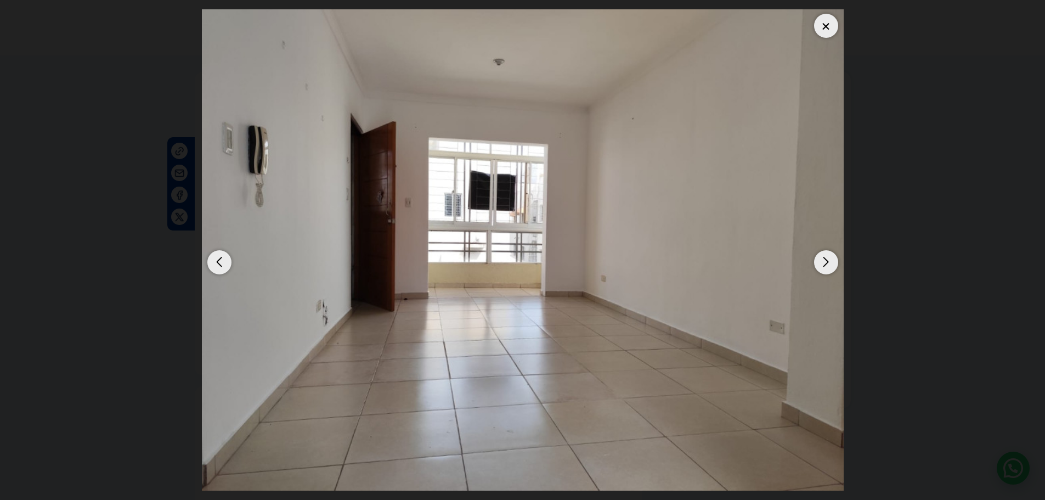
click at [823, 262] on div "Next slide" at bounding box center [826, 262] width 24 height 24
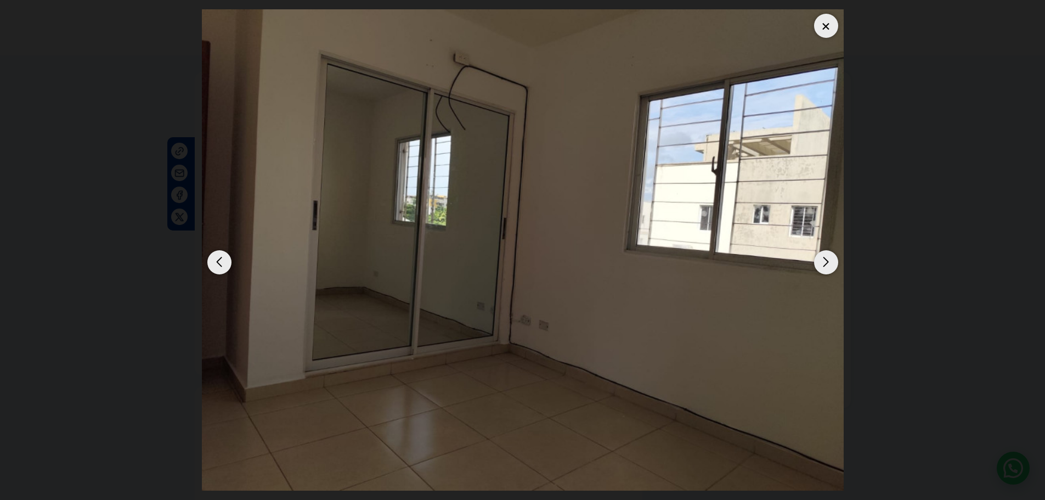
click at [825, 262] on div "Next slide" at bounding box center [826, 262] width 24 height 24
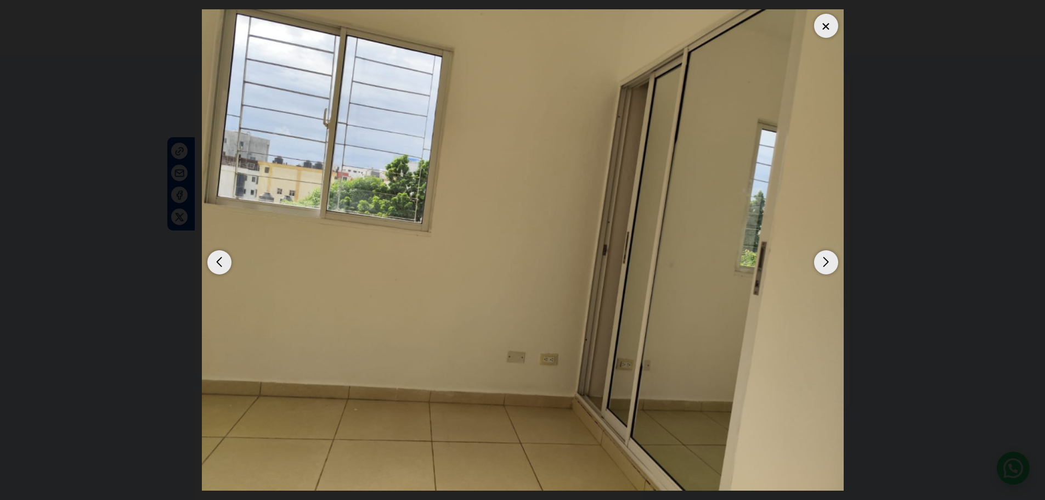
click at [826, 262] on div "Next slide" at bounding box center [826, 262] width 24 height 24
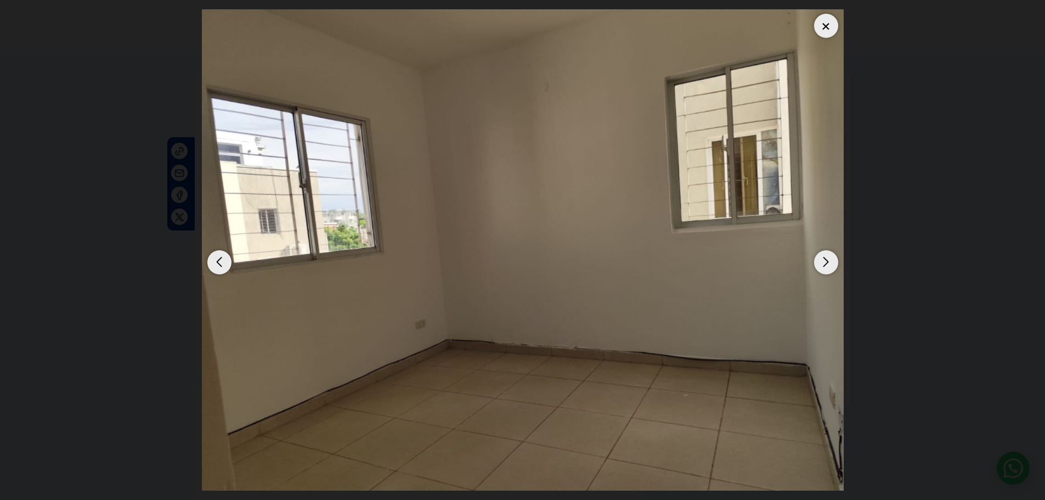
click at [826, 262] on div "Next slide" at bounding box center [826, 262] width 24 height 24
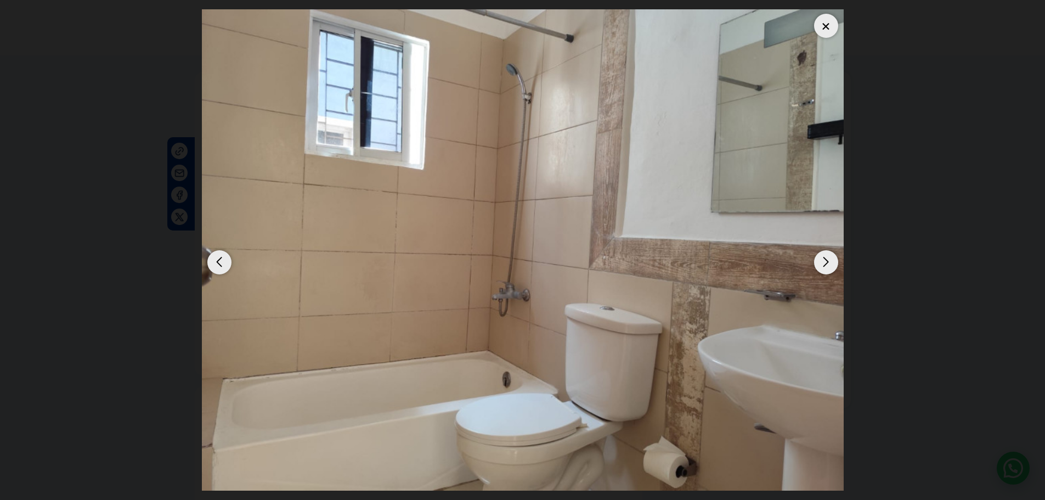
click at [826, 262] on div "Next slide" at bounding box center [826, 262] width 24 height 24
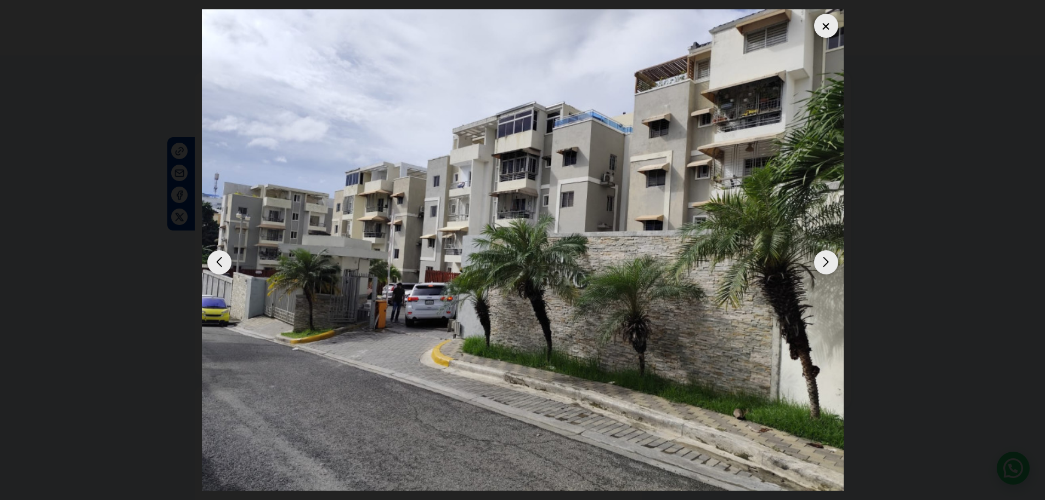
click at [829, 30] on div at bounding box center [826, 26] width 24 height 24
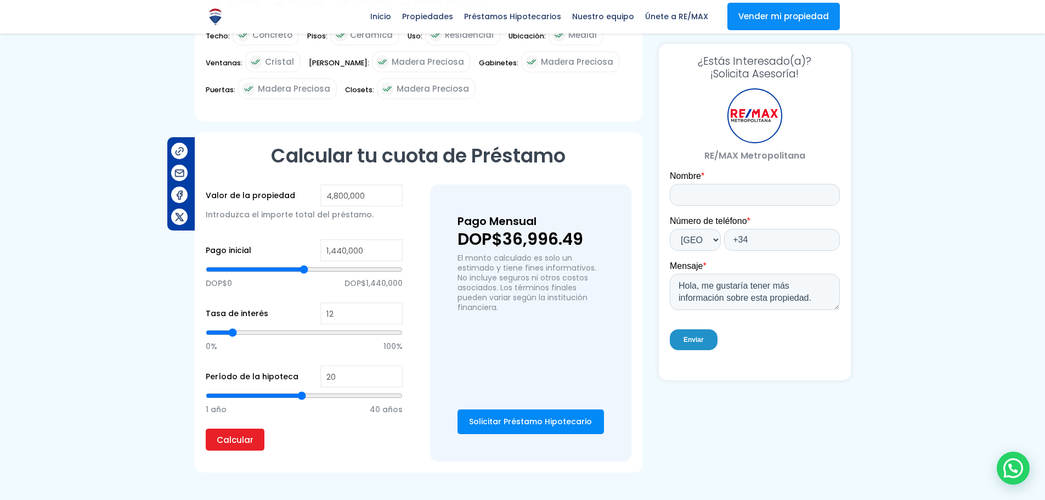
scroll to position [768, 0]
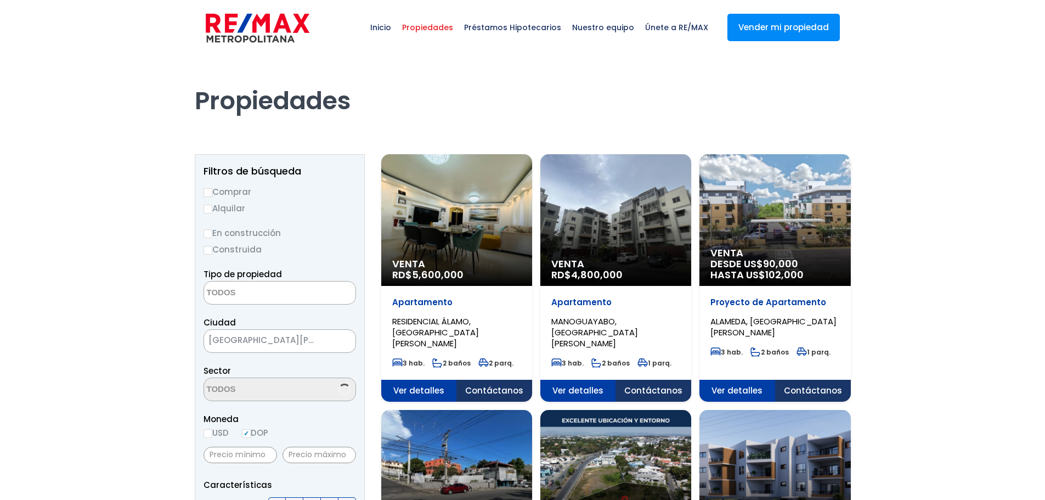
select select
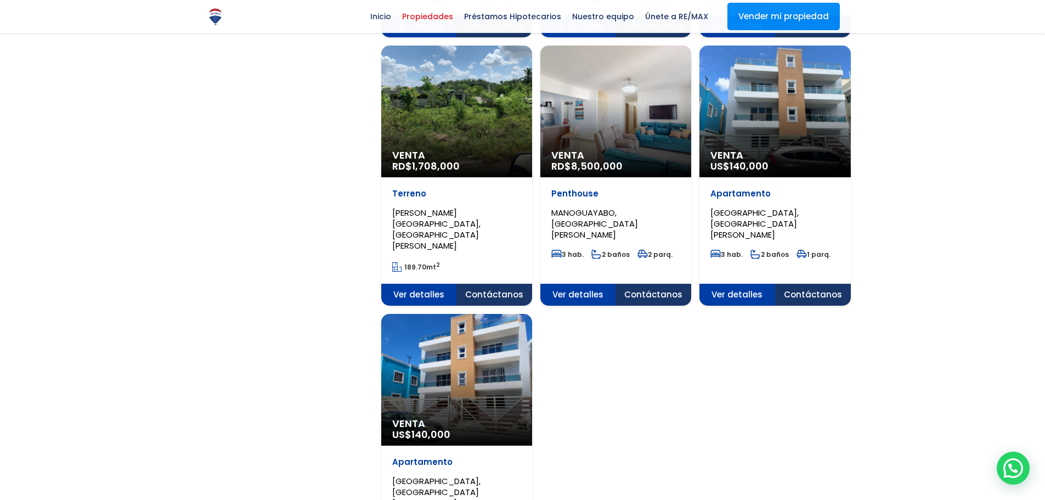
scroll to position [1152, 0]
